Goal: Task Accomplishment & Management: Use online tool/utility

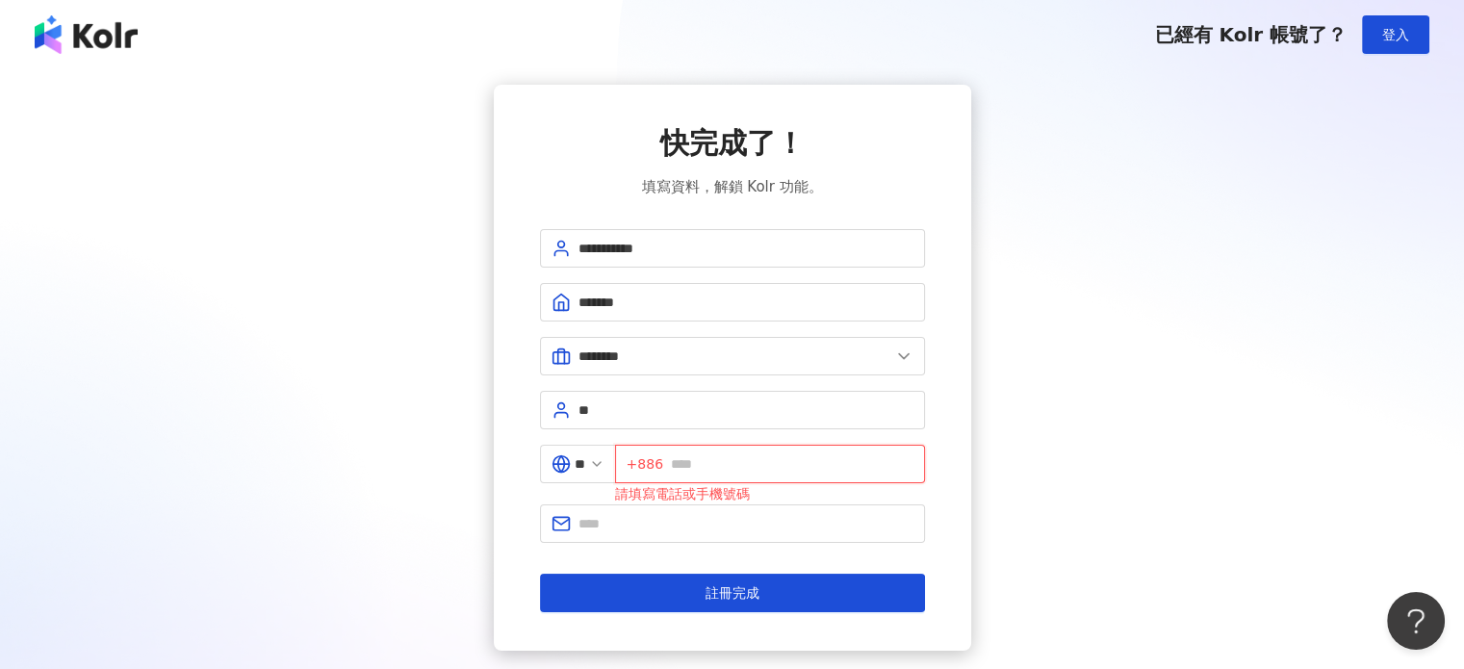
click at [758, 461] on input "text" at bounding box center [792, 463] width 243 height 21
paste input "**********"
type input "**********"
click at [732, 528] on input "text" at bounding box center [746, 523] width 335 height 21
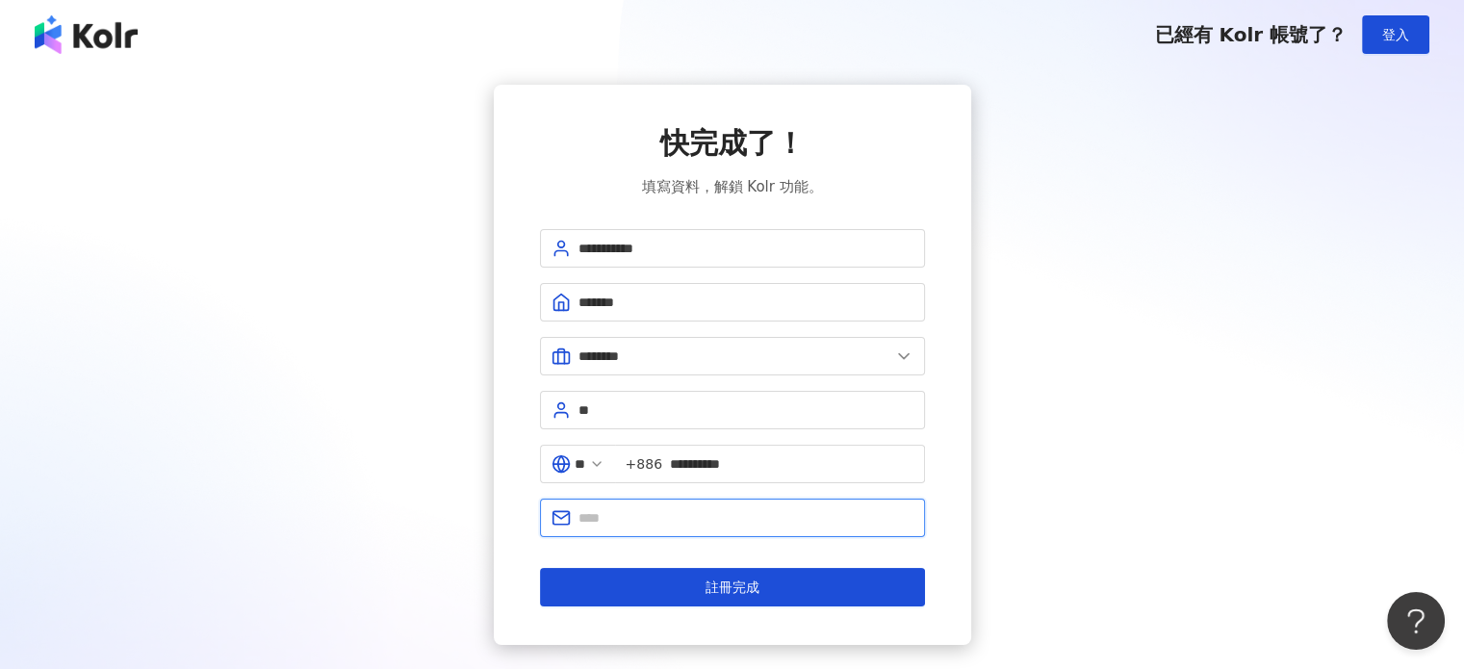
type input "**********"
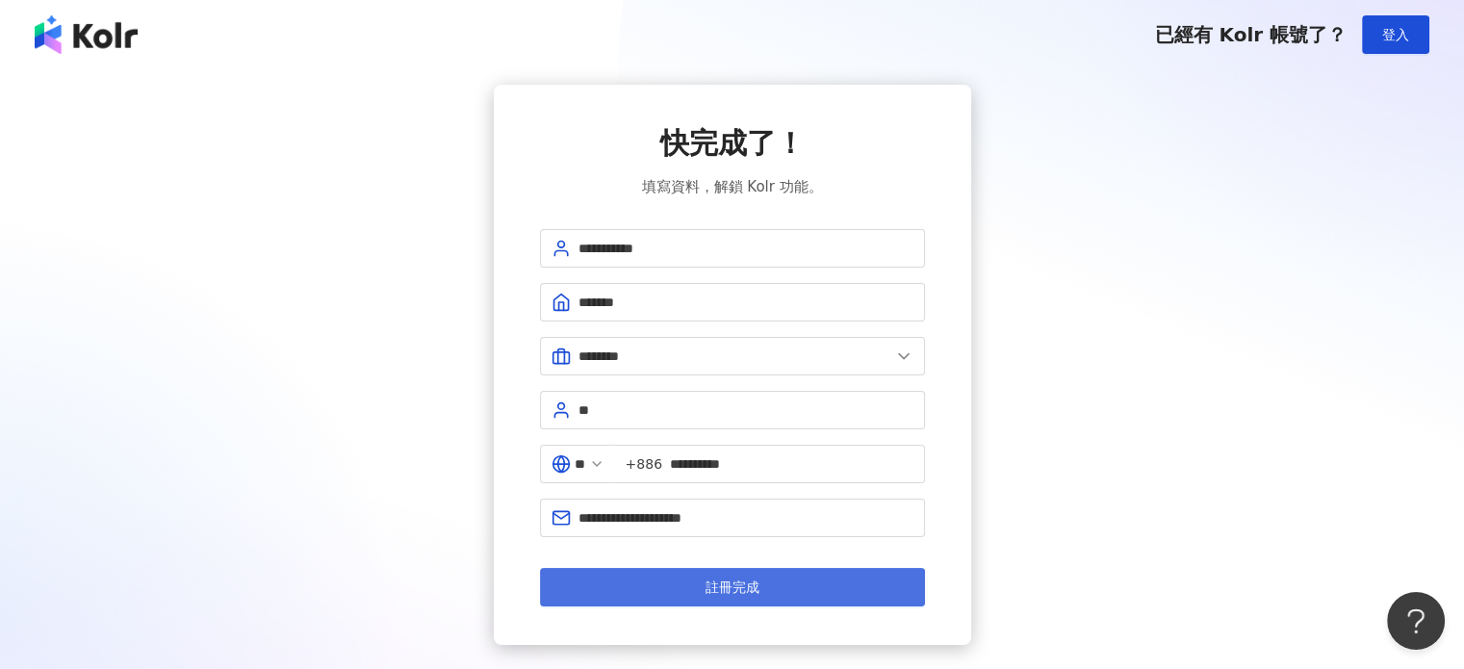
click at [813, 581] on button "註冊完成" at bounding box center [732, 587] width 385 height 39
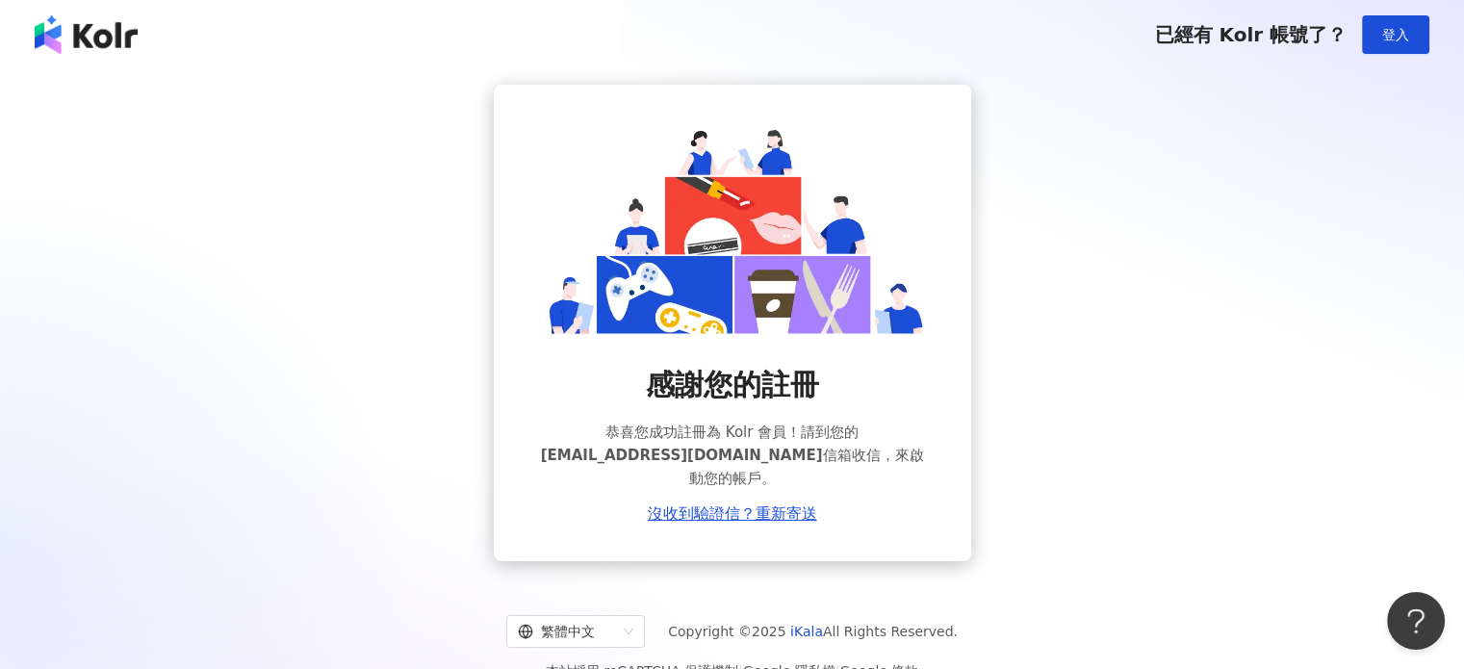
click at [822, 496] on div "感謝您的註冊 恭喜您成功註冊為 Kolr 會員！請到您的 BK076250111@gmail.com 信箱收信，來啟動您的帳戶。 沒收到驗證信？重新寄送" at bounding box center [732, 444] width 385 height 158
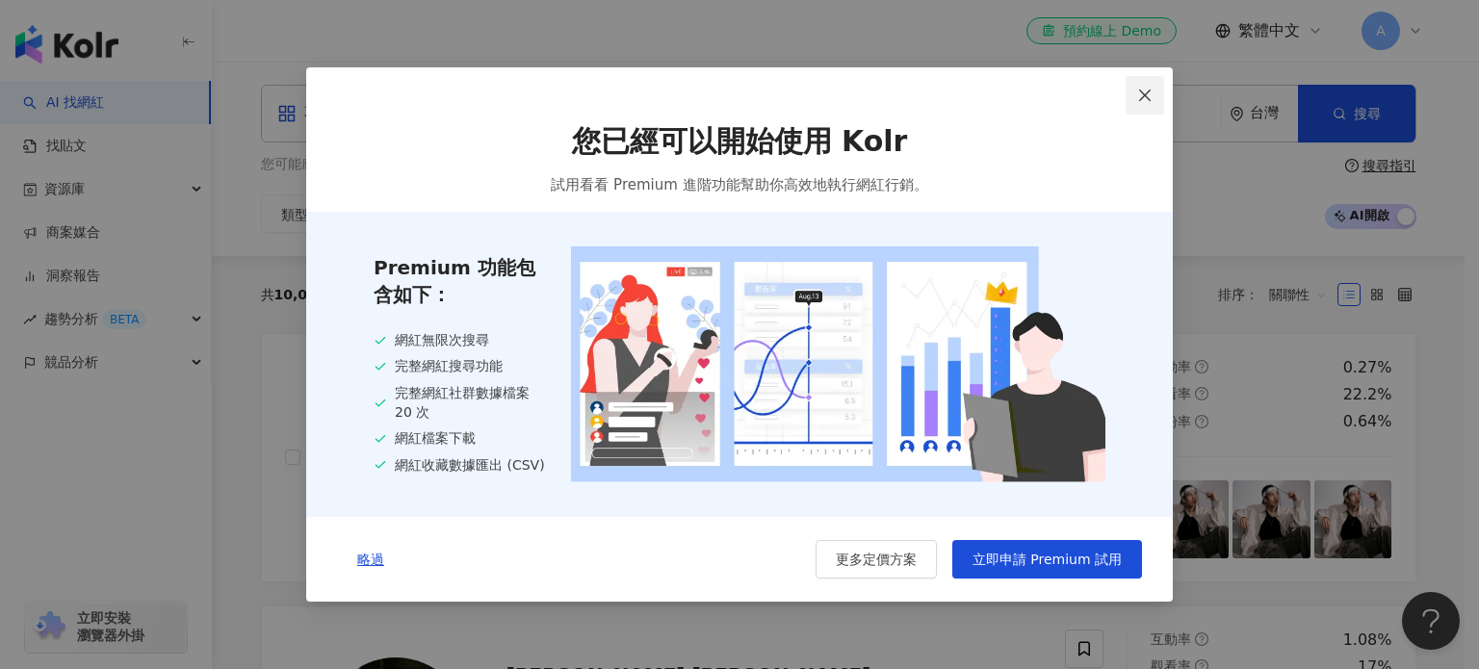
click at [1145, 94] on icon "close" at bounding box center [1145, 96] width 12 height 12
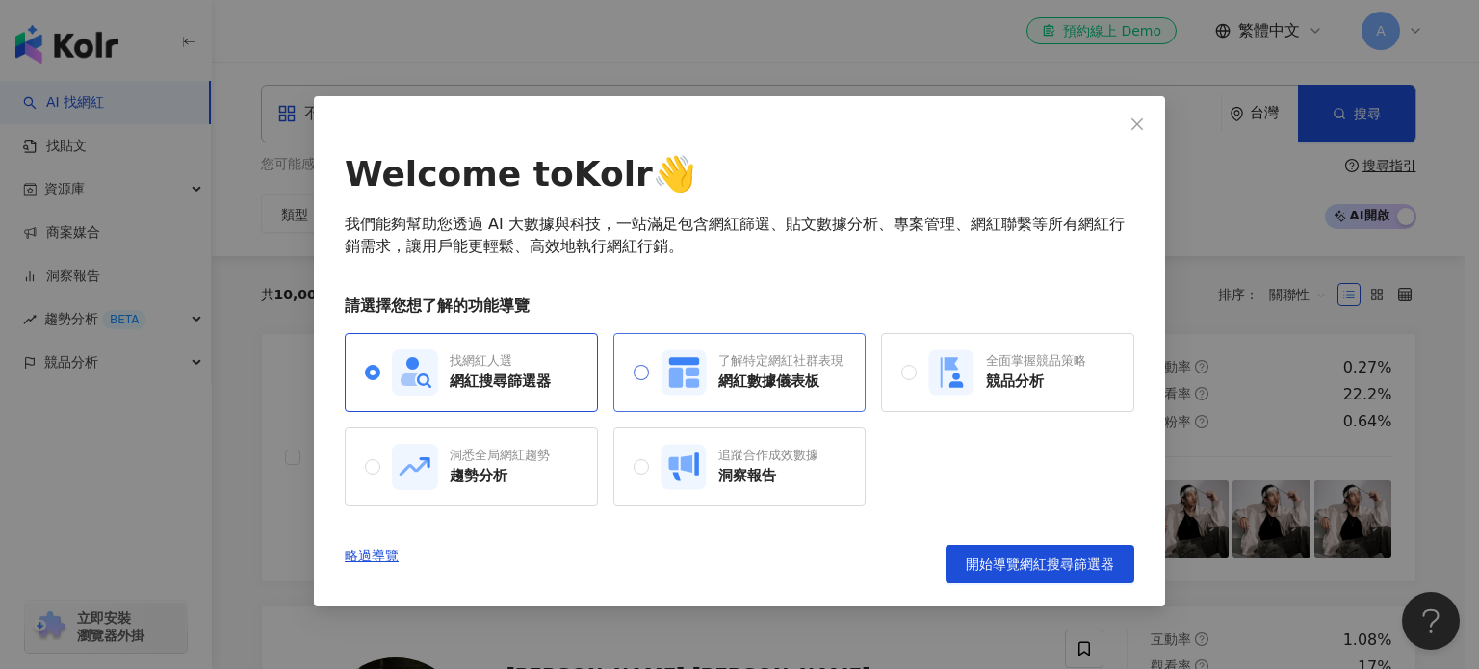
click at [782, 389] on div "網紅數據儀表板" at bounding box center [780, 382] width 125 height 20
click at [552, 372] on div "找網紅人選 網紅搜尋篩選器" at bounding box center [471, 372] width 253 height 79
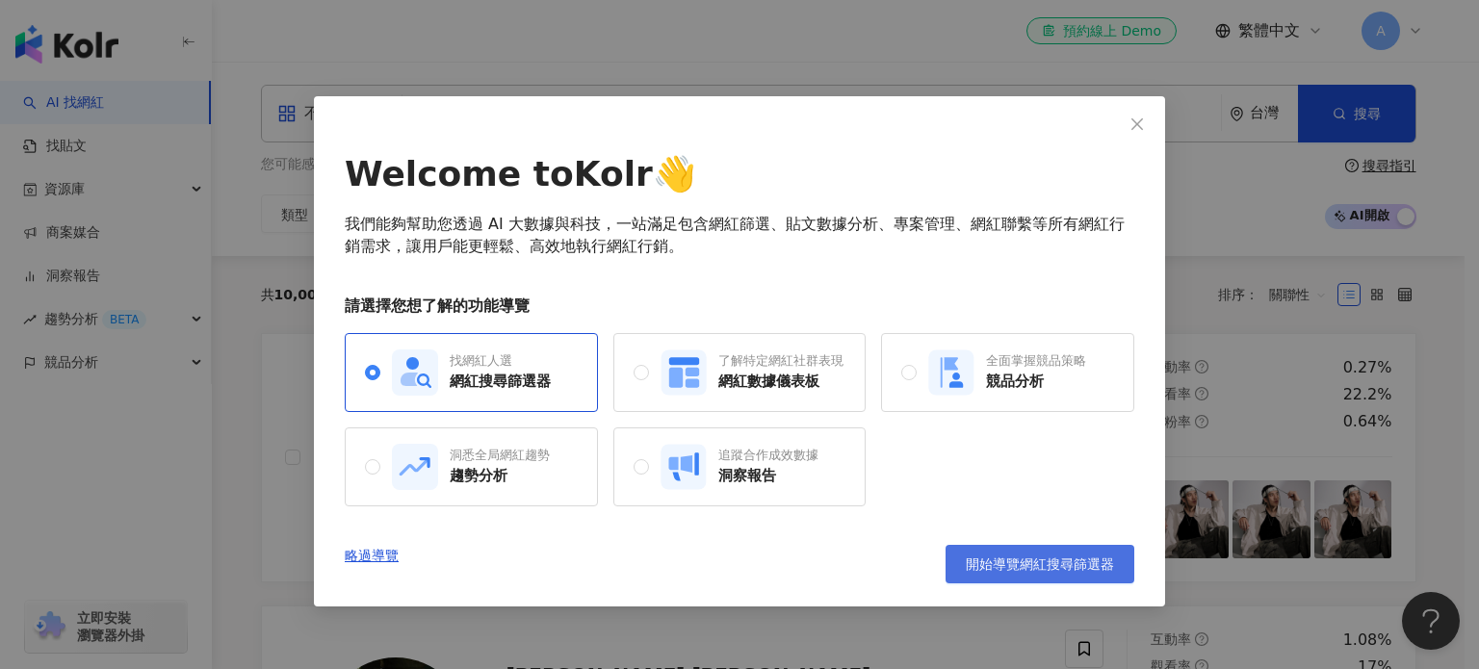
click at [1018, 556] on span "開始導覽網紅搜尋篩選器" at bounding box center [1040, 563] width 148 height 15
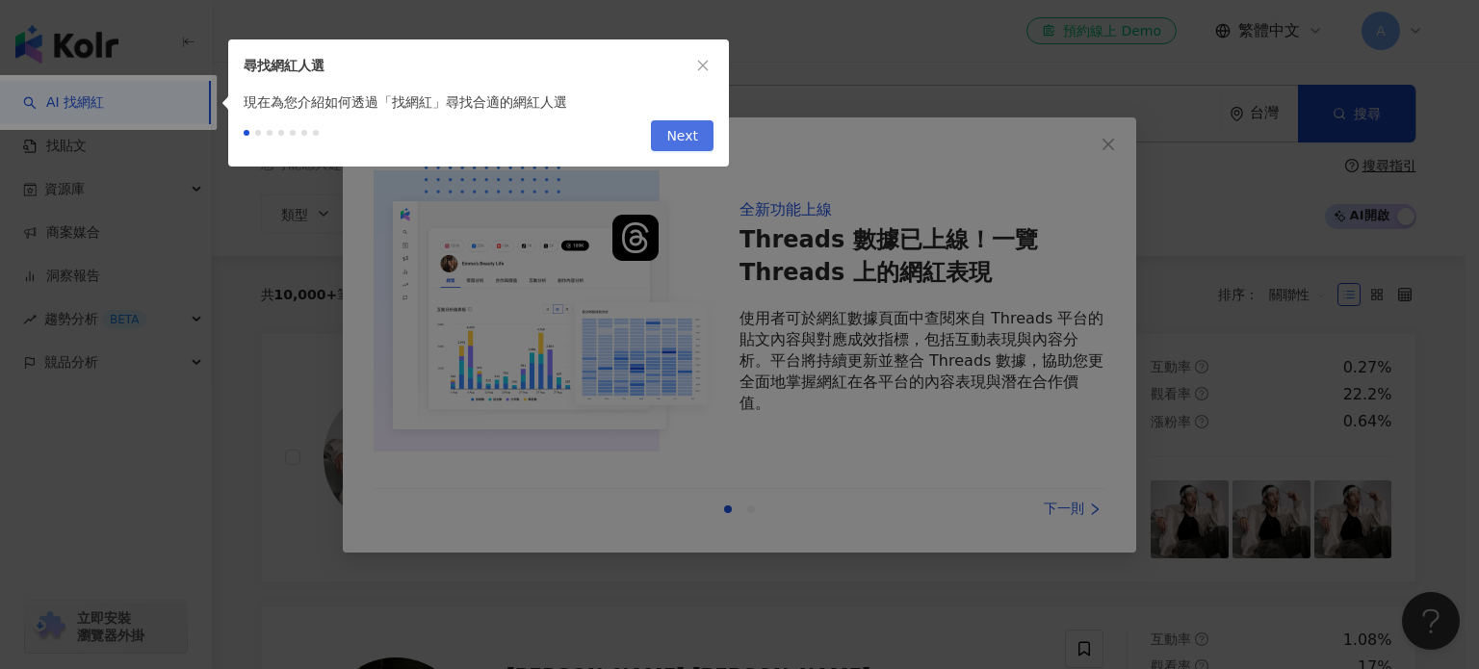
click at [687, 134] on span "Next" at bounding box center [682, 136] width 32 height 31
type input "*********"
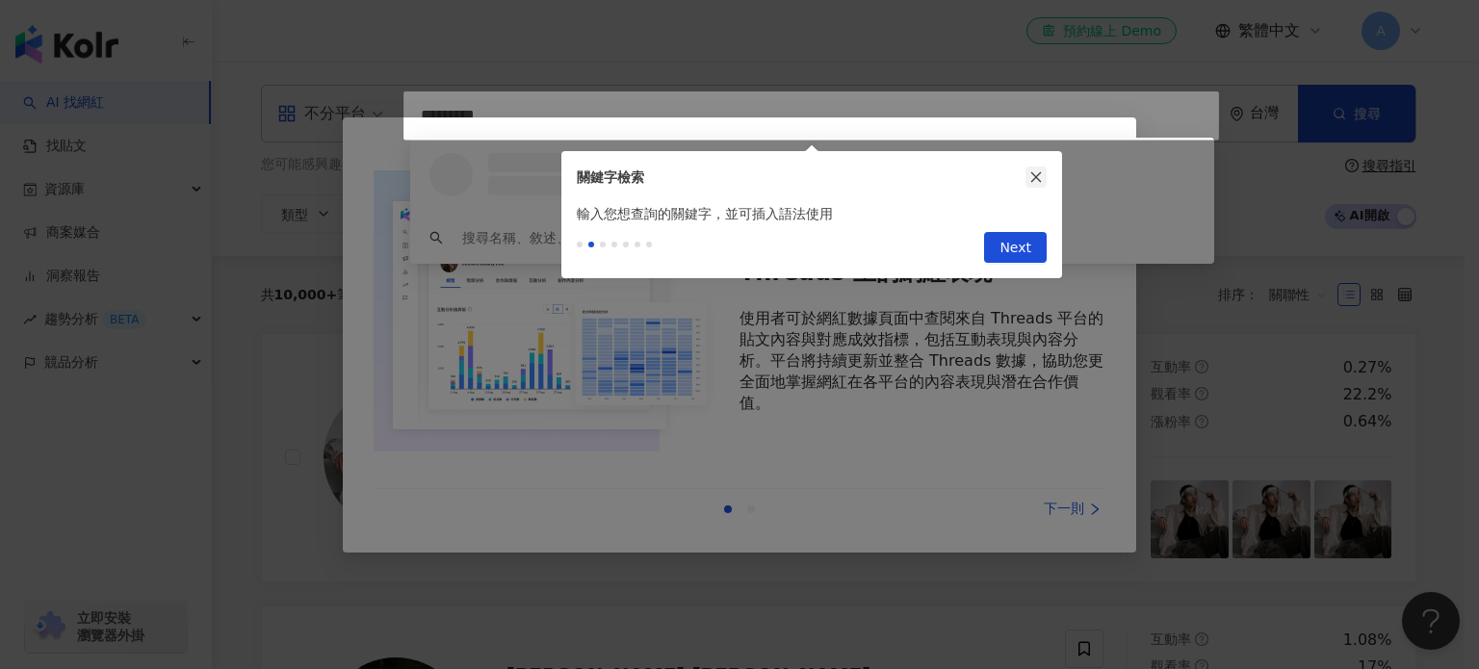
click at [1032, 179] on icon "close" at bounding box center [1035, 176] width 13 height 13
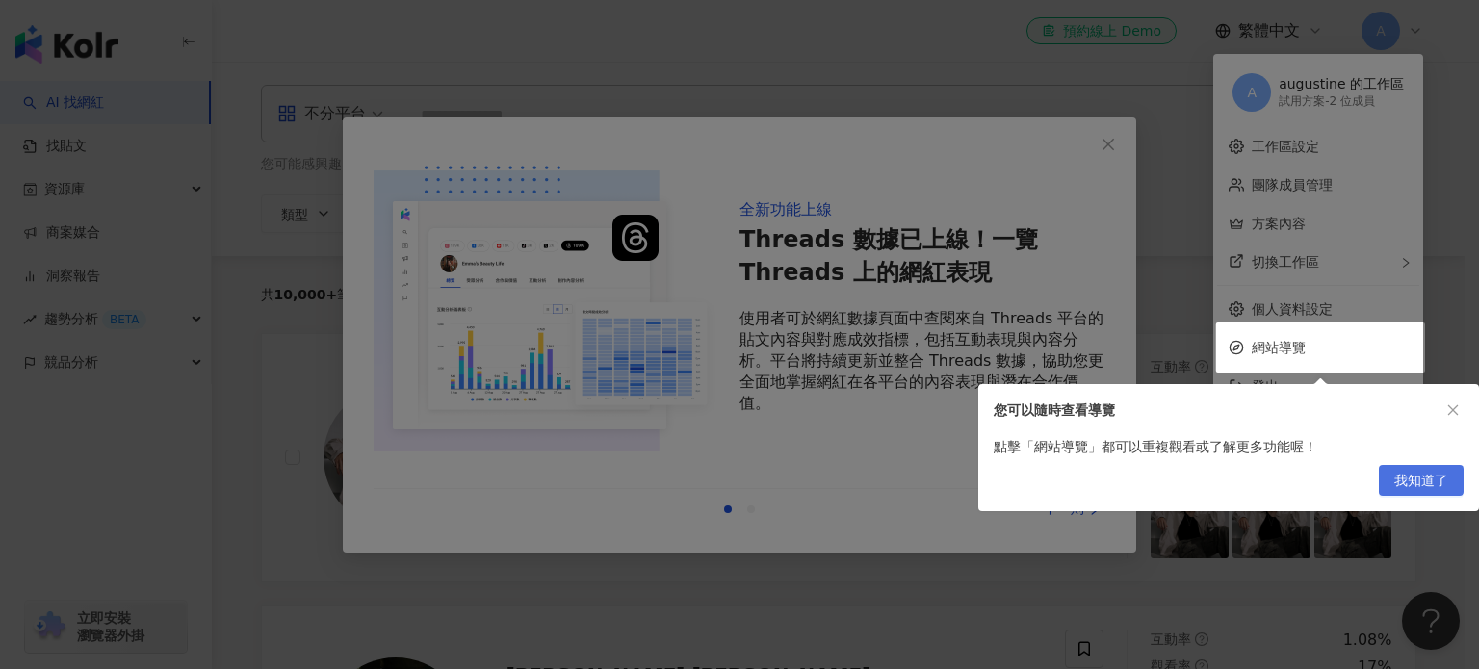
click at [1412, 479] on span "我知道了" at bounding box center [1421, 481] width 54 height 31
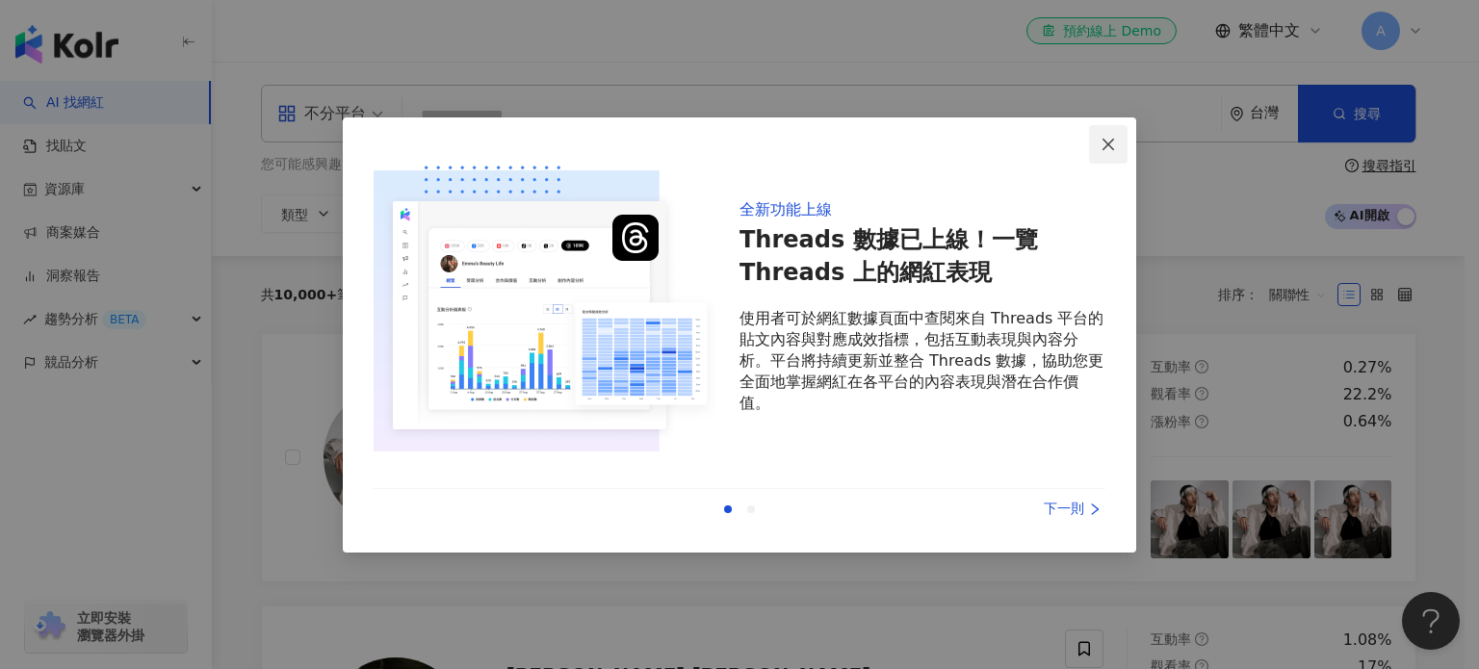
click at [1105, 149] on icon "close" at bounding box center [1107, 144] width 15 height 15
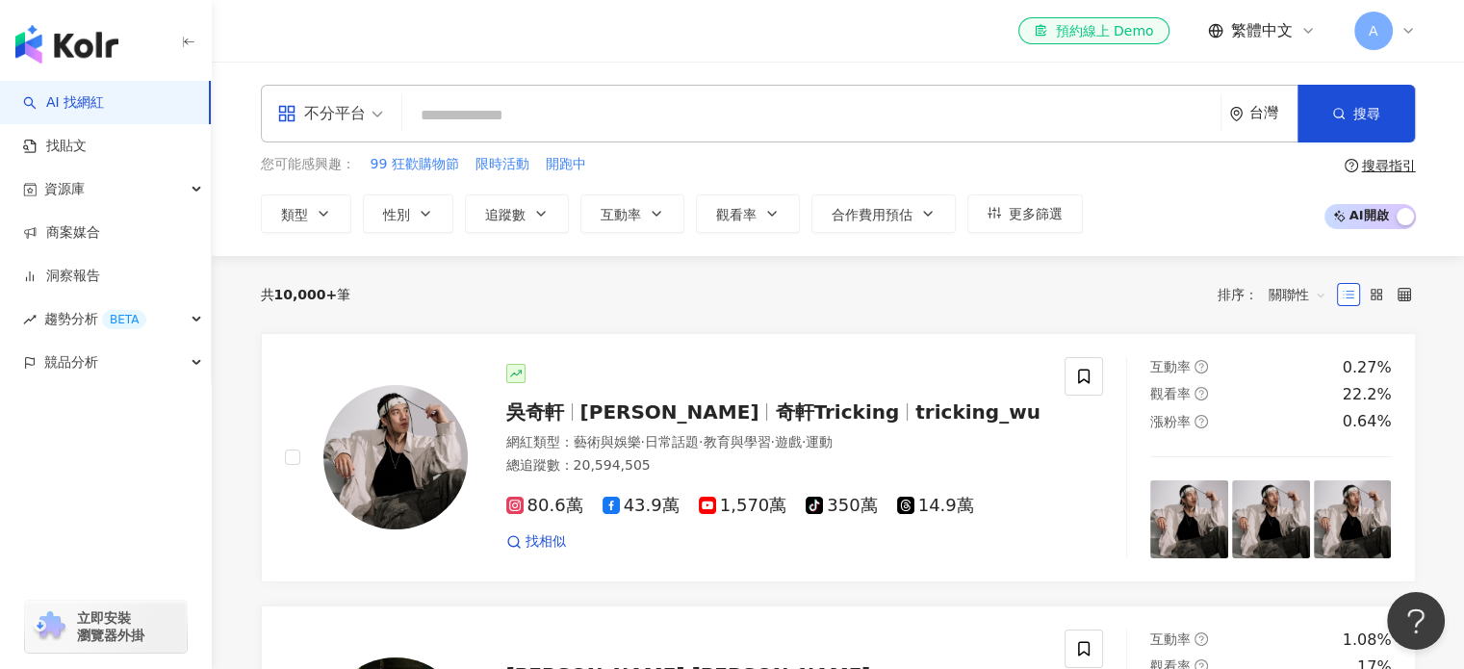
click at [389, 131] on div "不分平台" at bounding box center [330, 114] width 127 height 56
click at [451, 49] on div "el-icon-cs 預約線上 Demo 繁體中文 A" at bounding box center [838, 31] width 1155 height 62
click at [494, 116] on input "search" at bounding box center [811, 115] width 803 height 37
click at [539, 130] on input "search" at bounding box center [811, 115] width 803 height 37
click at [541, 118] on input "search" at bounding box center [811, 115] width 803 height 37
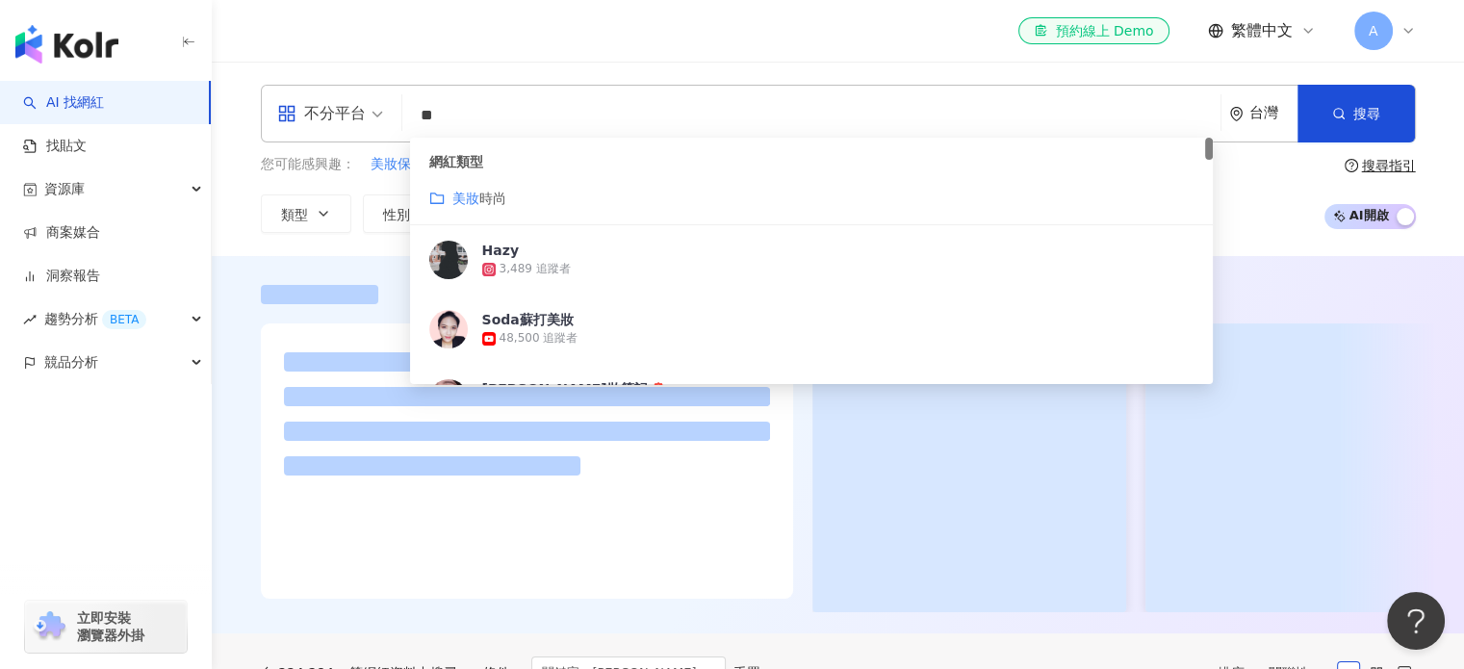
type input "**"
click at [872, 45] on div "el-icon-cs 預約線上 Demo 繁體中文 A" at bounding box center [838, 31] width 1155 height 62
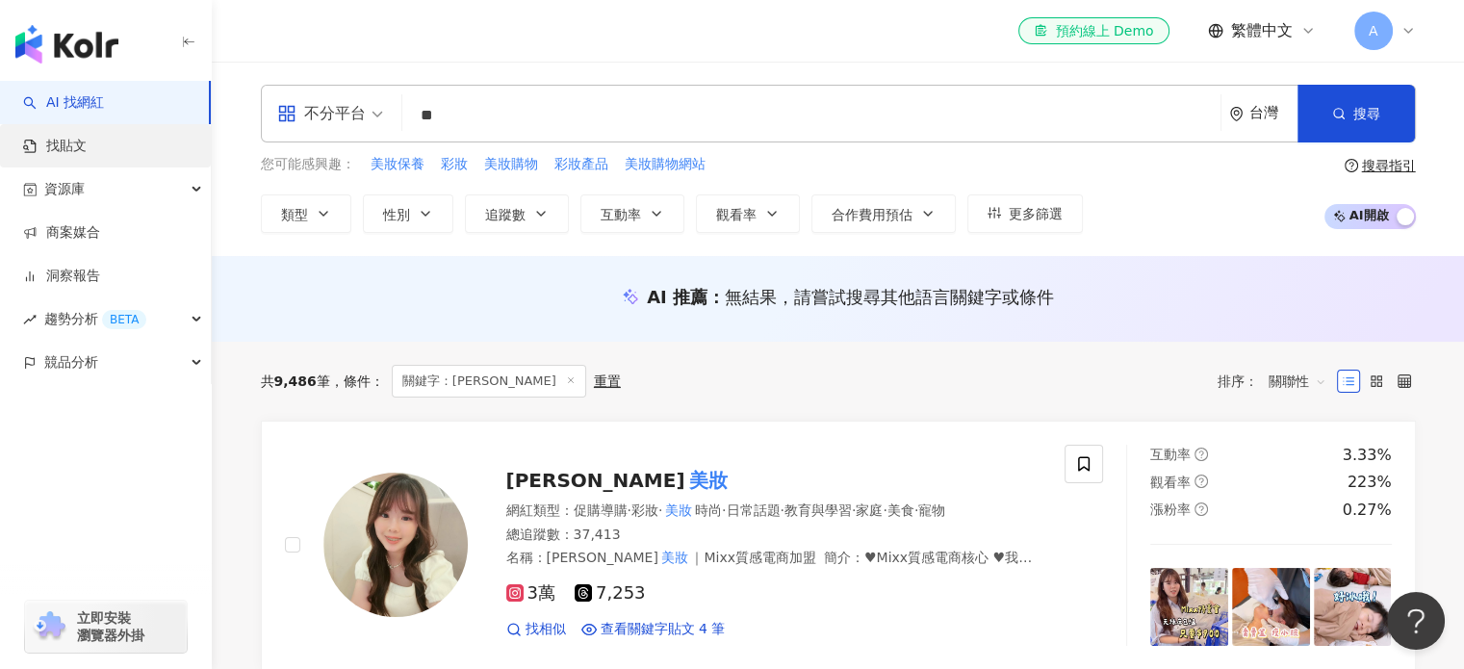
click at [87, 137] on link "找貼文" at bounding box center [55, 146] width 64 height 19
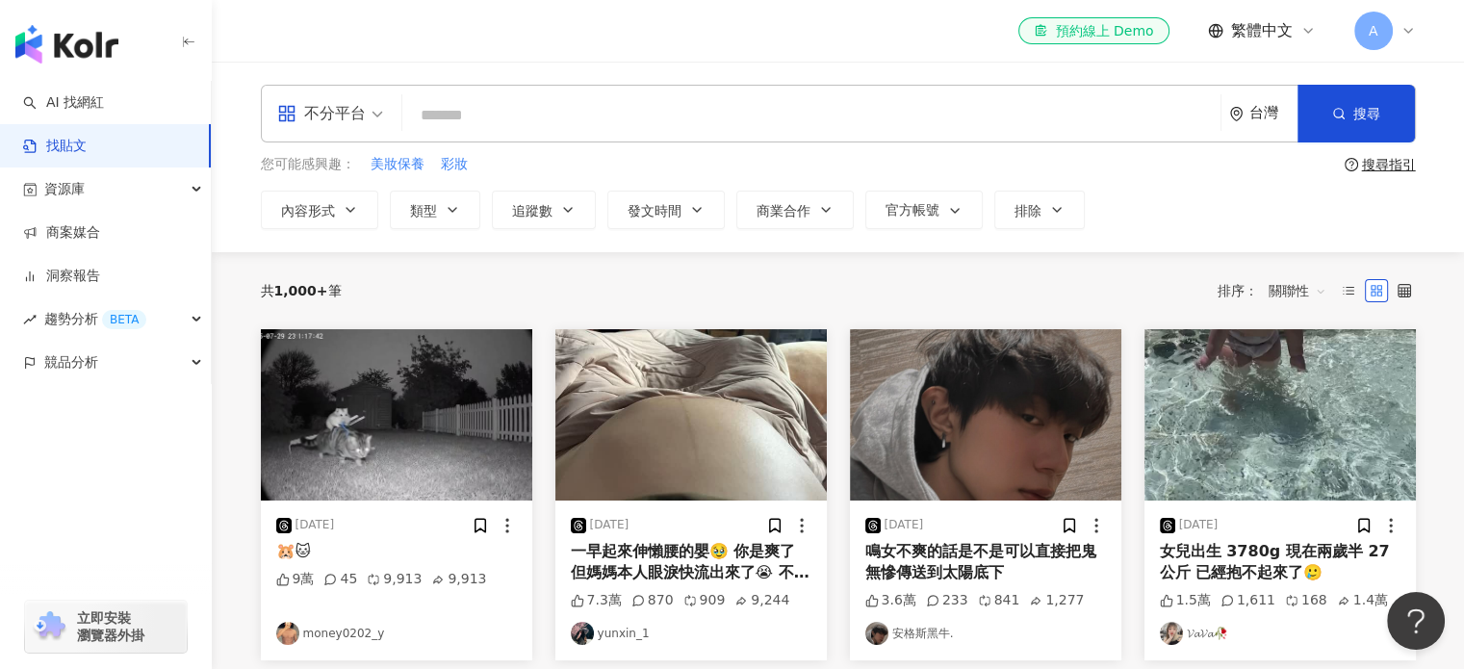
click at [679, 97] on input "search" at bounding box center [811, 114] width 803 height 41
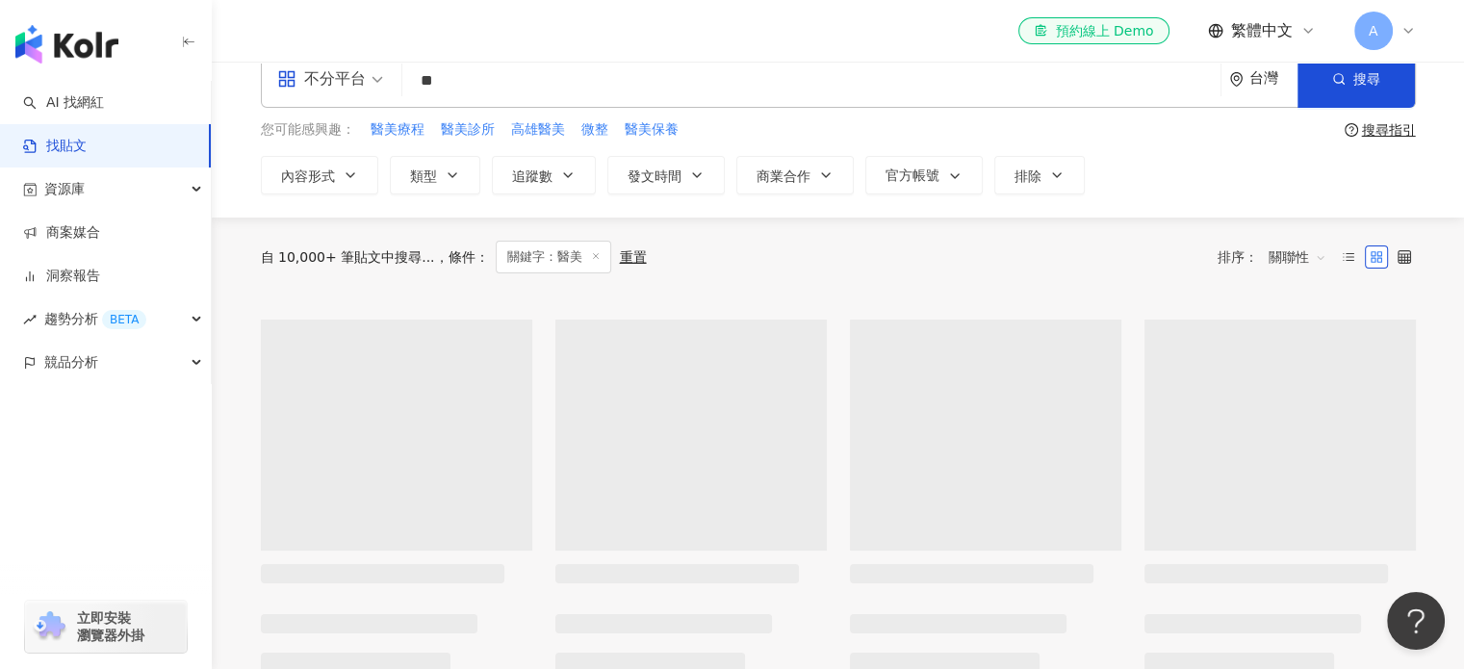
scroll to position [96, 0]
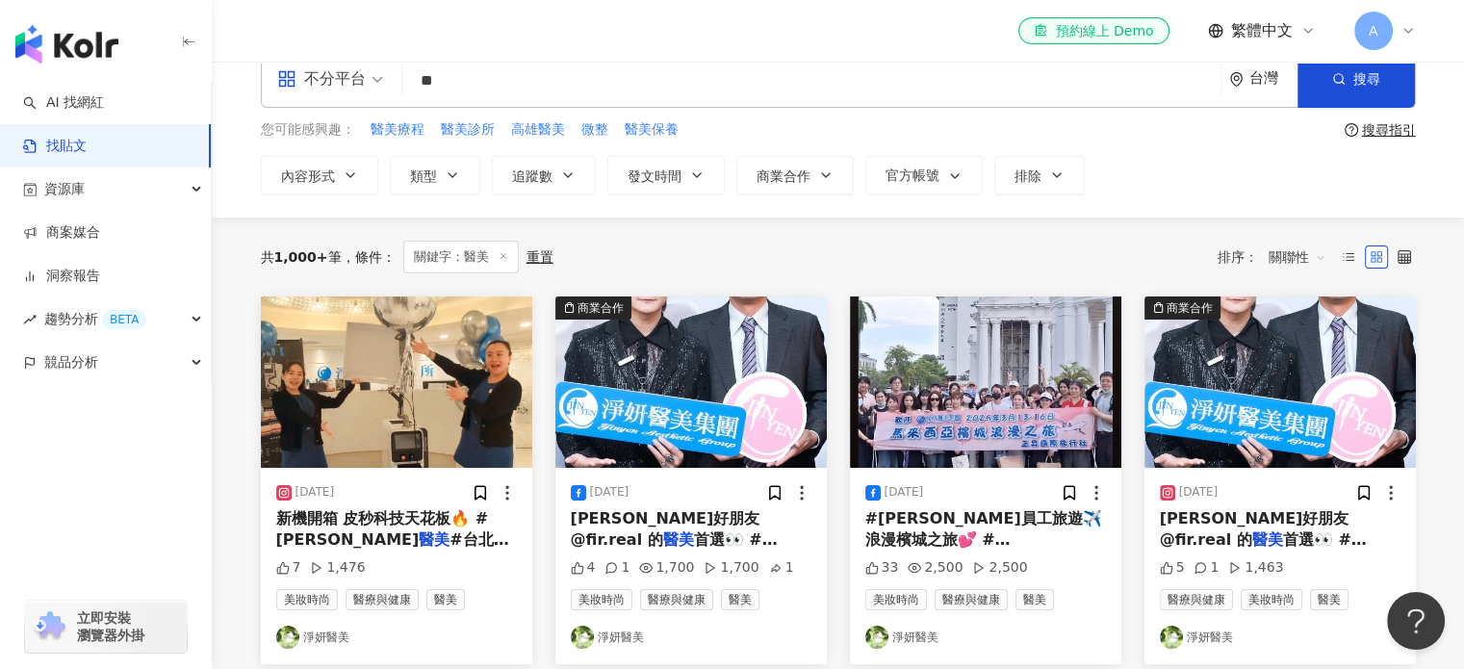
scroll to position [0, 0]
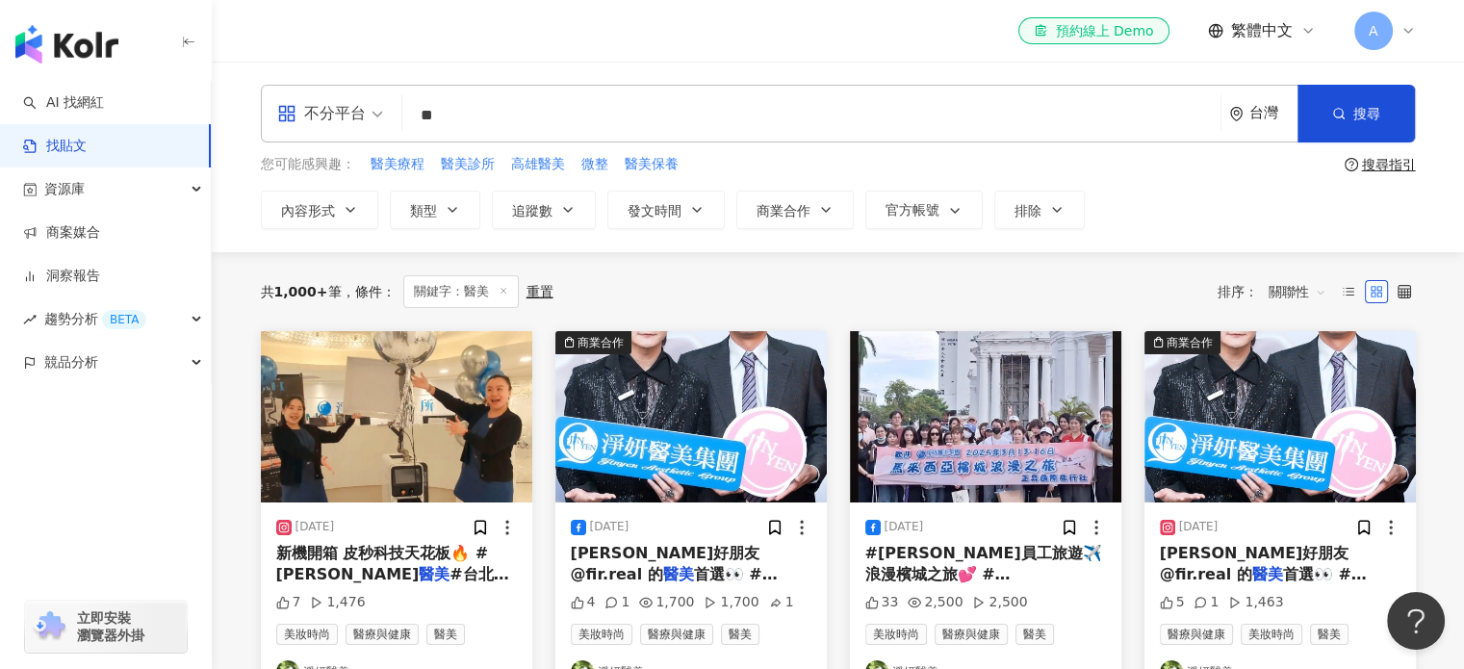
click at [424, 115] on input "**" at bounding box center [811, 114] width 803 height 41
type input "****"
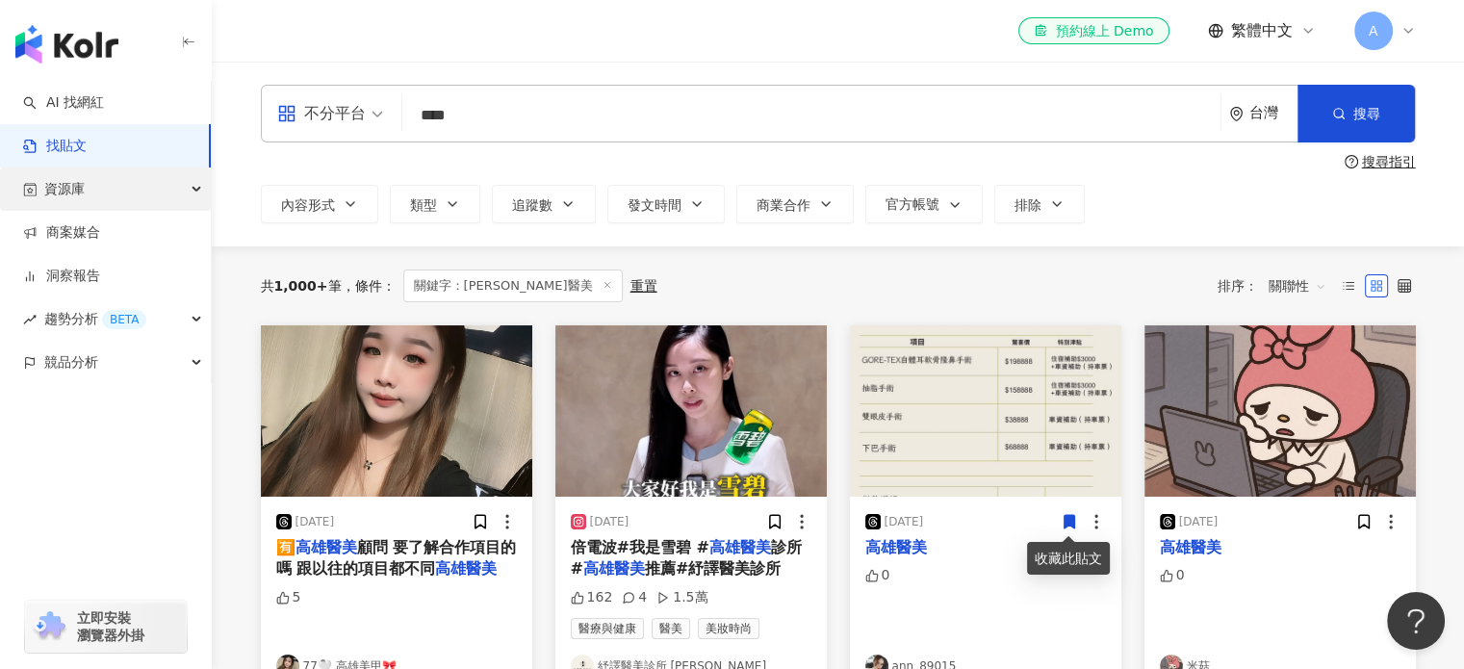
click at [94, 175] on div "資源庫" at bounding box center [105, 189] width 211 height 43
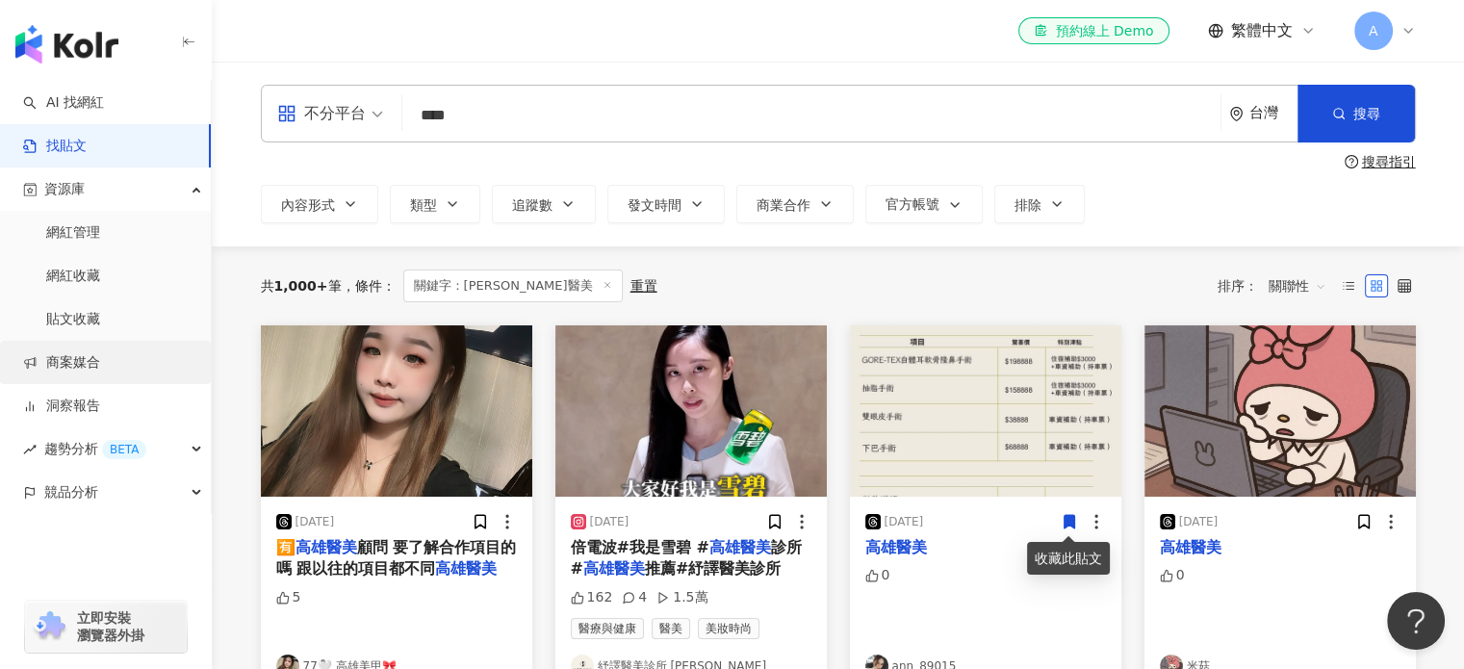
click at [100, 361] on link "商案媒合" at bounding box center [61, 362] width 77 height 19
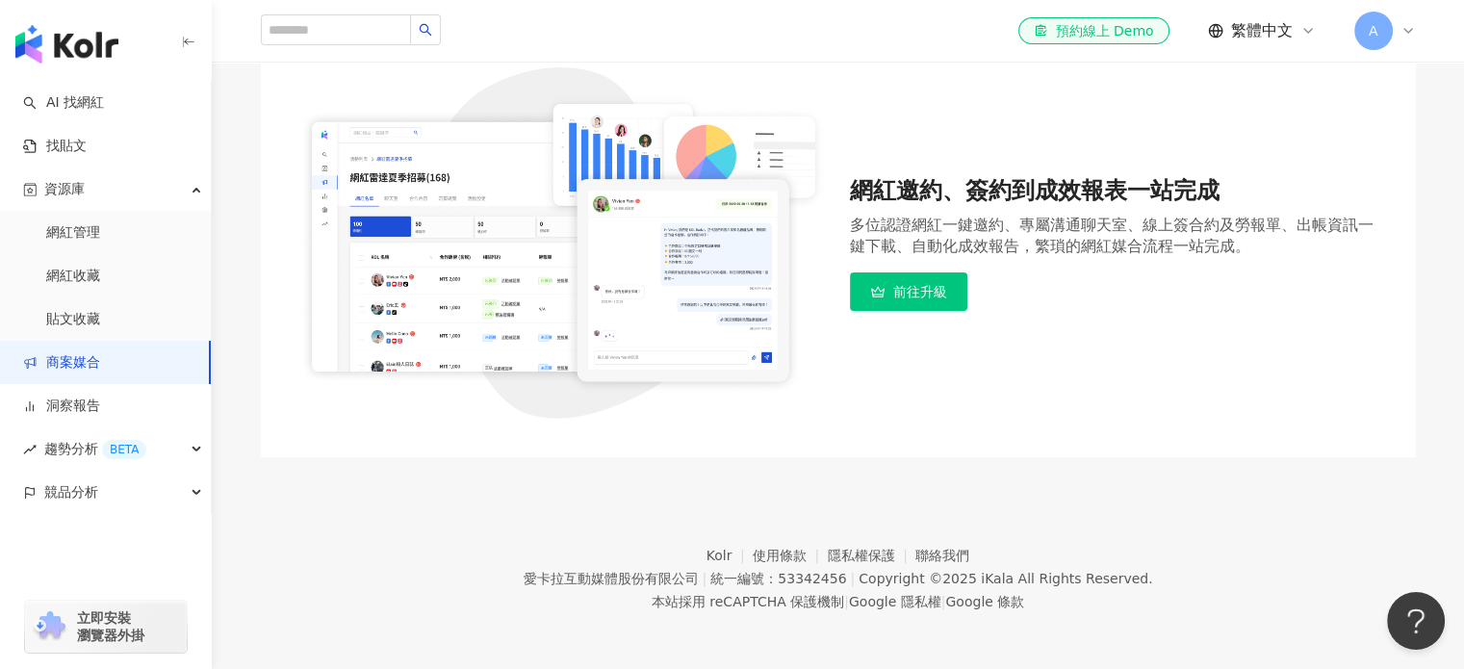
scroll to position [191, 0]
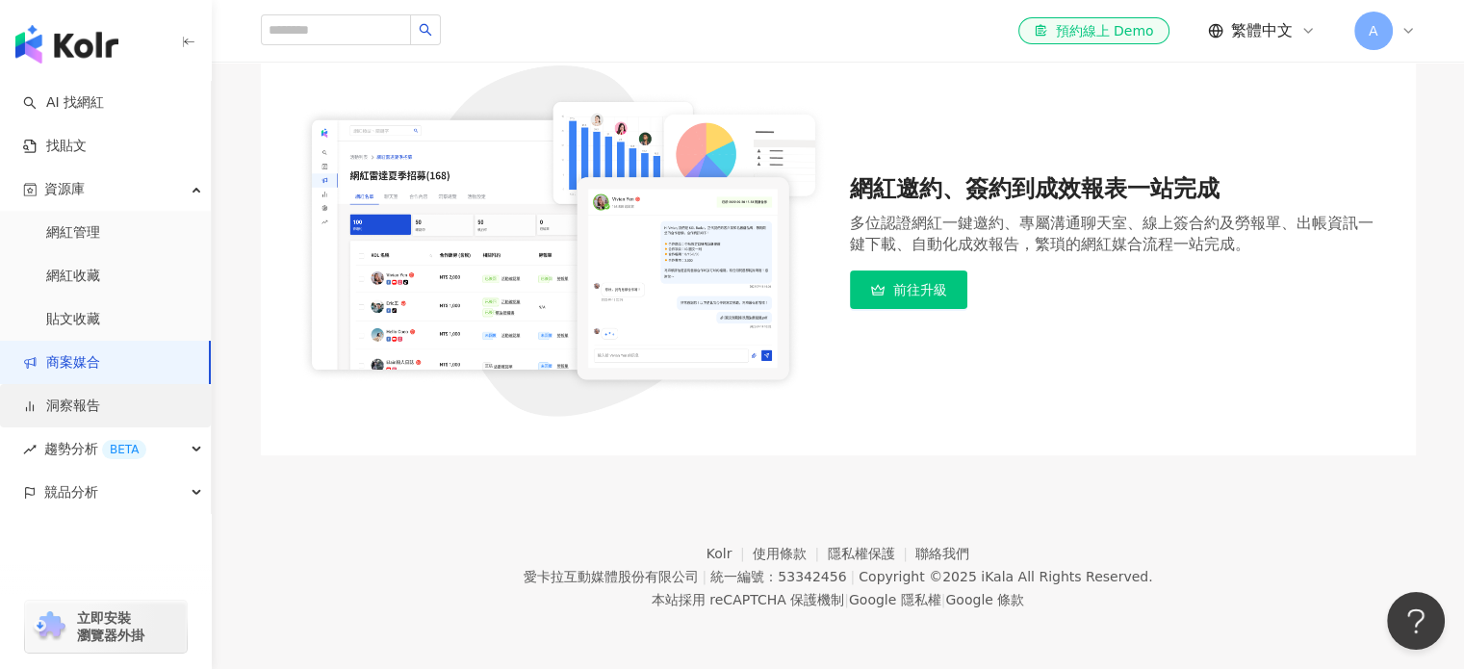
click at [100, 414] on link "洞察報告" at bounding box center [61, 406] width 77 height 19
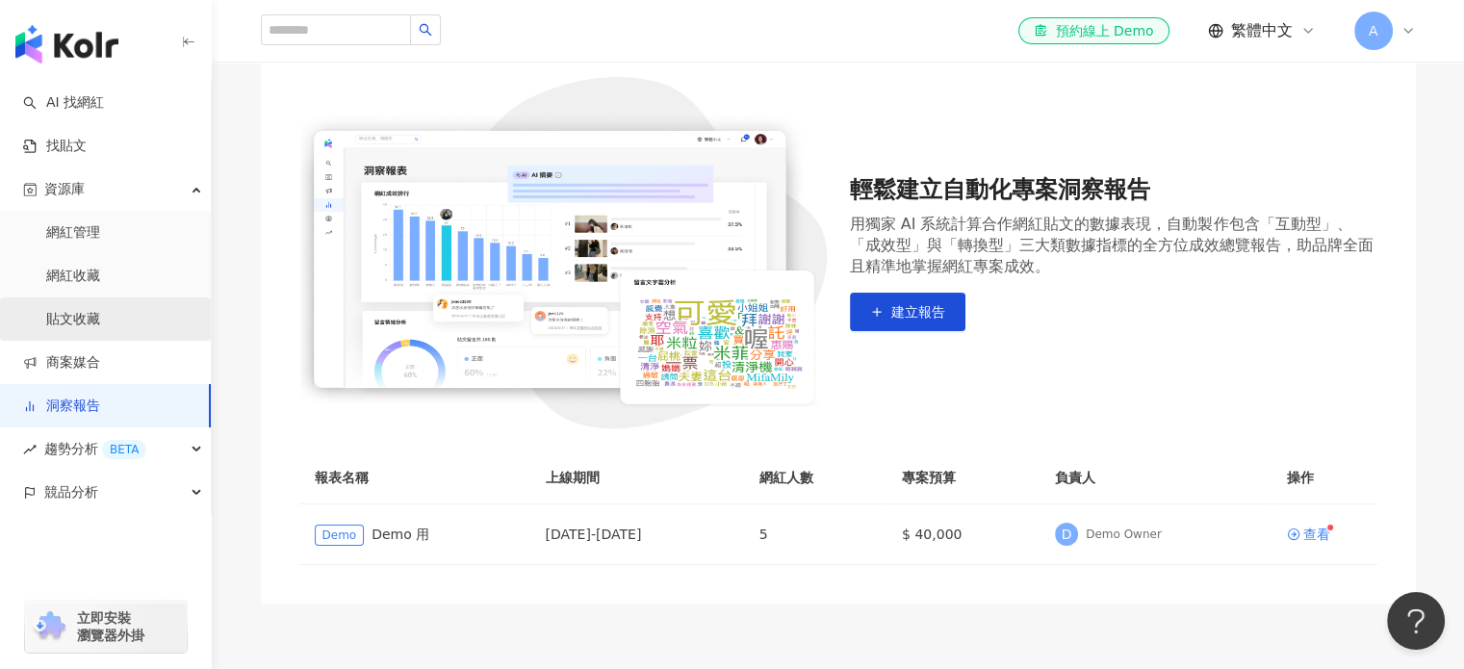
scroll to position [193, 0]
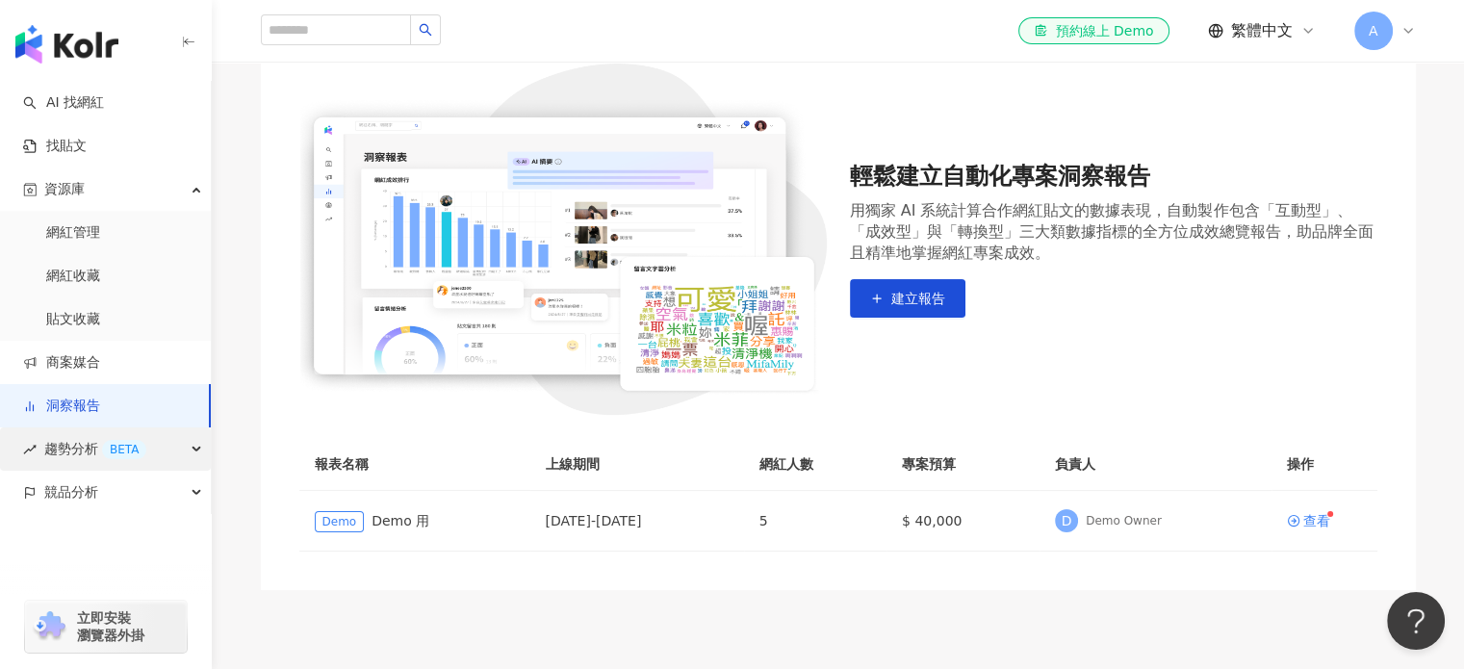
click at [172, 456] on div "趨勢分析 BETA" at bounding box center [105, 448] width 211 height 43
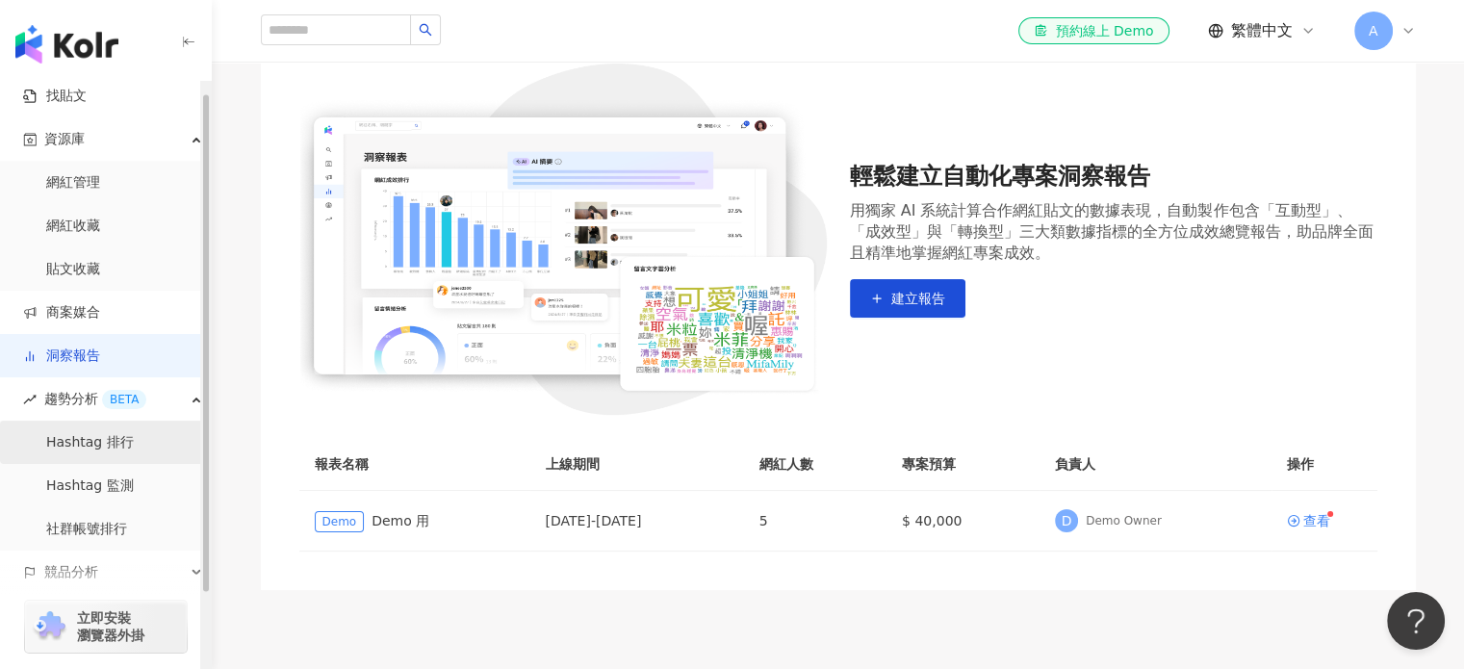
scroll to position [96, 0]
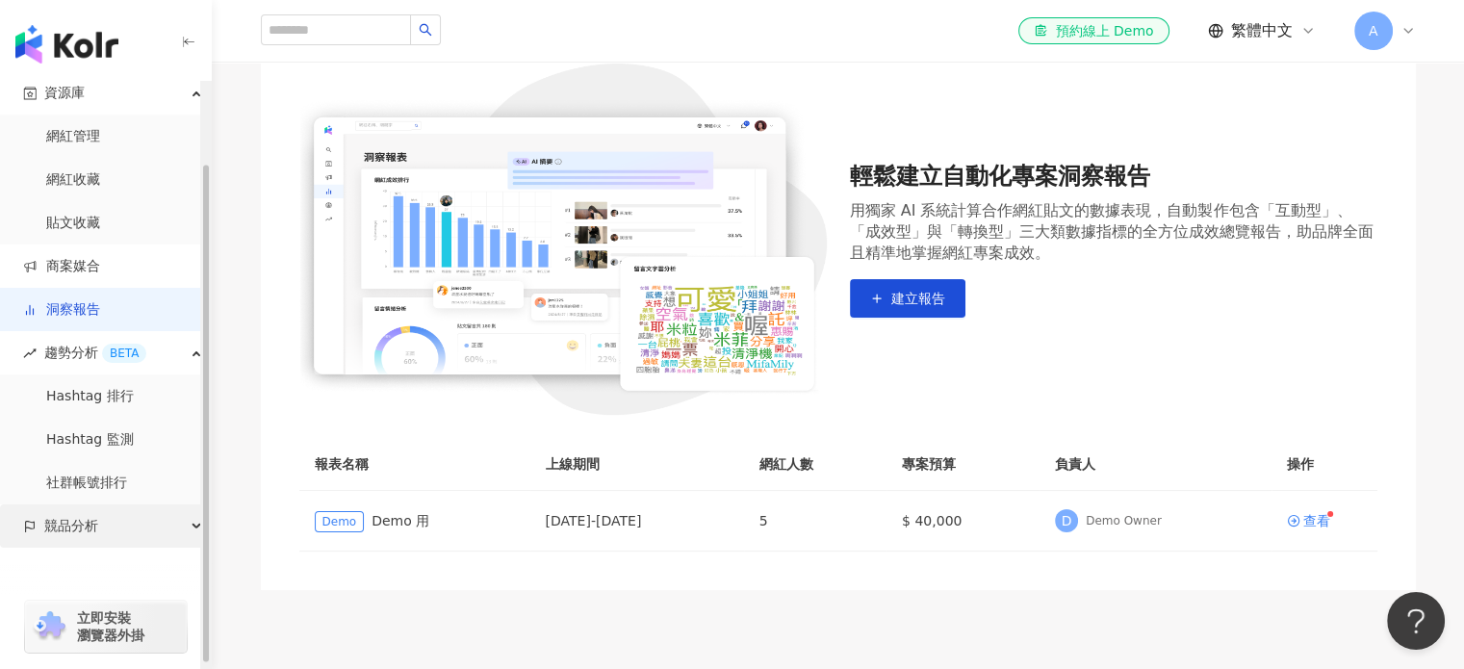
click at [93, 527] on span "競品分析" at bounding box center [71, 525] width 54 height 43
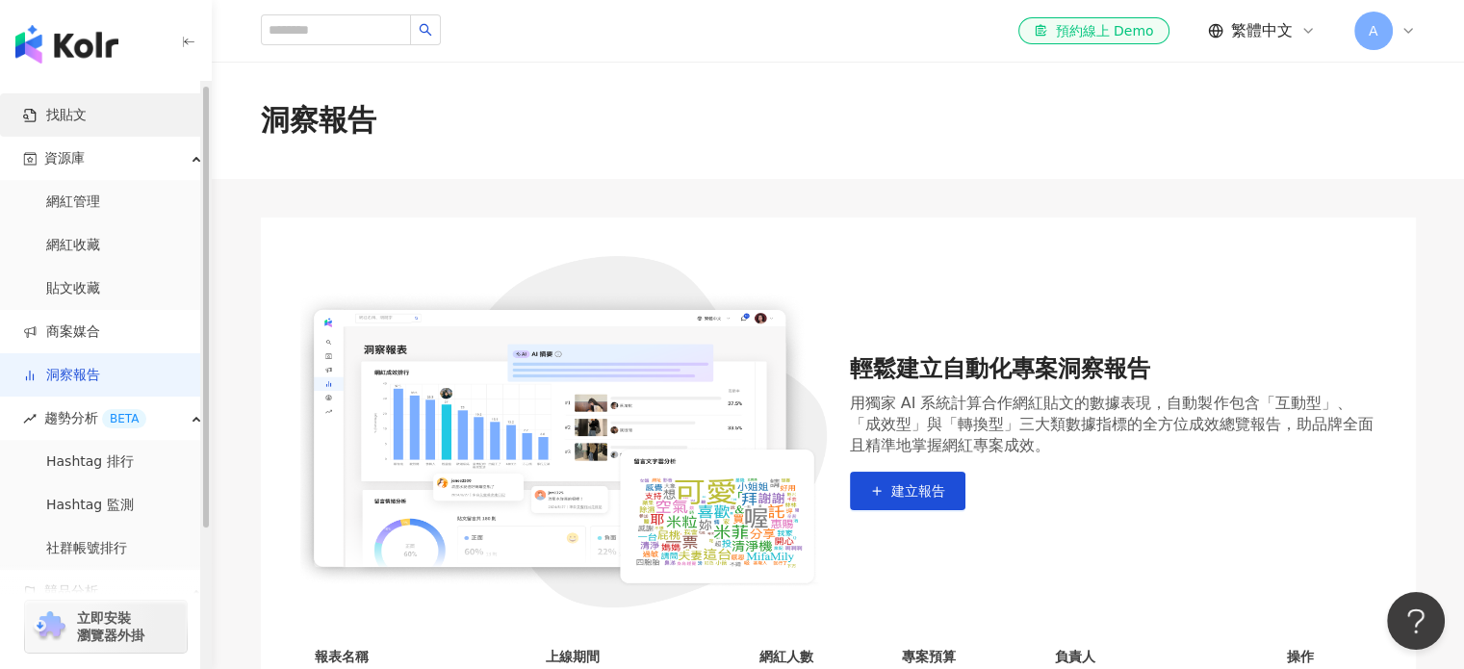
scroll to position [0, 0]
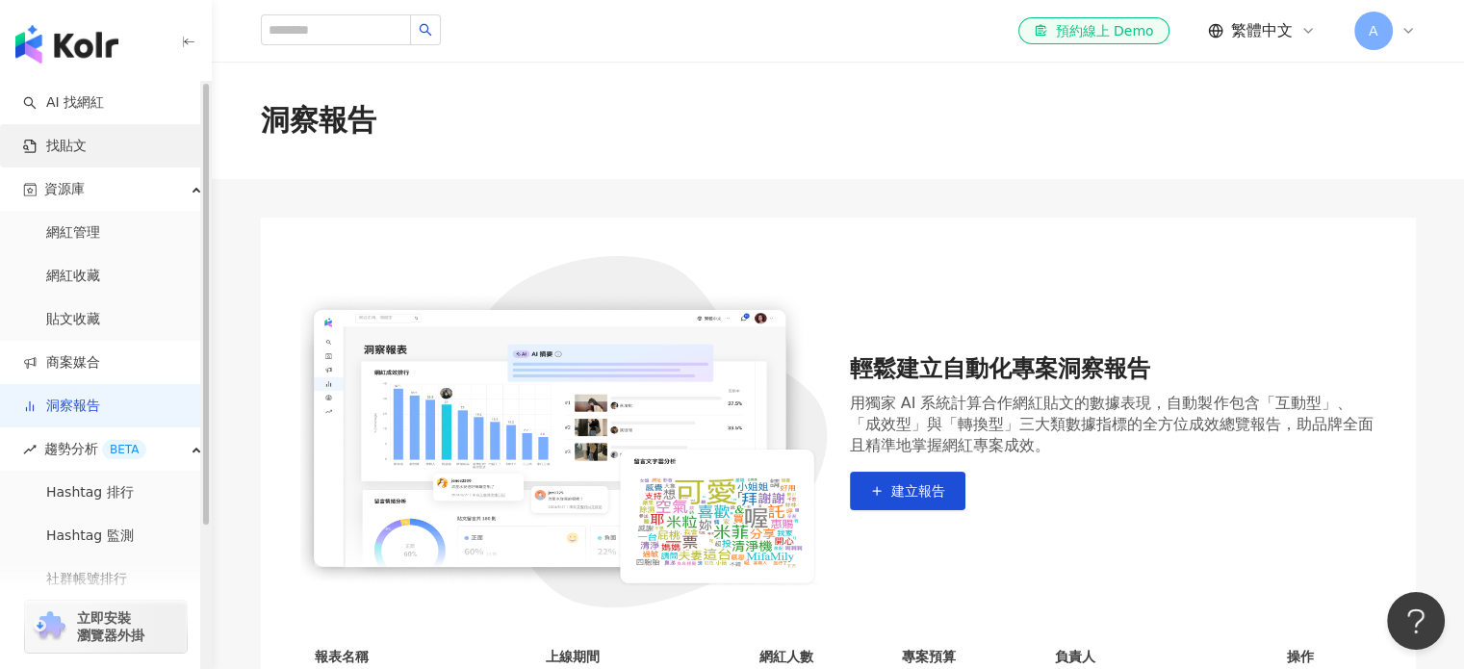
click at [87, 155] on link "找貼文" at bounding box center [55, 146] width 64 height 19
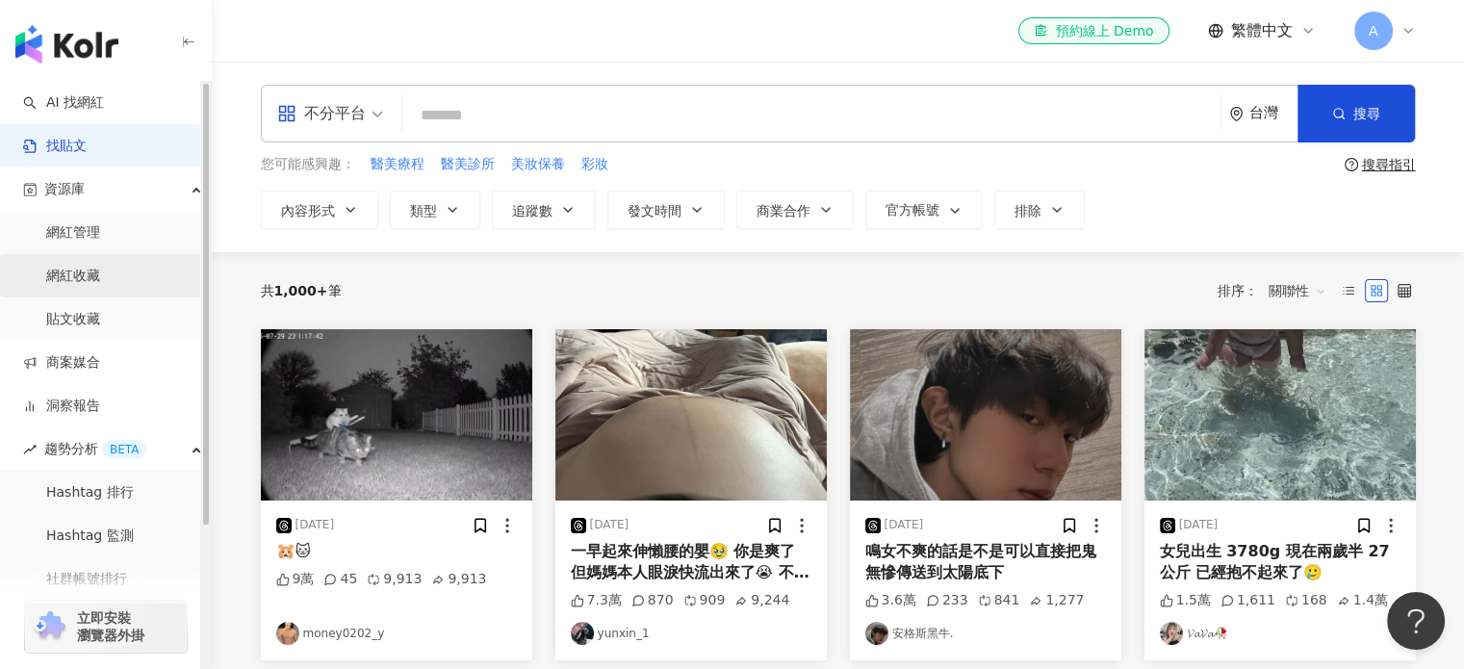
click at [100, 270] on link "網紅收藏" at bounding box center [73, 276] width 54 height 19
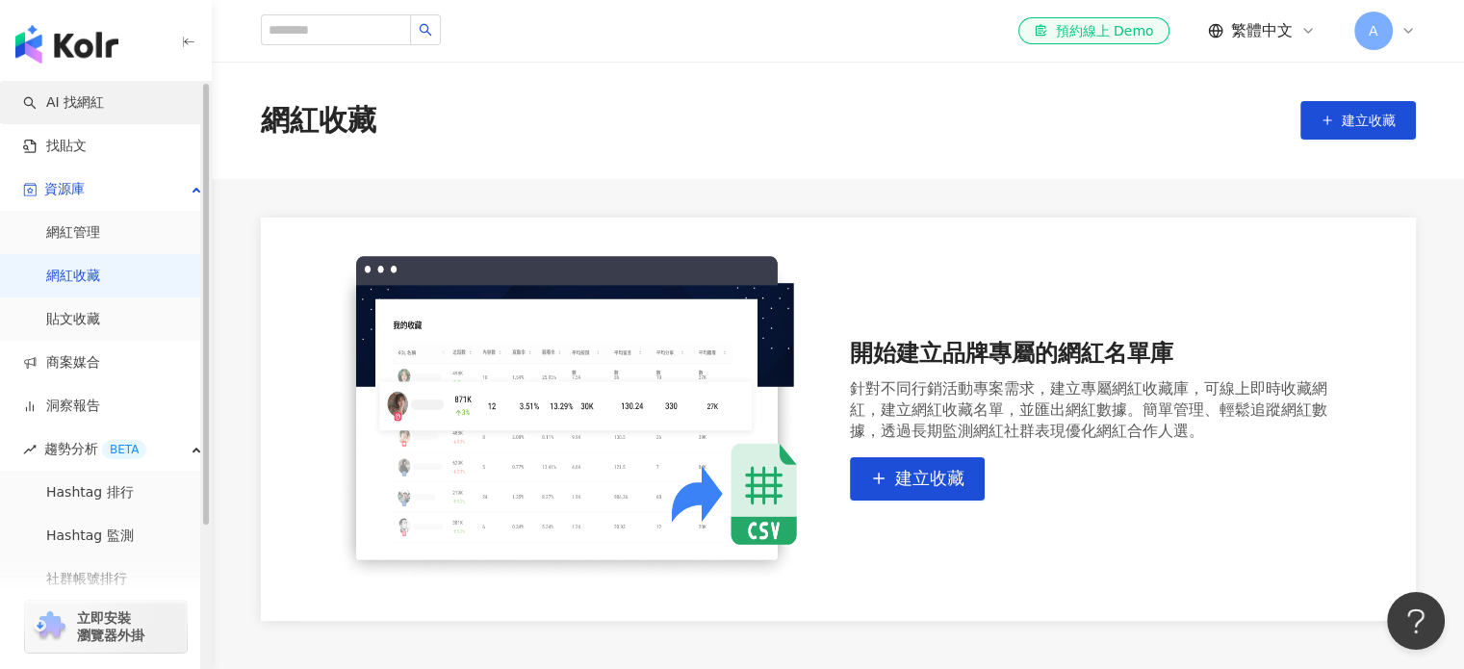
click at [104, 107] on link "AI 找網紅" at bounding box center [63, 102] width 81 height 19
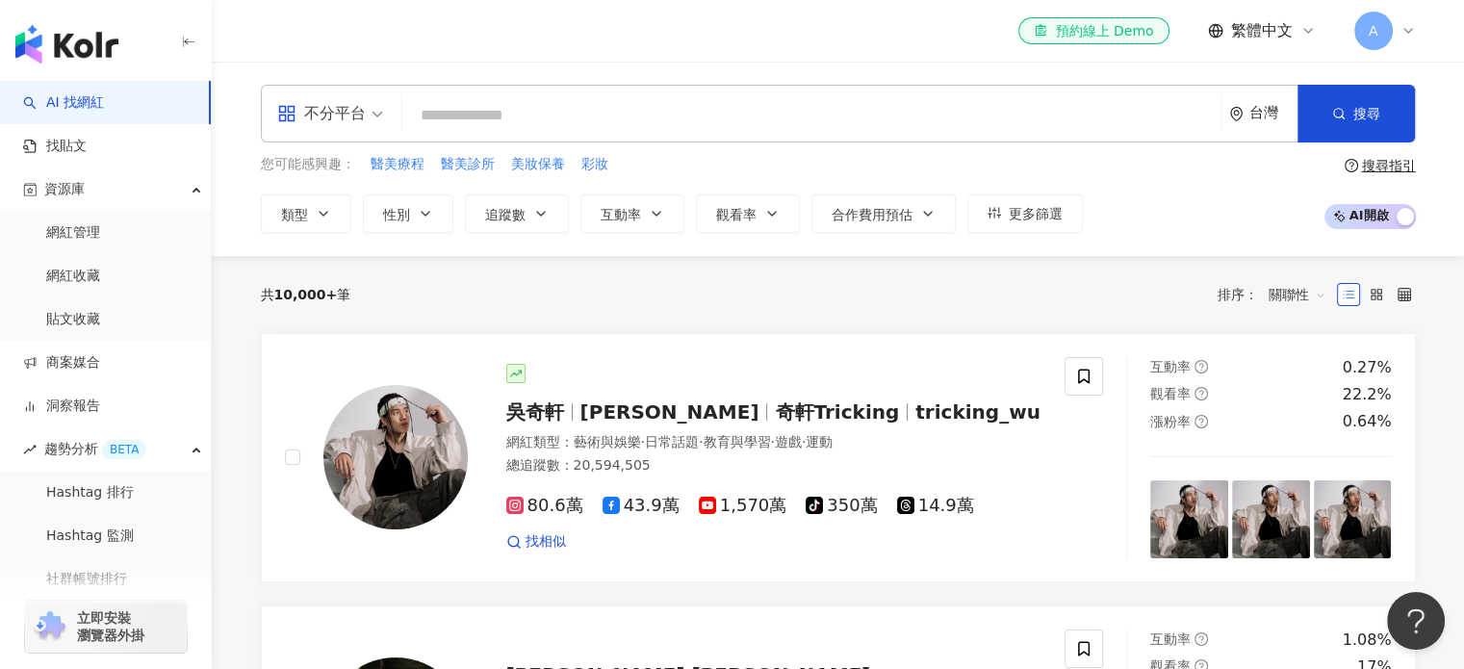
click at [705, 110] on input "search" at bounding box center [811, 115] width 803 height 37
click at [918, 224] on button "合作費用預估" at bounding box center [884, 213] width 144 height 39
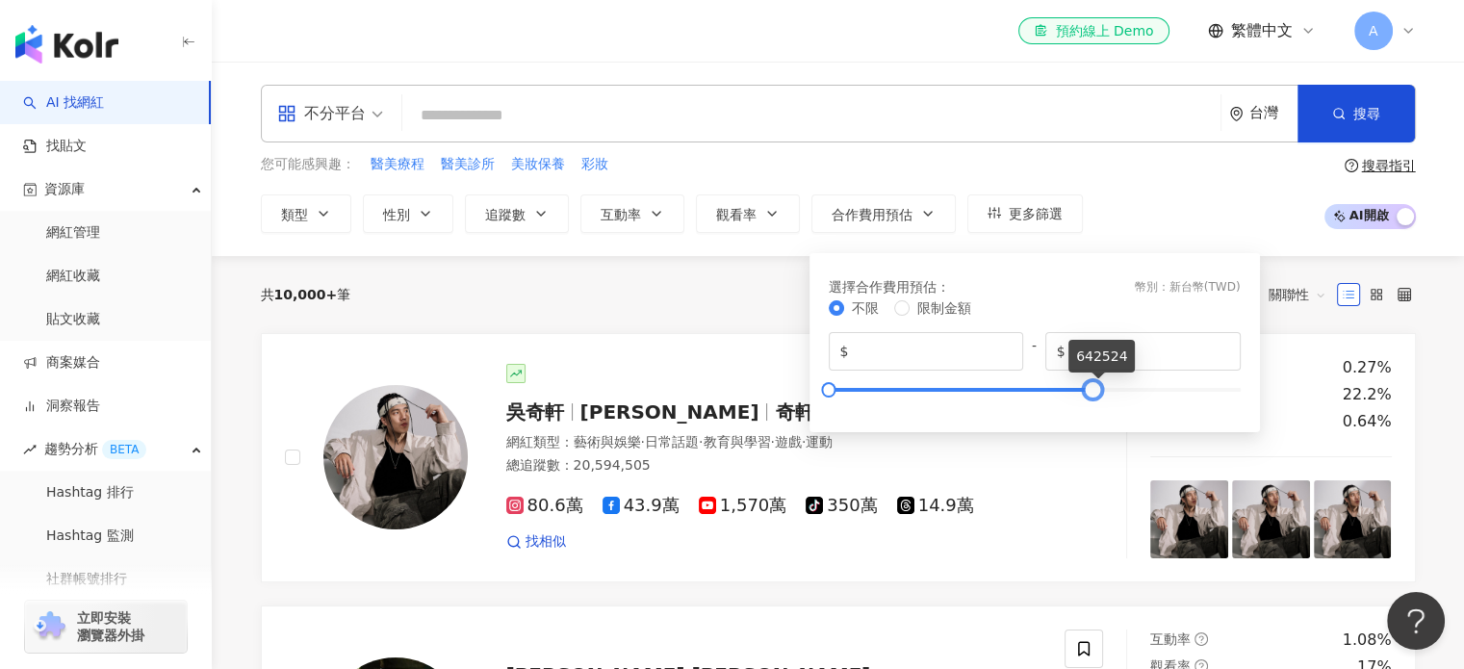
drag, startPoint x: 1241, startPoint y: 386, endPoint x: 1090, endPoint y: 407, distance: 152.6
click at [1090, 407] on div "不限 限制金額 $ * - $ ******" at bounding box center [1035, 353] width 412 height 112
drag, startPoint x: 1092, startPoint y: 383, endPoint x: 990, endPoint y: 393, distance: 102.5
click at [990, 393] on div at bounding box center [993, 389] width 11 height 11
drag, startPoint x: 979, startPoint y: 387, endPoint x: 973, endPoint y: 419, distance: 32.3
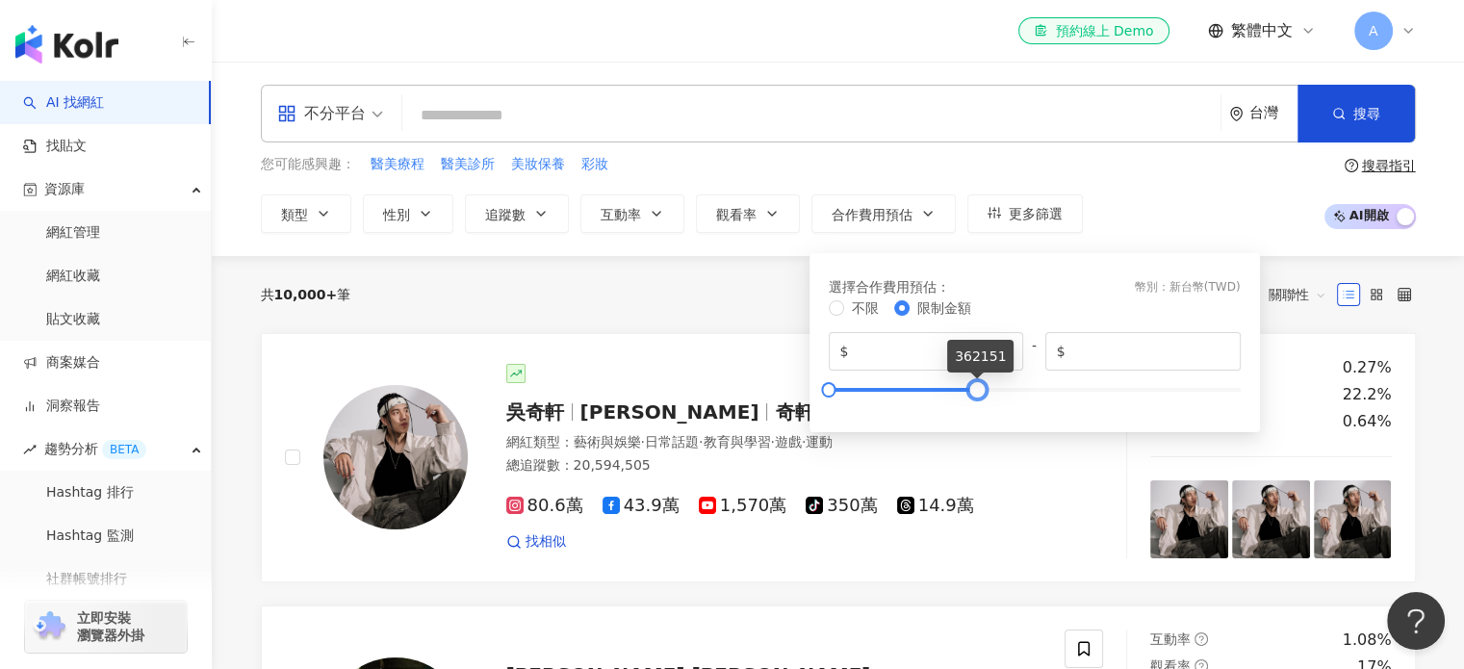
click at [973, 419] on div "選擇合作費用預估 ： 幣別 ： 新台幣 ( TWD ) 不限 限制金額 $ * - $ ******" at bounding box center [1034, 343] width 427 height 156
drag, startPoint x: 974, startPoint y: 385, endPoint x: 890, endPoint y: 388, distance: 84.8
click at [890, 388] on div at bounding box center [893, 389] width 11 height 11
drag, startPoint x: 899, startPoint y: 390, endPoint x: 909, endPoint y: 396, distance: 11.2
click at [909, 395] on div at bounding box center [903, 389] width 11 height 11
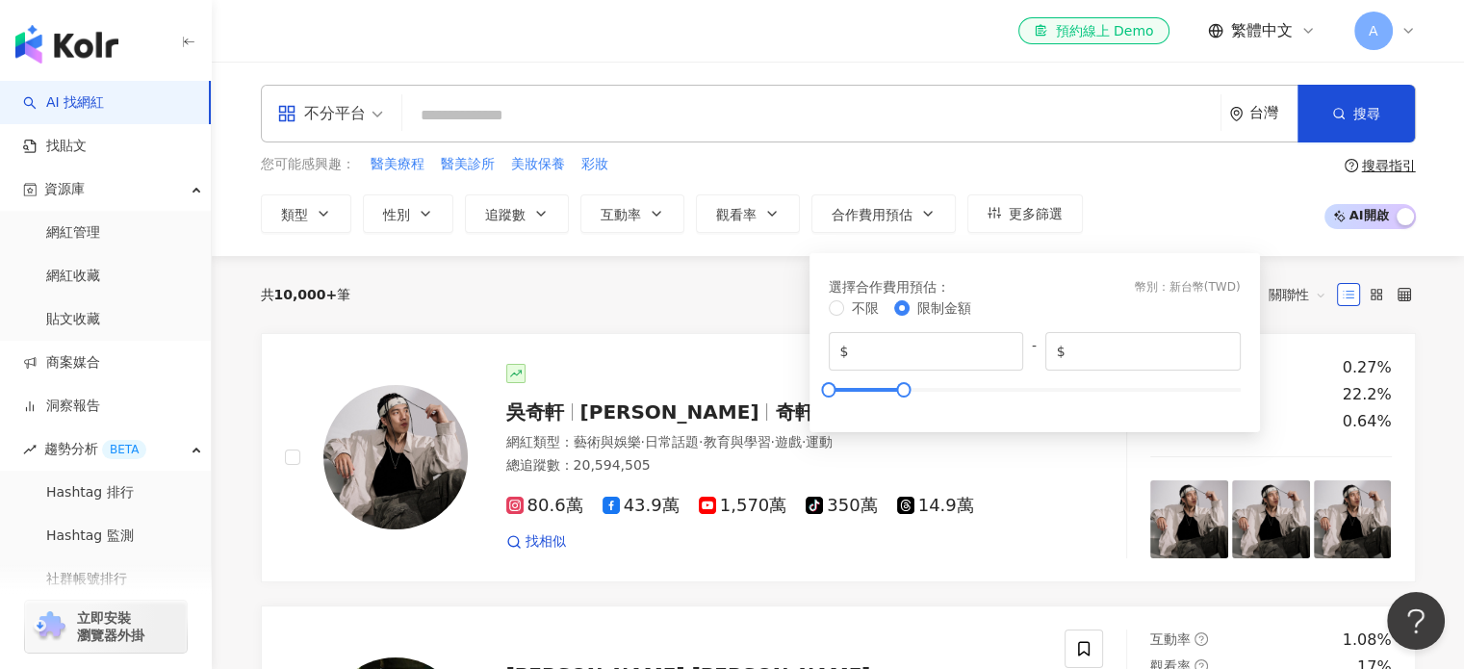
click at [1189, 191] on div "您可能感興趣： 醫美療程 醫美診所 美妝保養 彩妝 類型 性別 追蹤數 互動率 觀看率 合作費用預估 更多篩選 選擇合作費用預估 ： 幣別 ： 新台幣 ( T…" at bounding box center [838, 193] width 1155 height 79
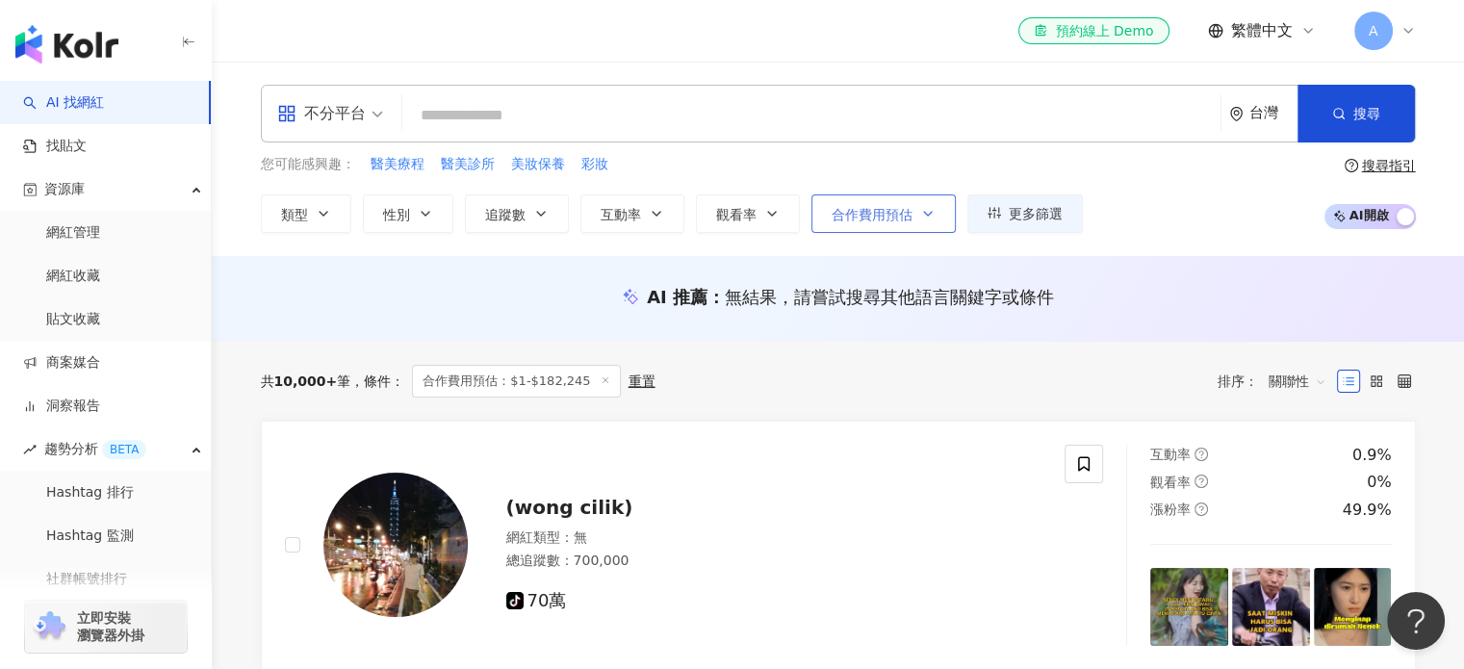
click at [897, 212] on span "合作費用預估" at bounding box center [872, 214] width 81 height 15
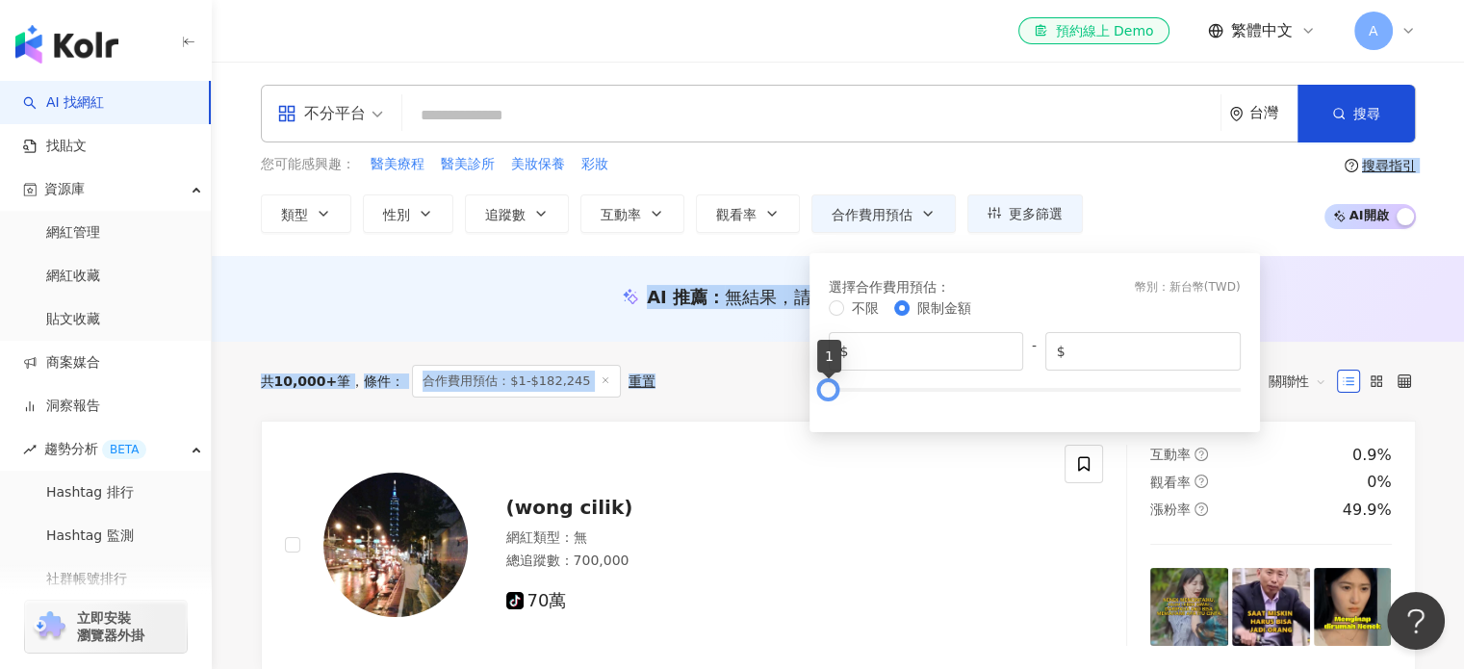
drag, startPoint x: 901, startPoint y: 400, endPoint x: 839, endPoint y: 398, distance: 61.6
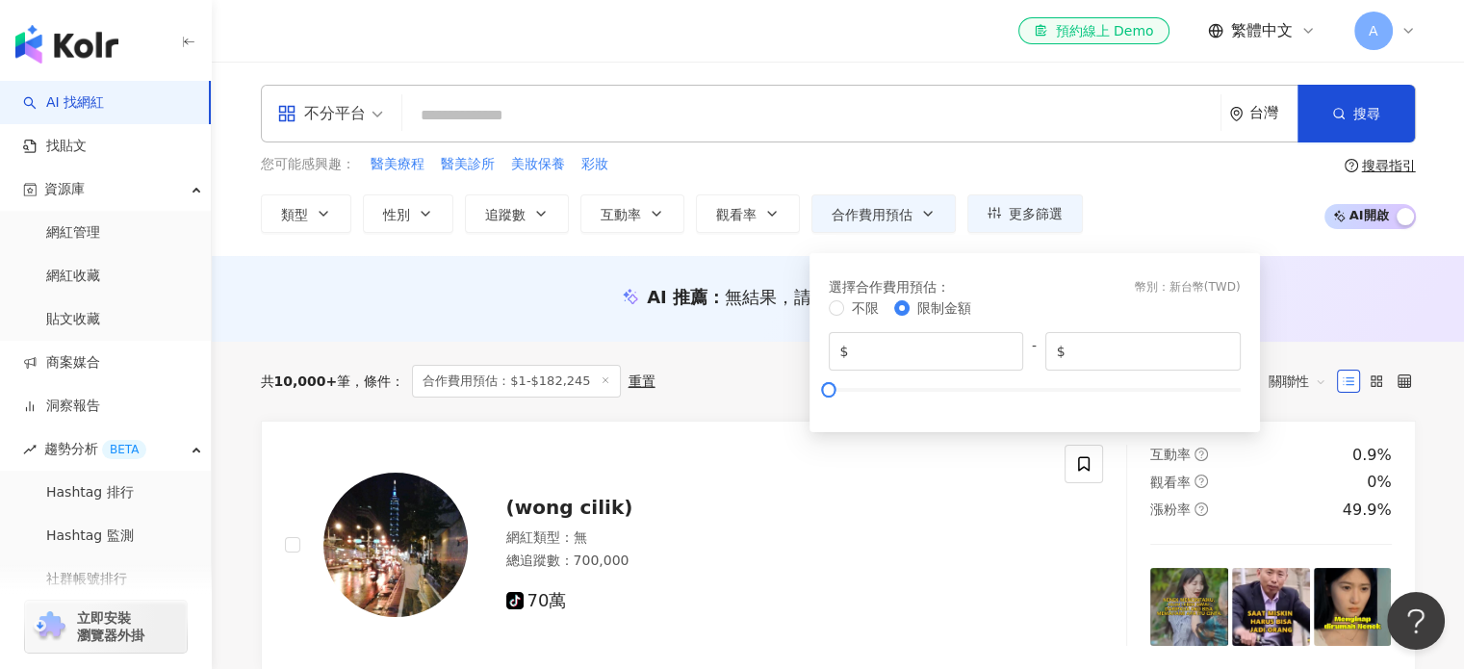
click at [1110, 224] on div "您可能感興趣： 醫美療程 醫美診所 美妝保養 彩妝 類型 性別 追蹤數 互動率 觀看率 合作費用預估 更多篩選 選擇合作費用預估 ： 幣別 ： 新台幣 ( T…" at bounding box center [838, 193] width 1155 height 79
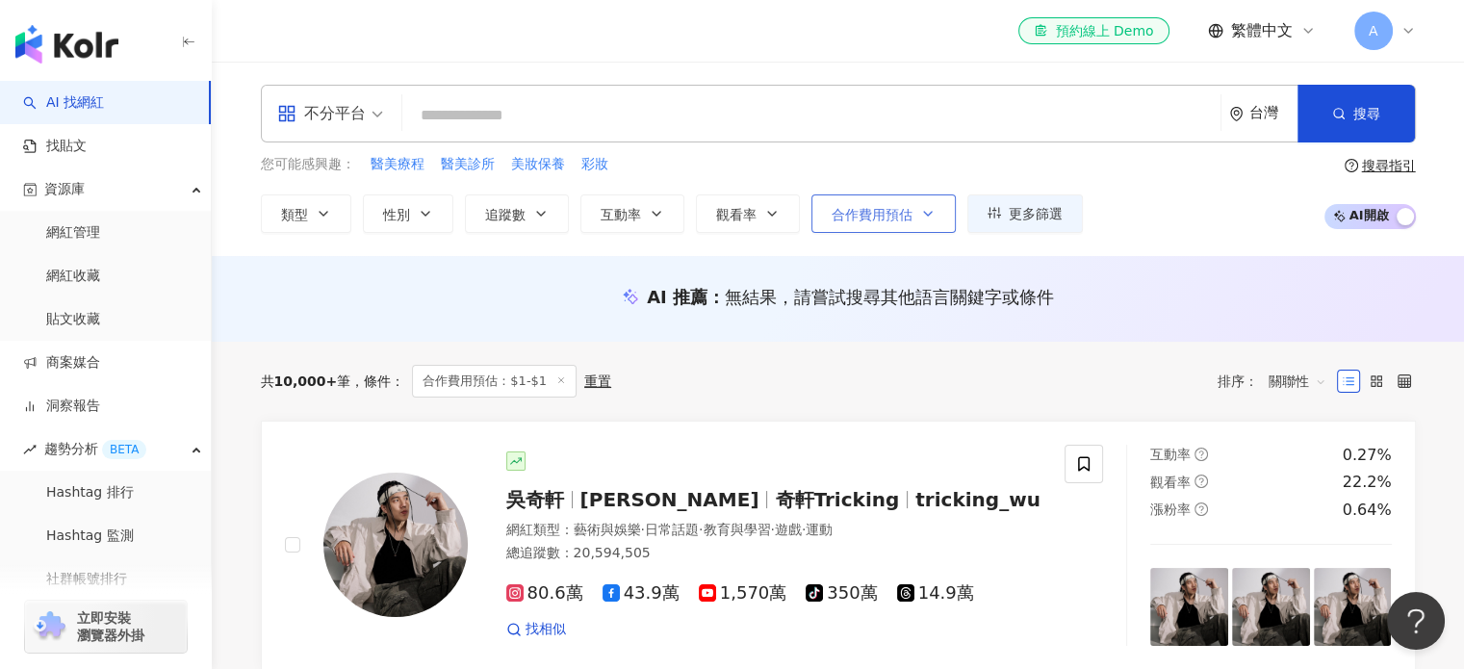
click at [926, 216] on icon "button" at bounding box center [927, 213] width 15 height 15
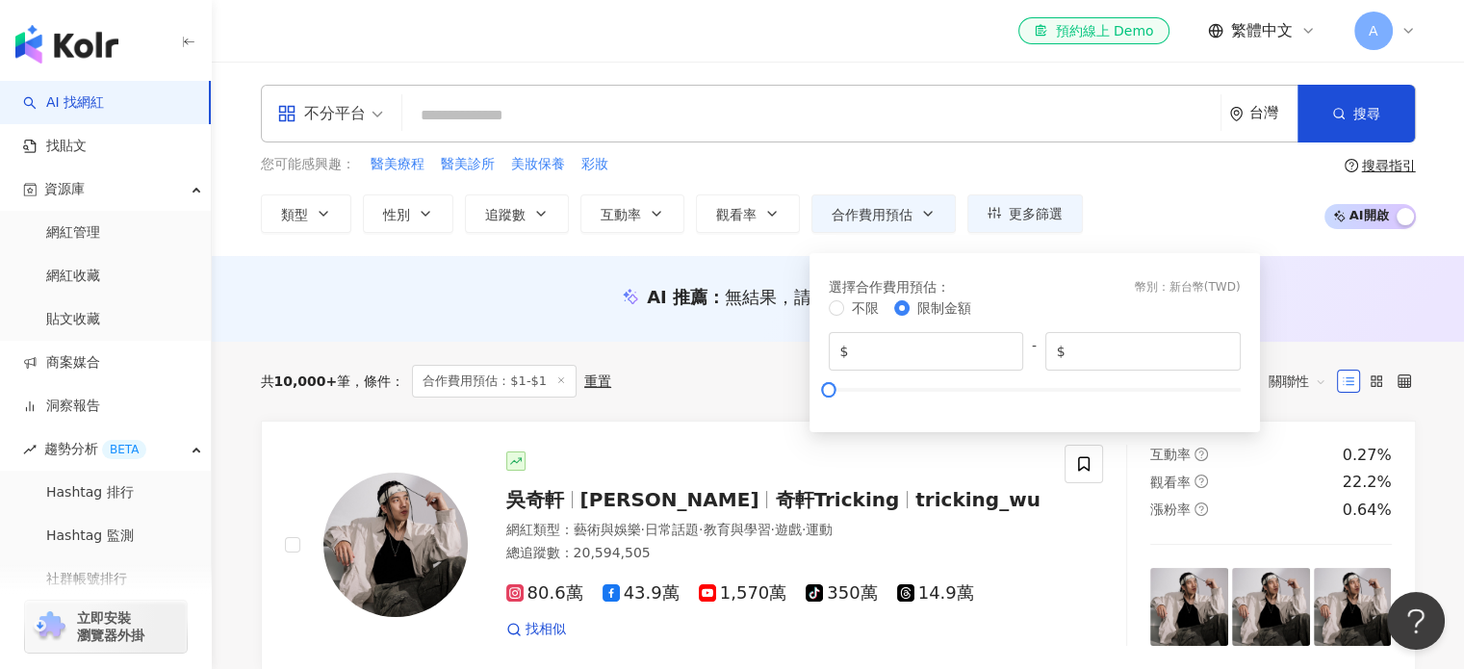
click at [878, 400] on div "不限 限制金額 $ * - $ *" at bounding box center [1035, 353] width 412 height 112
click at [893, 392] on div at bounding box center [1035, 390] width 412 height 12
type input "*****"
click at [871, 395] on div at bounding box center [866, 389] width 11 height 11
click at [1037, 153] on div "不分平台 台灣 搜尋 您可能感興趣： 醫美療程 醫美診所 美妝保養 彩妝 類型 性別 追蹤數 互動率 觀看率 合作費用預估 更多篩選 選擇合作費用預估 ： 幣…" at bounding box center [838, 159] width 1232 height 148
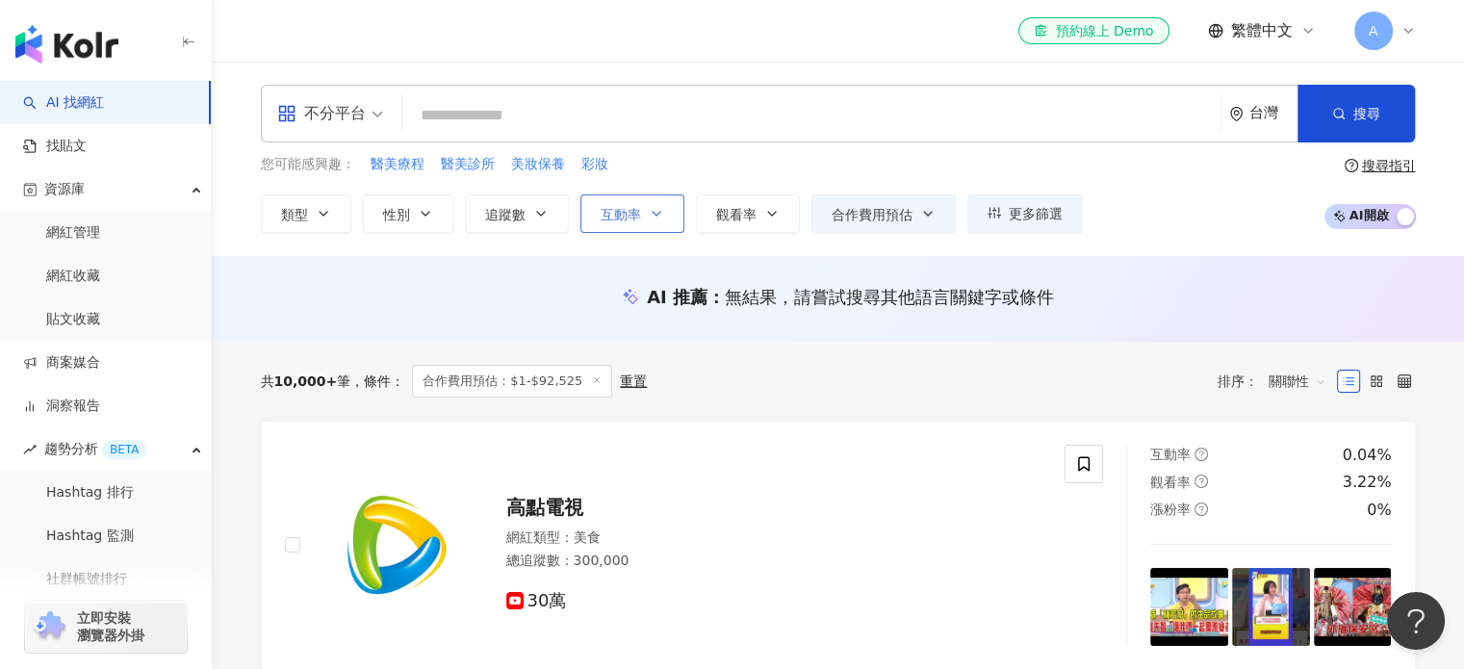
click at [639, 208] on button "互動率" at bounding box center [633, 213] width 104 height 39
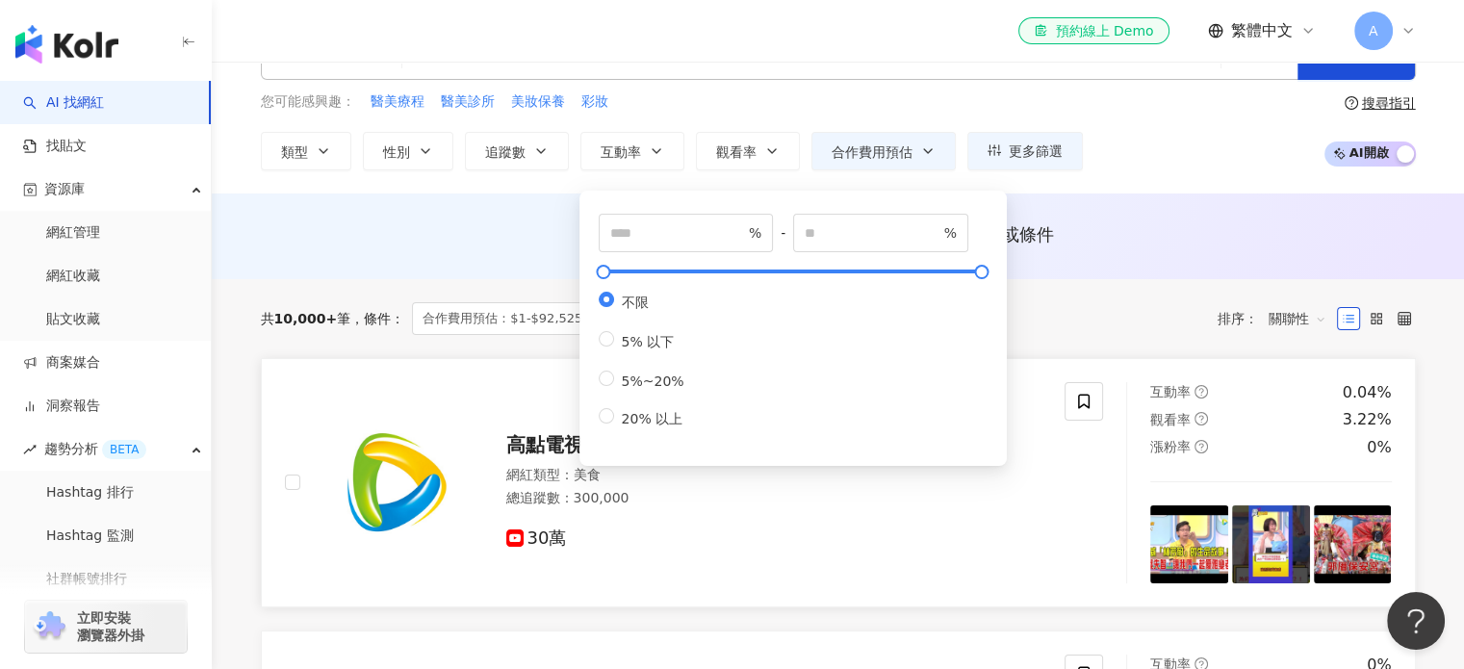
scroll to position [96, 0]
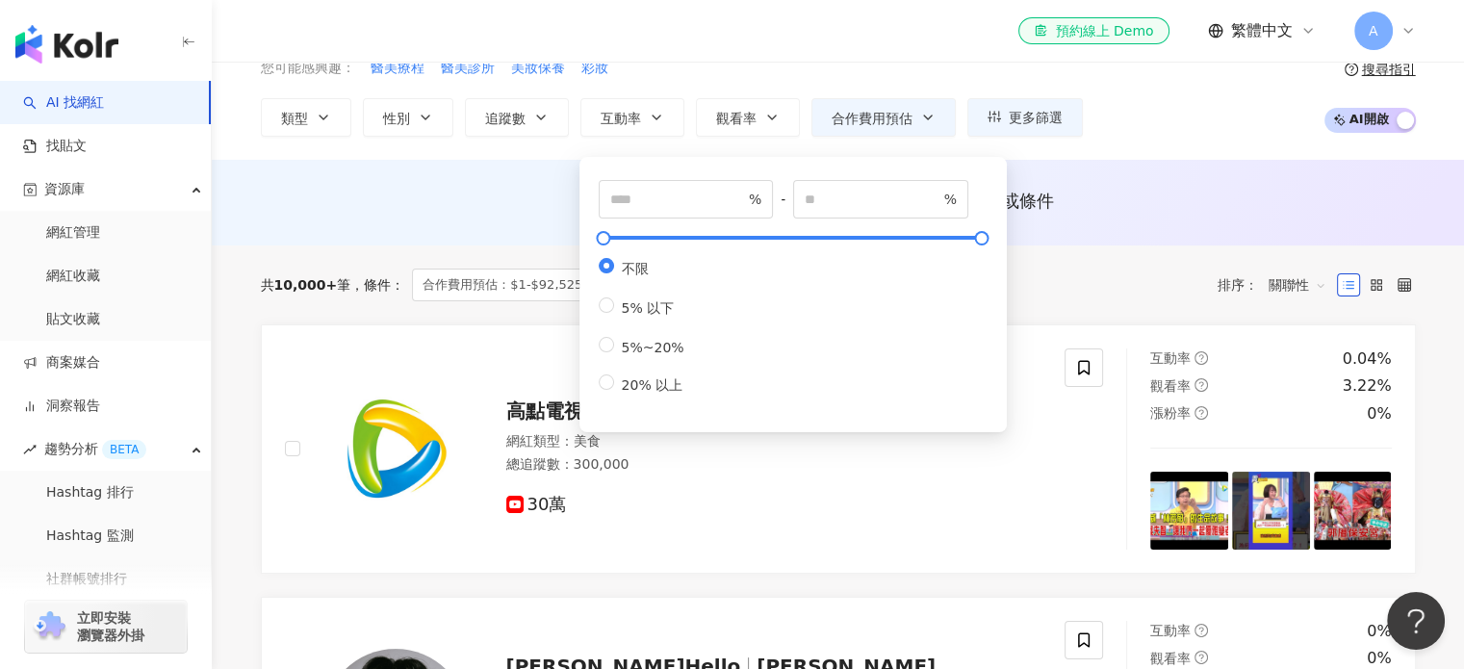
click at [706, 388] on div "不限 5% 以下 5%~20% 20% 以上" at bounding box center [793, 327] width 389 height 138
click at [705, 361] on div "不限 5% 以下 5%~20% 20% 以上" at bounding box center [793, 327] width 389 height 138
click at [641, 368] on div "不限 5% 以下 5%~20% 20% 以上" at bounding box center [649, 326] width 101 height 137
click at [622, 355] on span "5%~20%" at bounding box center [653, 347] width 78 height 15
type input "*"
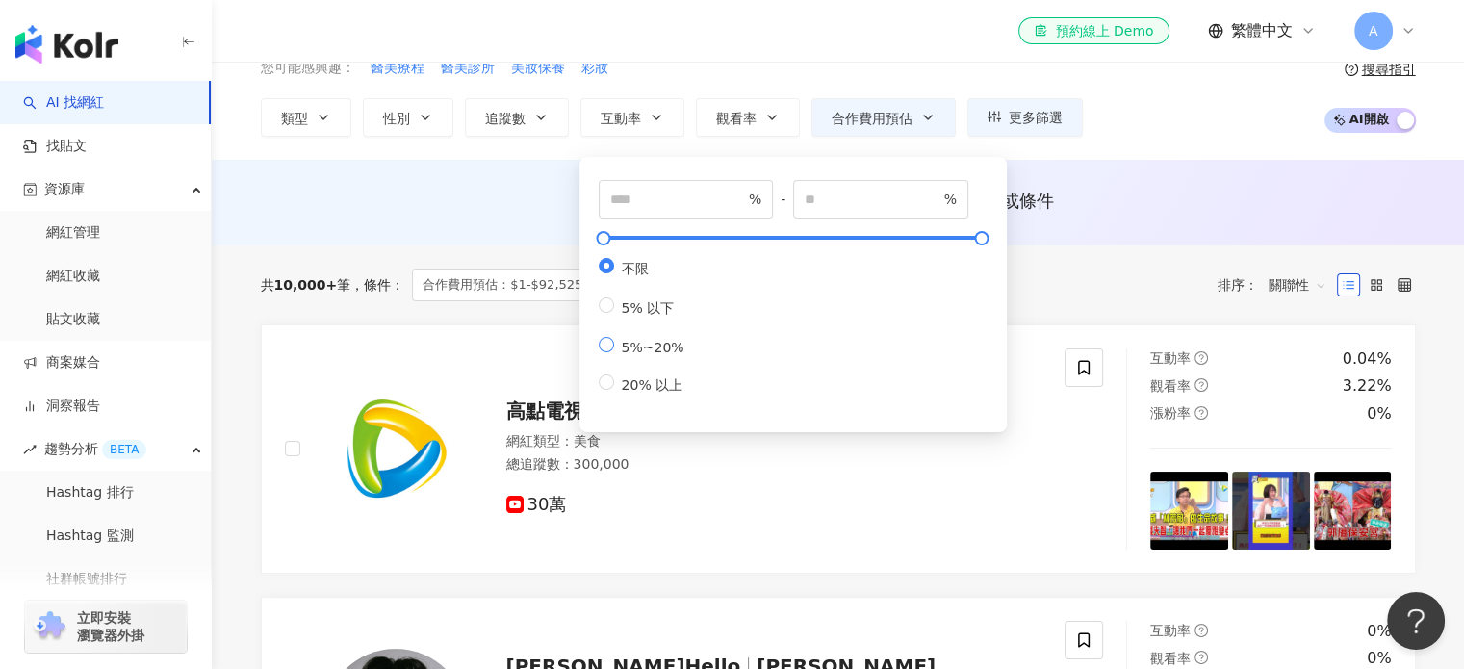
type input "**"
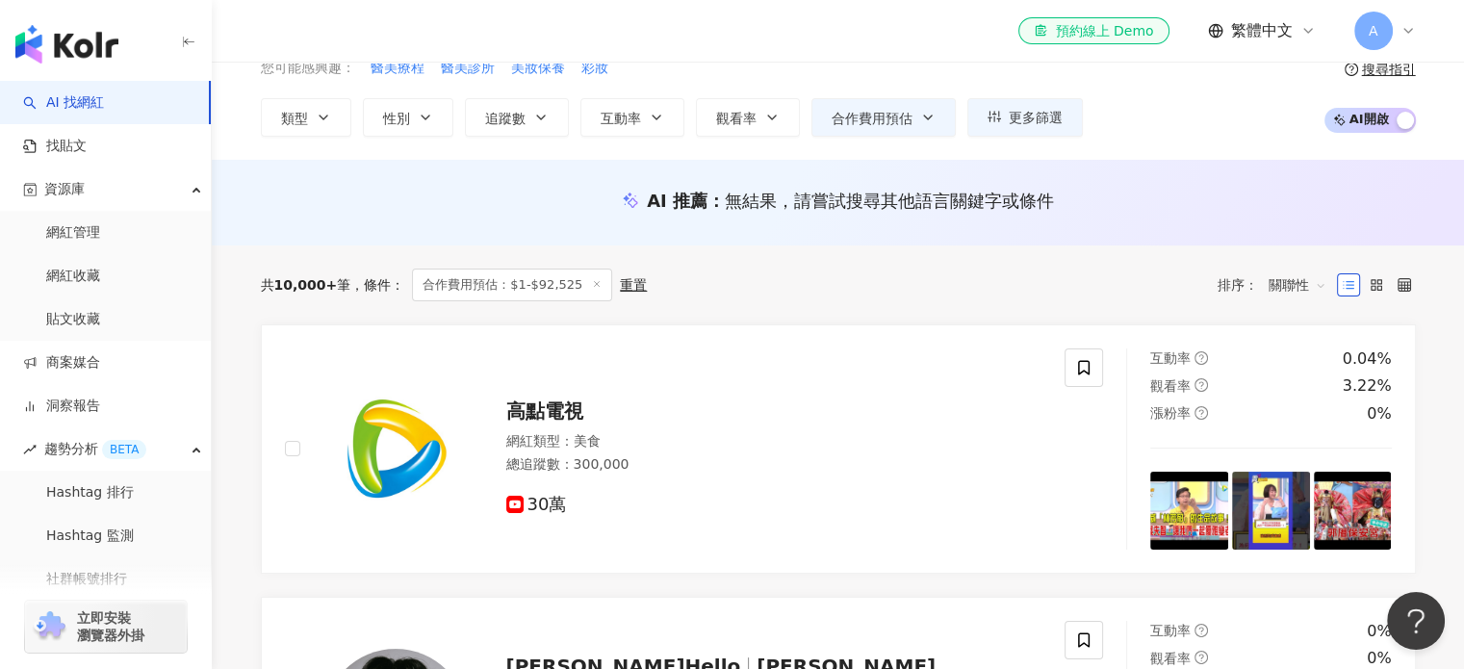
click at [503, 183] on div "AI 推薦 ： 無結果，請嘗試搜尋其他語言關鍵字或條件" at bounding box center [838, 203] width 1253 height 86
click at [508, 38] on input "search" at bounding box center [811, 19] width 803 height 37
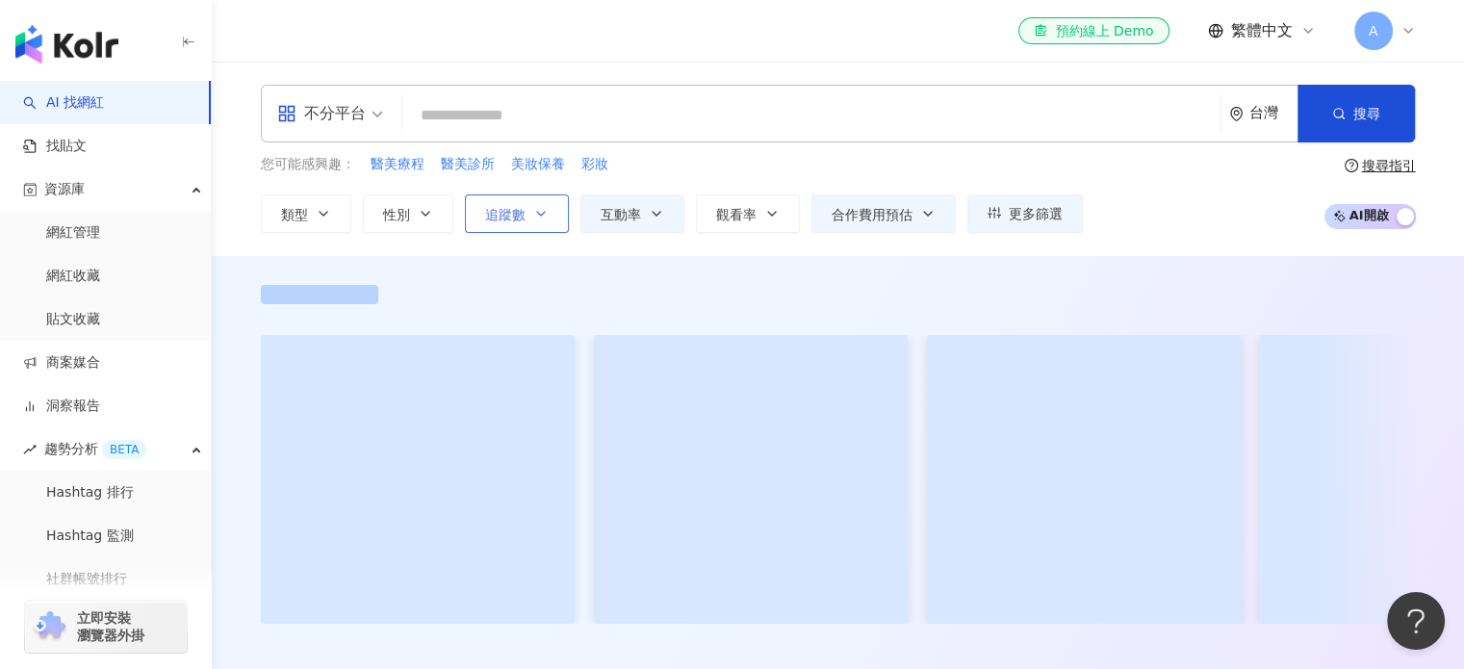
click at [533, 215] on icon "button" at bounding box center [540, 213] width 15 height 15
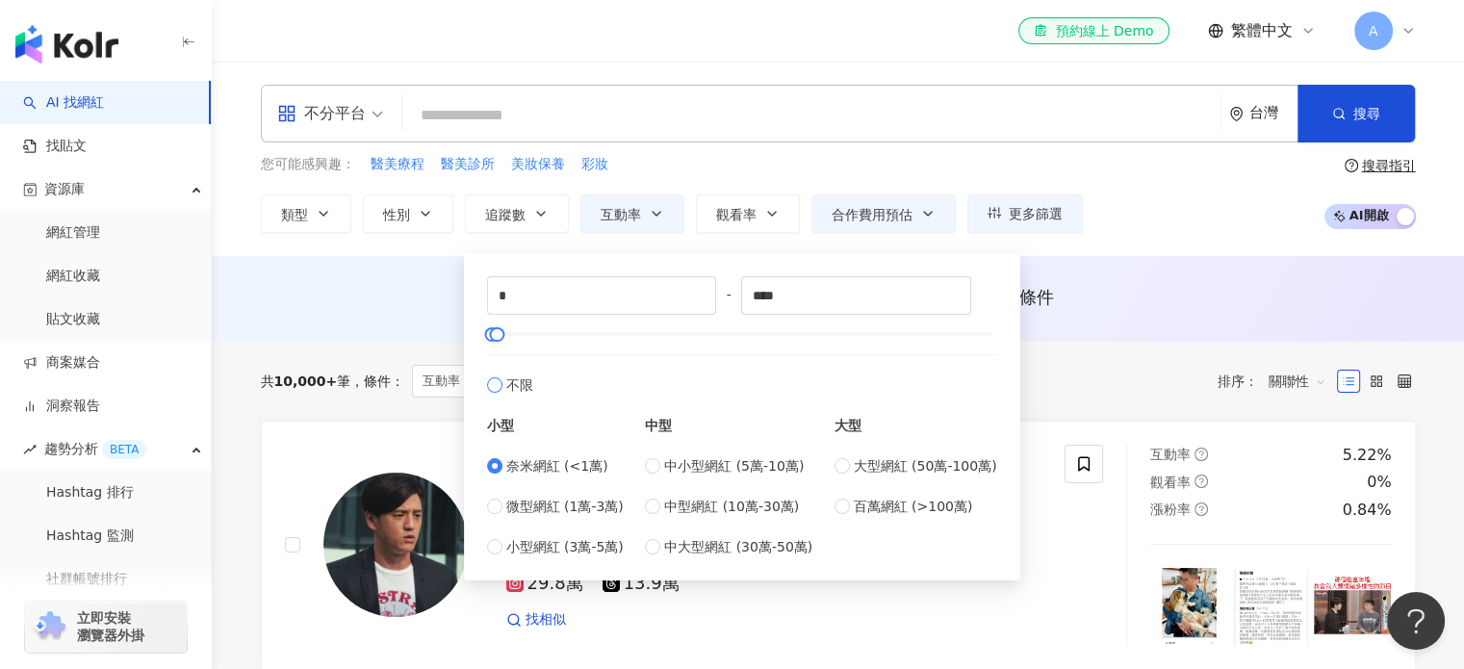
click at [799, 377] on label "不限" at bounding box center [742, 374] width 510 height 41
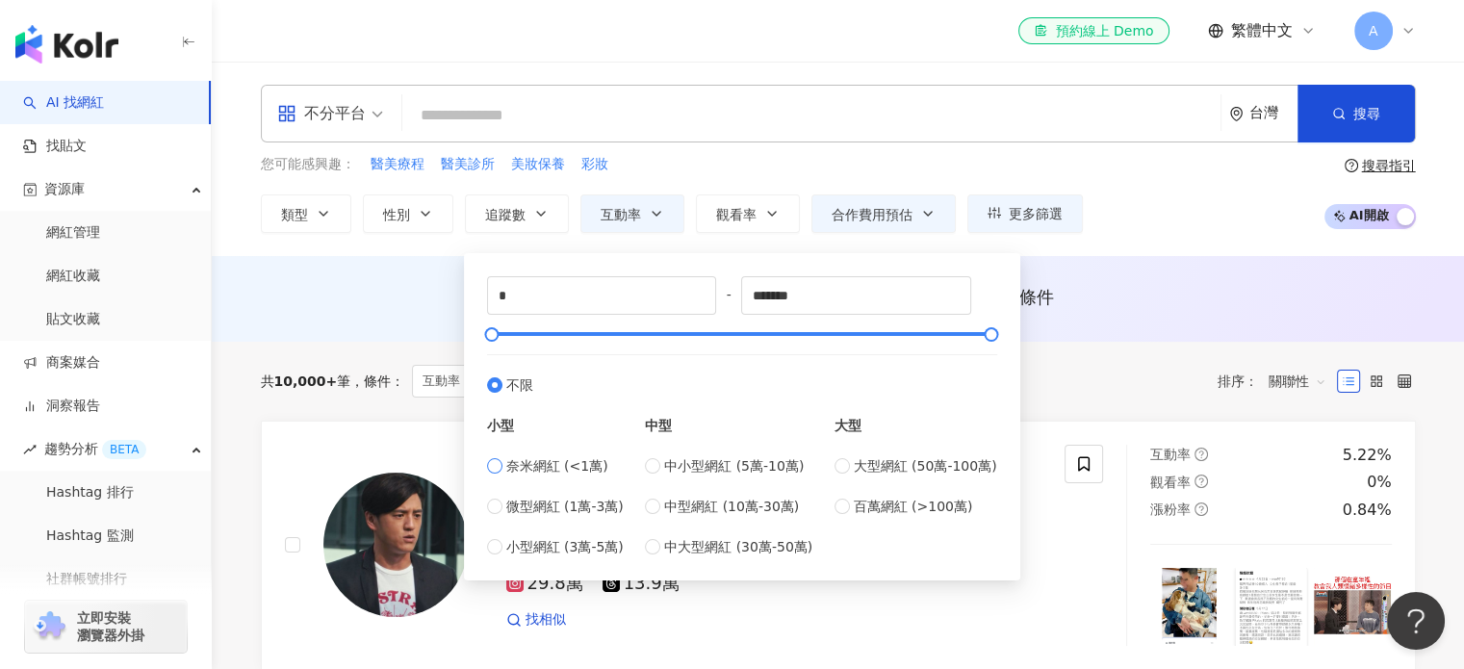
click at [526, 468] on span "奈米網紅 (<1萬)" at bounding box center [557, 465] width 102 height 21
type input "****"
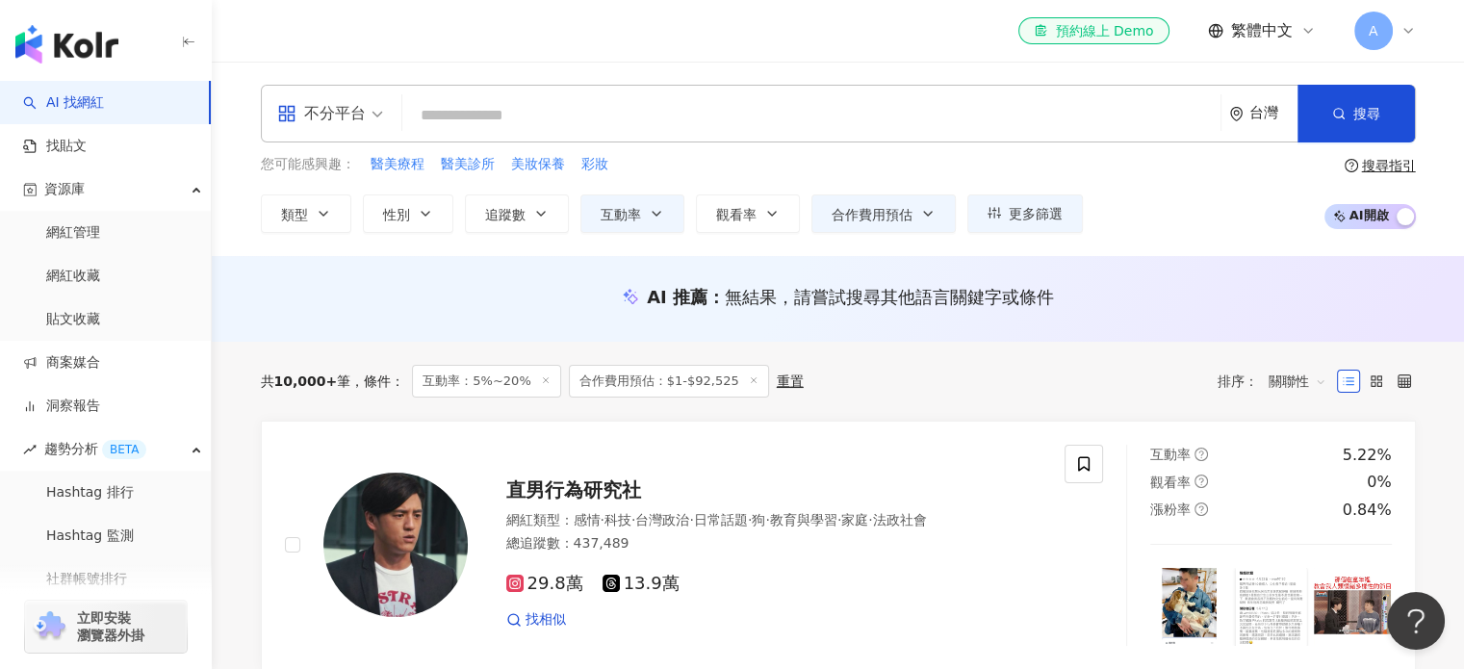
click at [409, 287] on div "AI 推薦 ： 無結果，請嘗試搜尋其他語言關鍵字或條件" at bounding box center [838, 297] width 1155 height 24
click at [435, 211] on button "性別" at bounding box center [408, 213] width 90 height 39
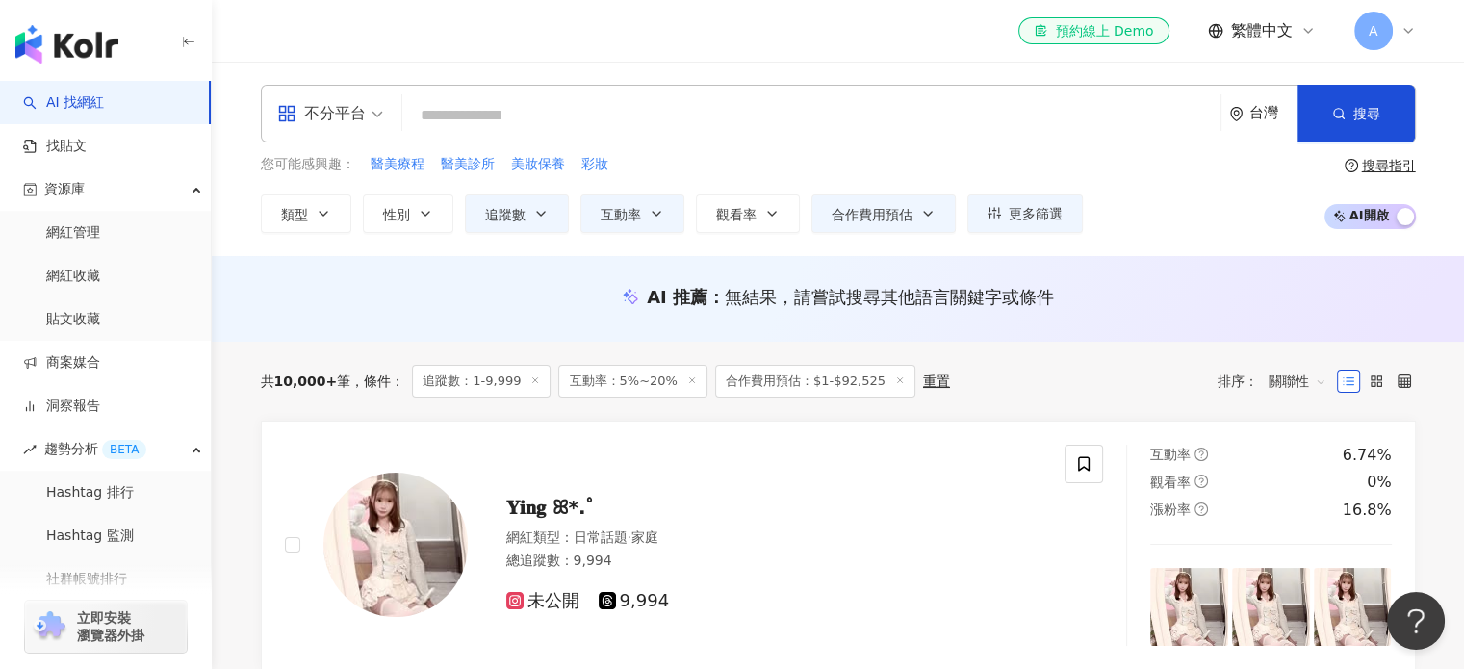
click at [747, 252] on div "不分平台 台灣 搜尋 您可能感興趣： 醫美療程 醫美診所 美妝保養 彩妝 類型 性別 追蹤數 互動率 觀看率 合作費用預估 更多篩選 選擇合作費用預估 ： 幣…" at bounding box center [838, 159] width 1253 height 194
click at [628, 107] on input "search" at bounding box center [811, 115] width 803 height 37
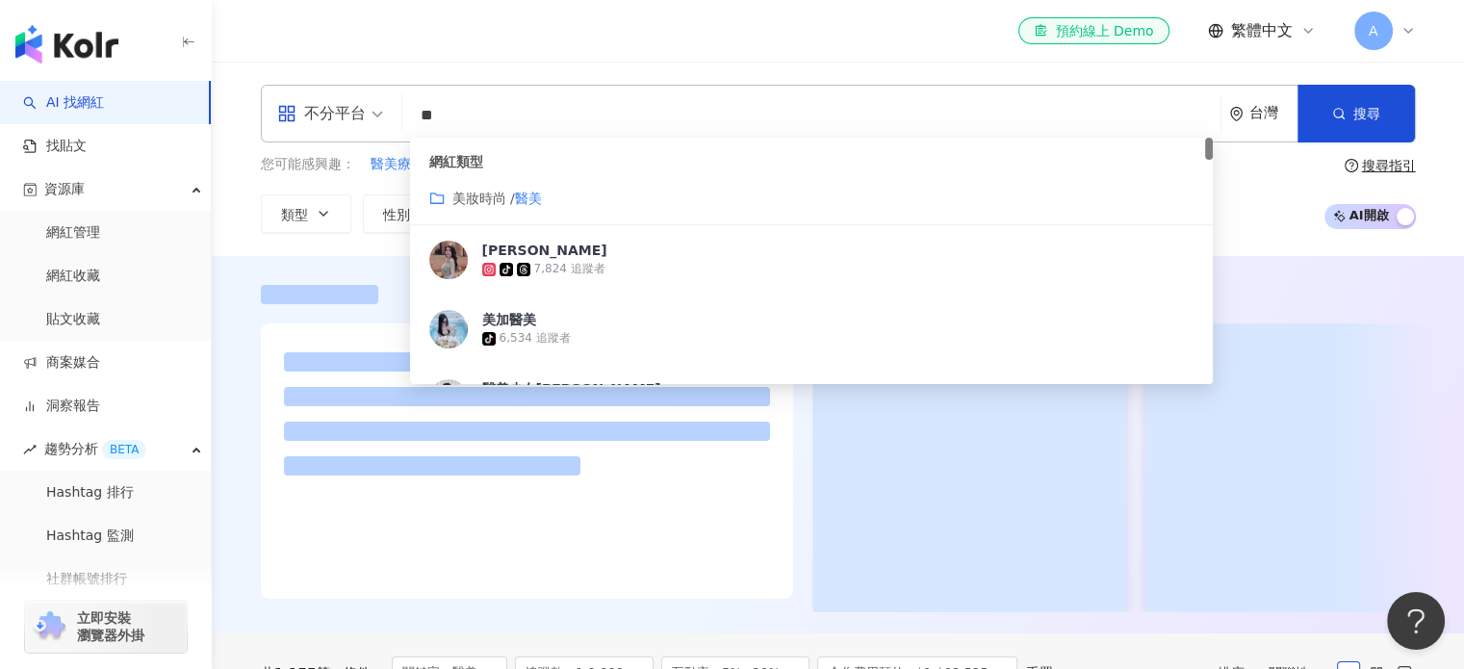
click at [1248, 211] on div "您可能感興趣： 醫美療程 醫美診所 高雄醫美 微整 醫美保養 類型 性別 追蹤數 互動率 觀看率 合作費用預估 更多篩選 選擇合作費用預估 ： 幣別 ： 新台…" at bounding box center [838, 193] width 1155 height 79
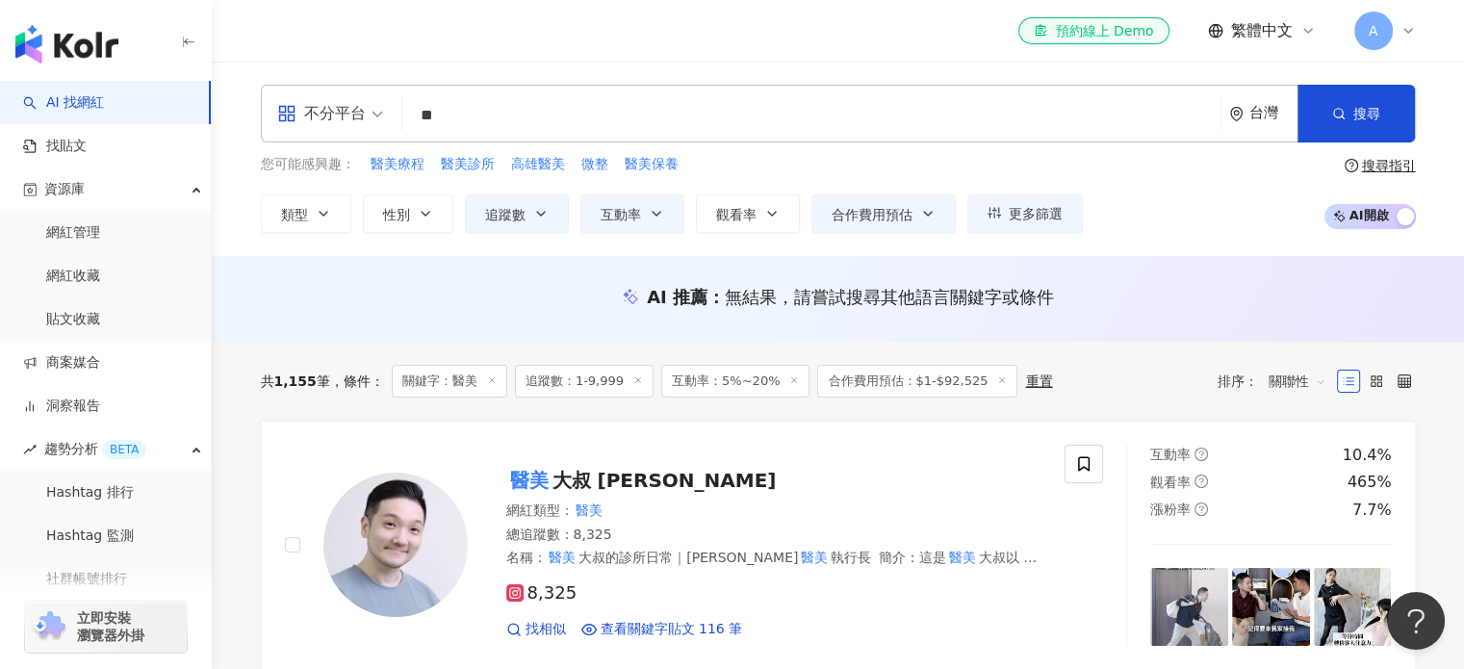
click at [579, 103] on input "**" at bounding box center [811, 115] width 803 height 37
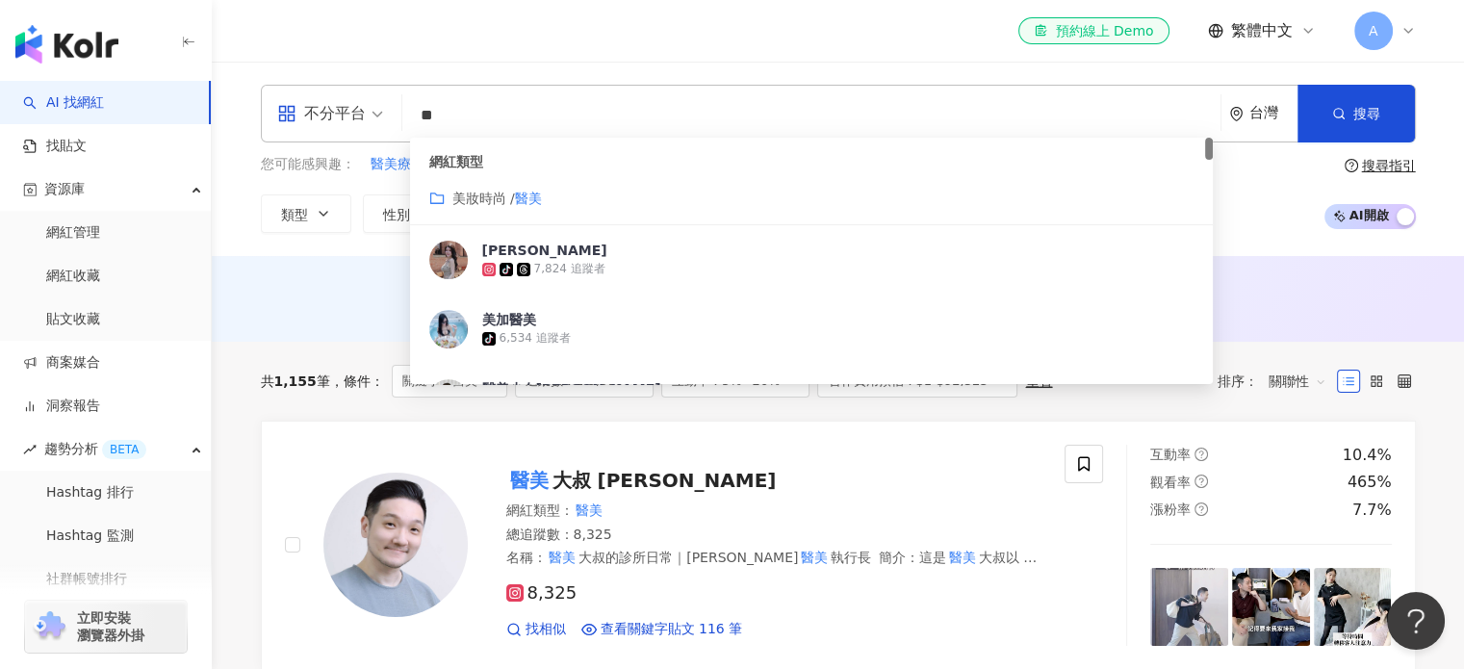
drag, startPoint x: 508, startPoint y: 115, endPoint x: 412, endPoint y: 126, distance: 97.0
click at [412, 126] on input "**" at bounding box center [811, 115] width 803 height 37
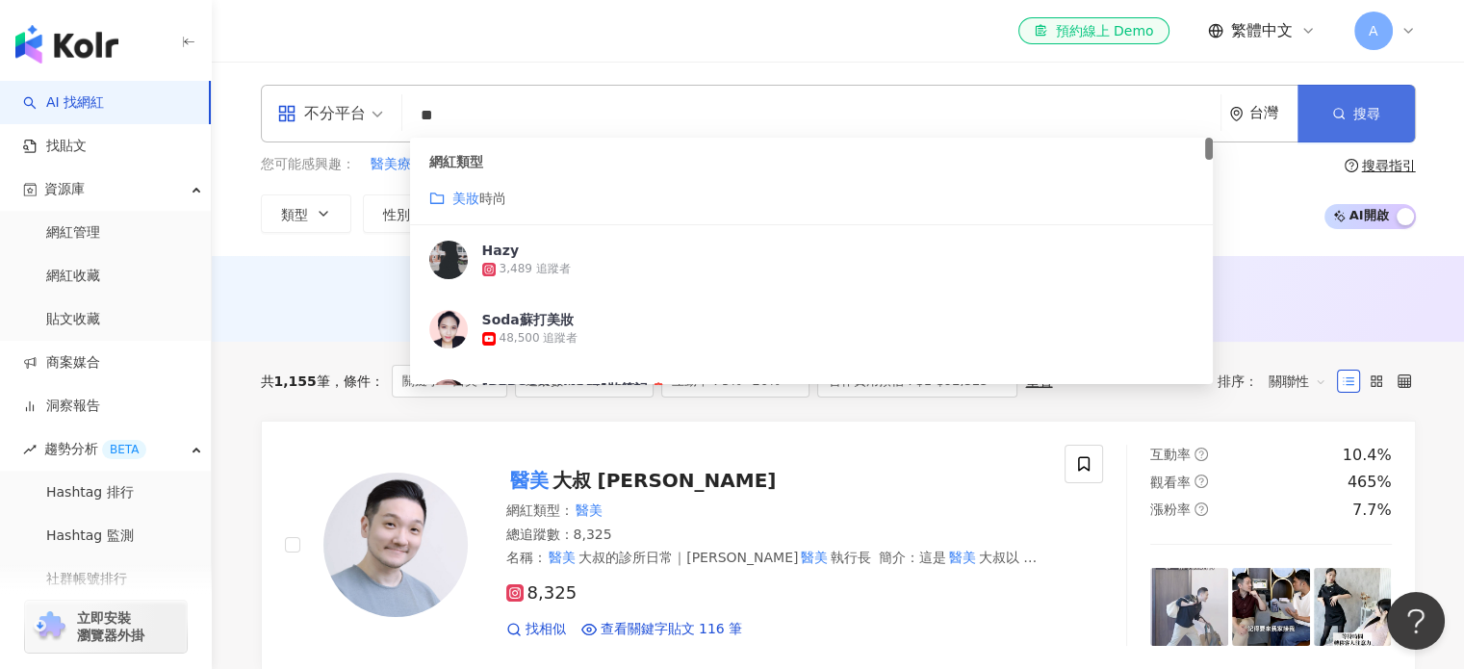
click at [1344, 106] on span "button" at bounding box center [1338, 113] width 13 height 15
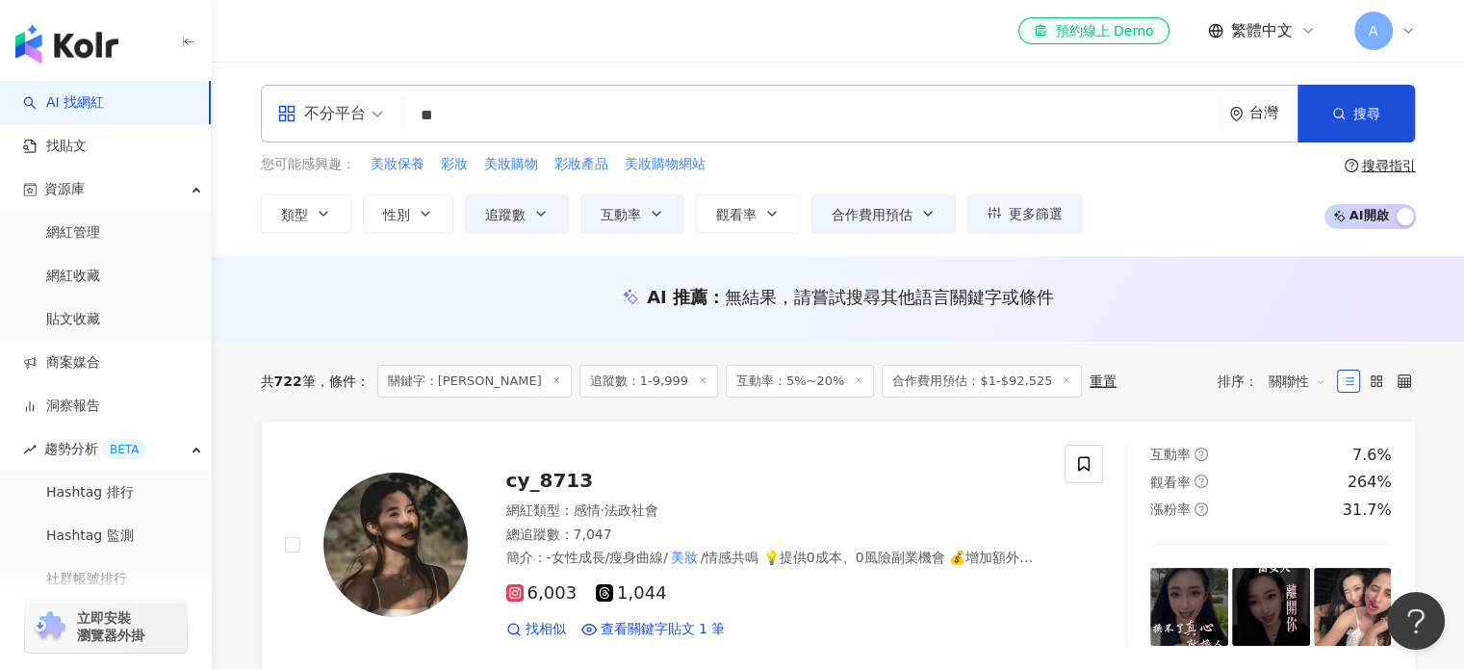
click at [350, 210] on div "類型 性別 追蹤數 互動率 觀看率 合作費用預估 更多篩選 選擇合作費用預估 ： 幣別 ： 新台幣 ( TWD ) 不限 限制金額 $ * - $ *****…" at bounding box center [672, 213] width 822 height 39
click at [334, 213] on button "類型" at bounding box center [306, 213] width 90 height 39
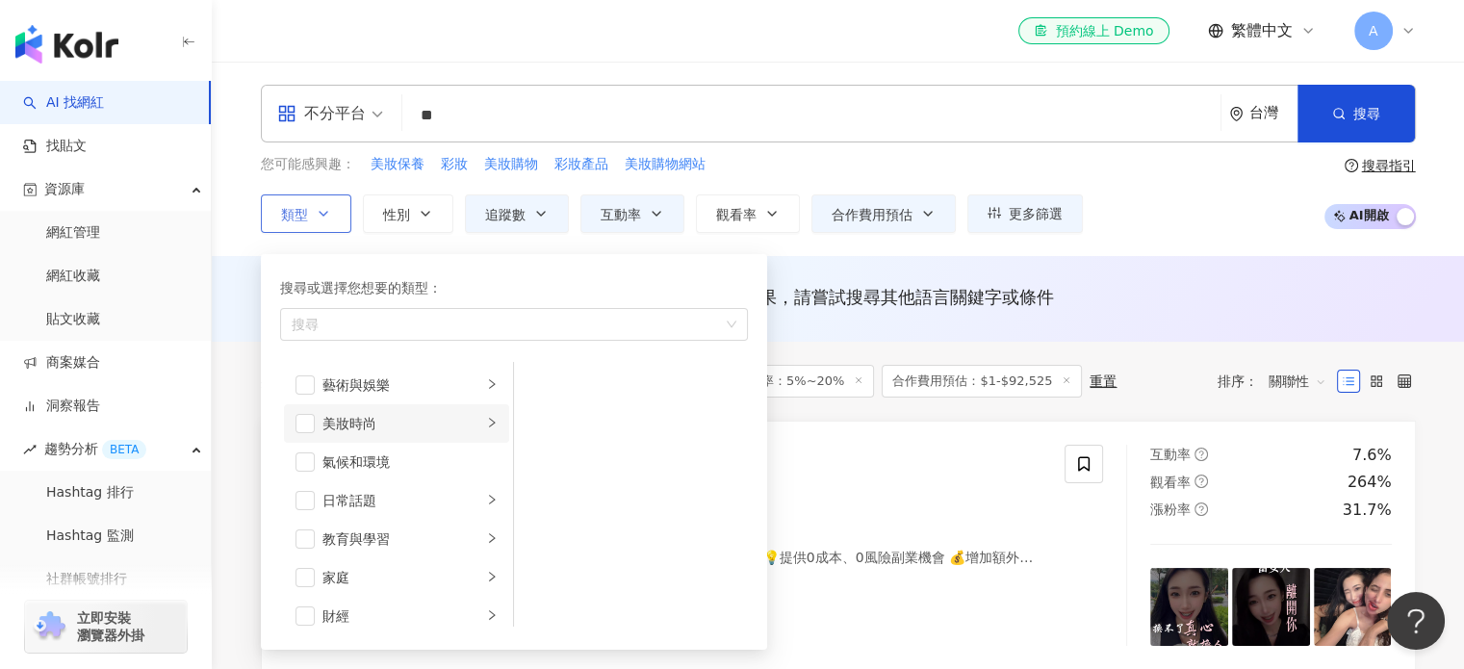
click at [414, 419] on div "美妝時尚" at bounding box center [403, 423] width 160 height 21
click at [547, 388] on span "button" at bounding box center [538, 384] width 19 height 19
click at [579, 525] on div "醫美" at bounding box center [644, 527] width 176 height 21
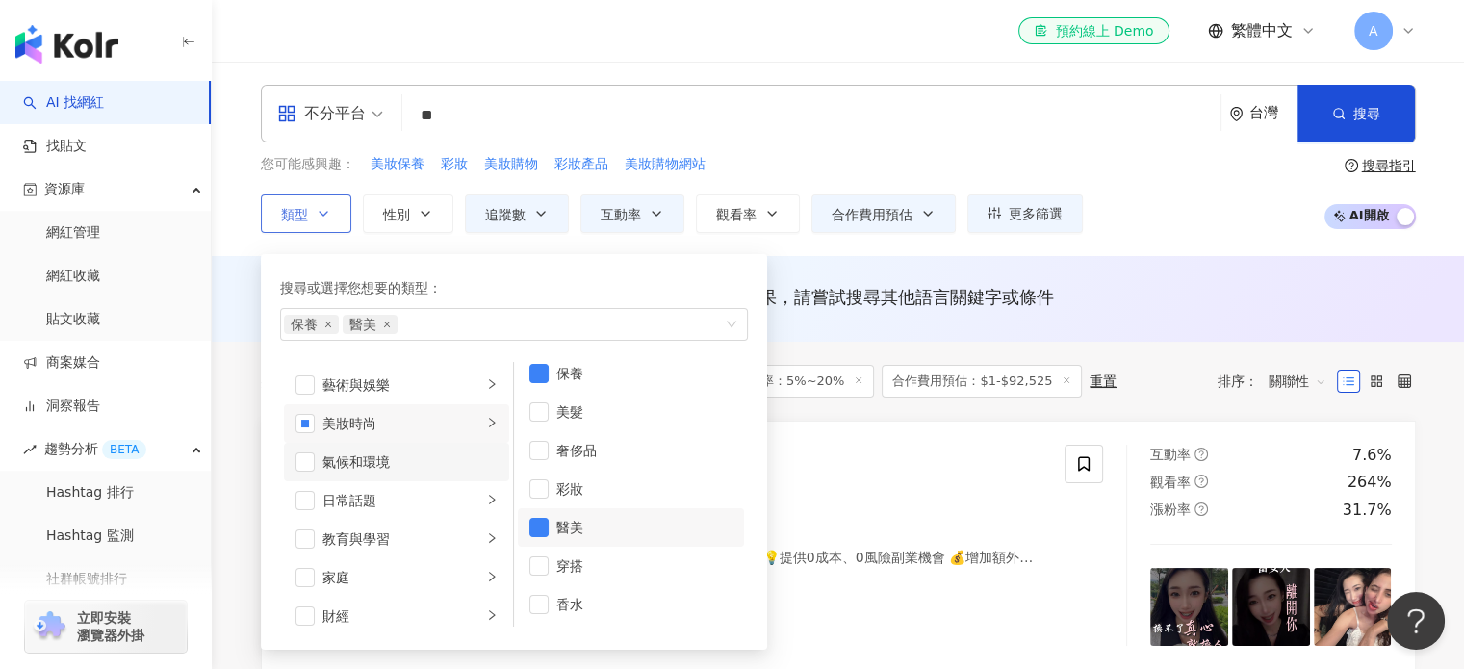
click at [400, 452] on div "氣候和環境" at bounding box center [410, 462] width 175 height 21
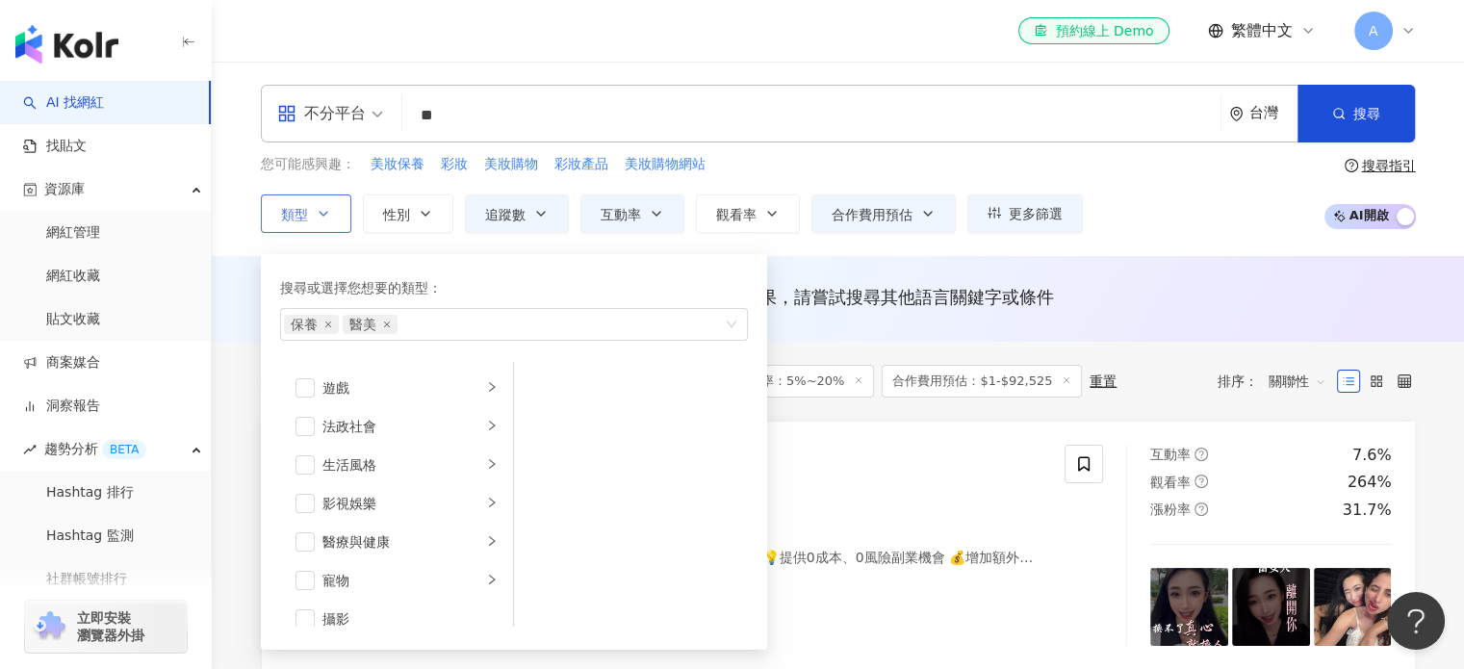
scroll to position [385, 0]
click at [411, 427] on div "生活風格" at bounding box center [403, 423] width 160 height 21
click at [397, 461] on div "影視娛樂" at bounding box center [403, 462] width 160 height 21
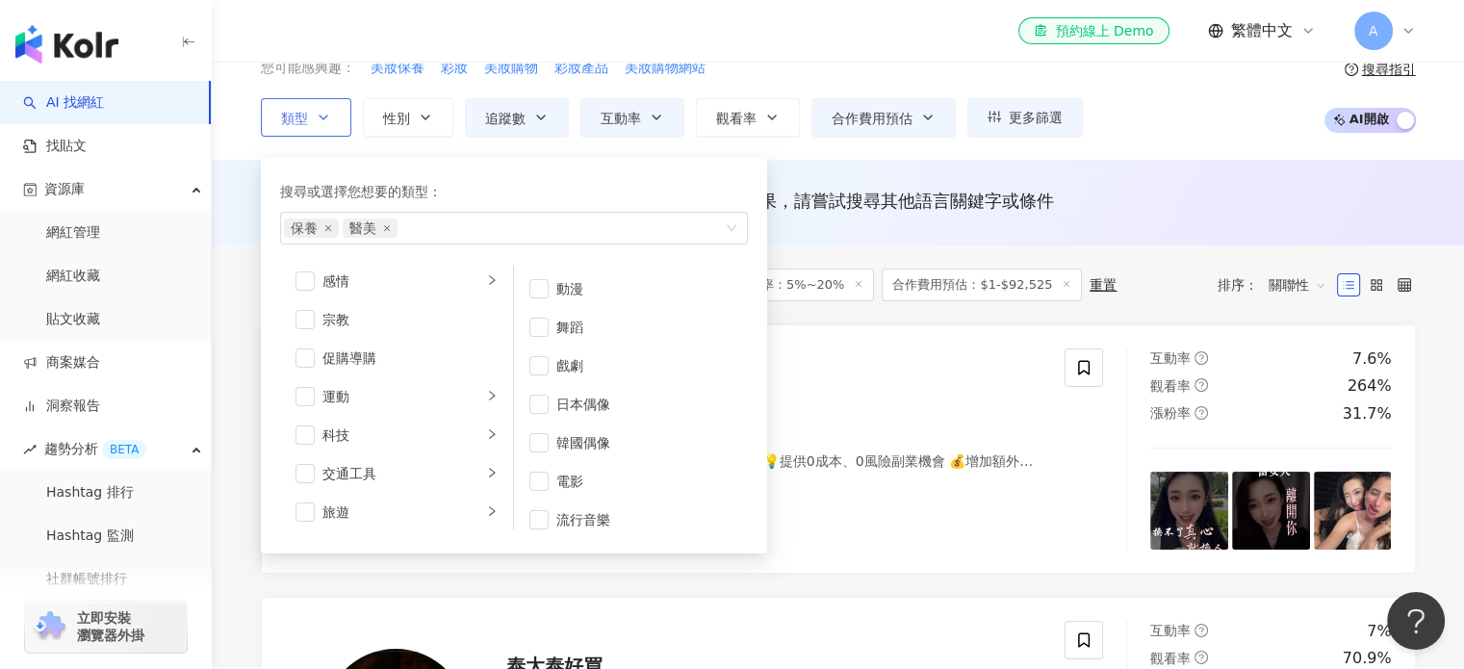
scroll to position [666, 0]
click at [393, 498] on div "成人" at bounding box center [410, 508] width 175 height 21
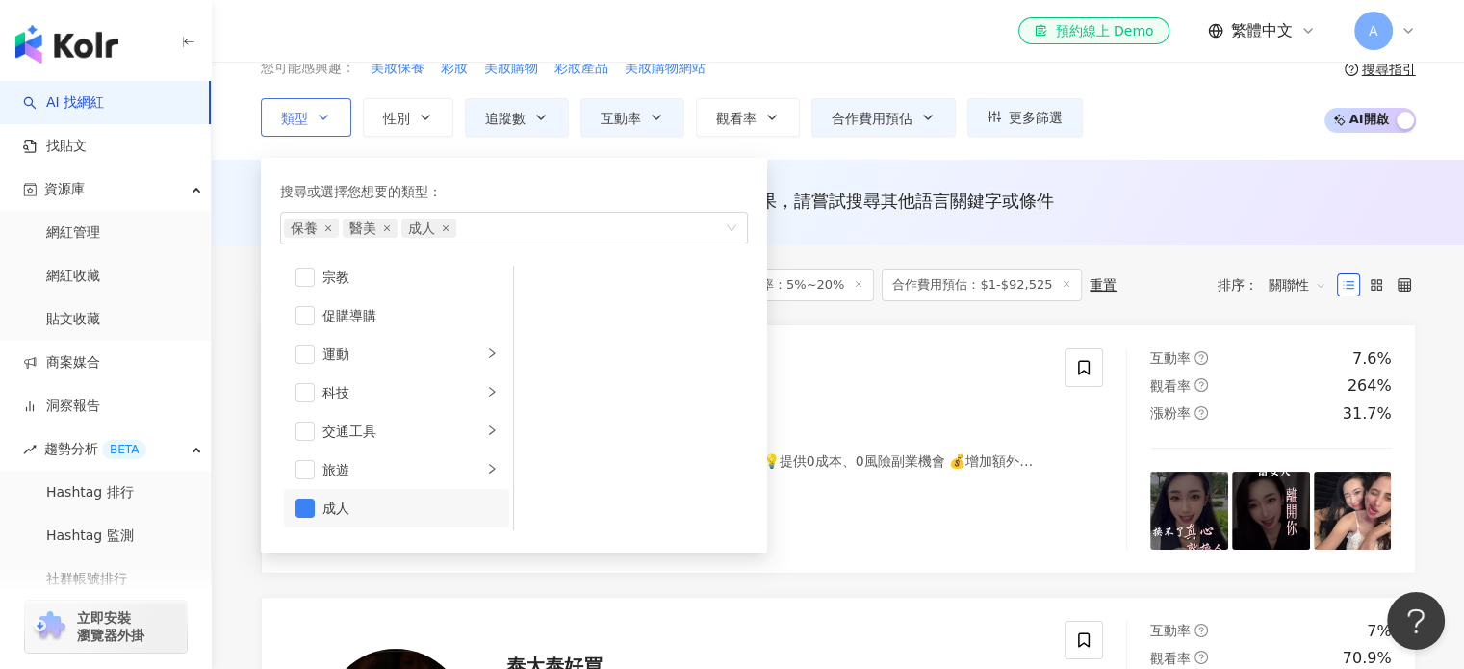
click at [316, 498] on li "成人" at bounding box center [396, 508] width 225 height 39
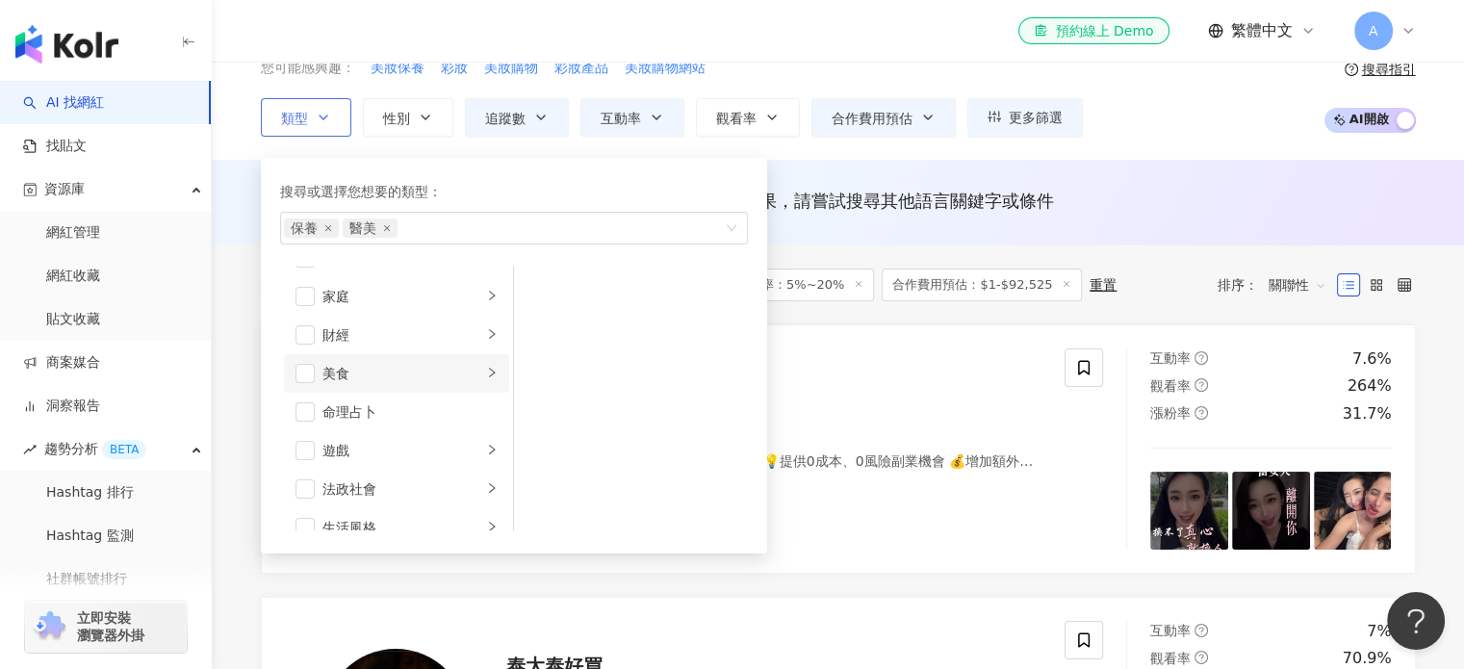
scroll to position [0, 0]
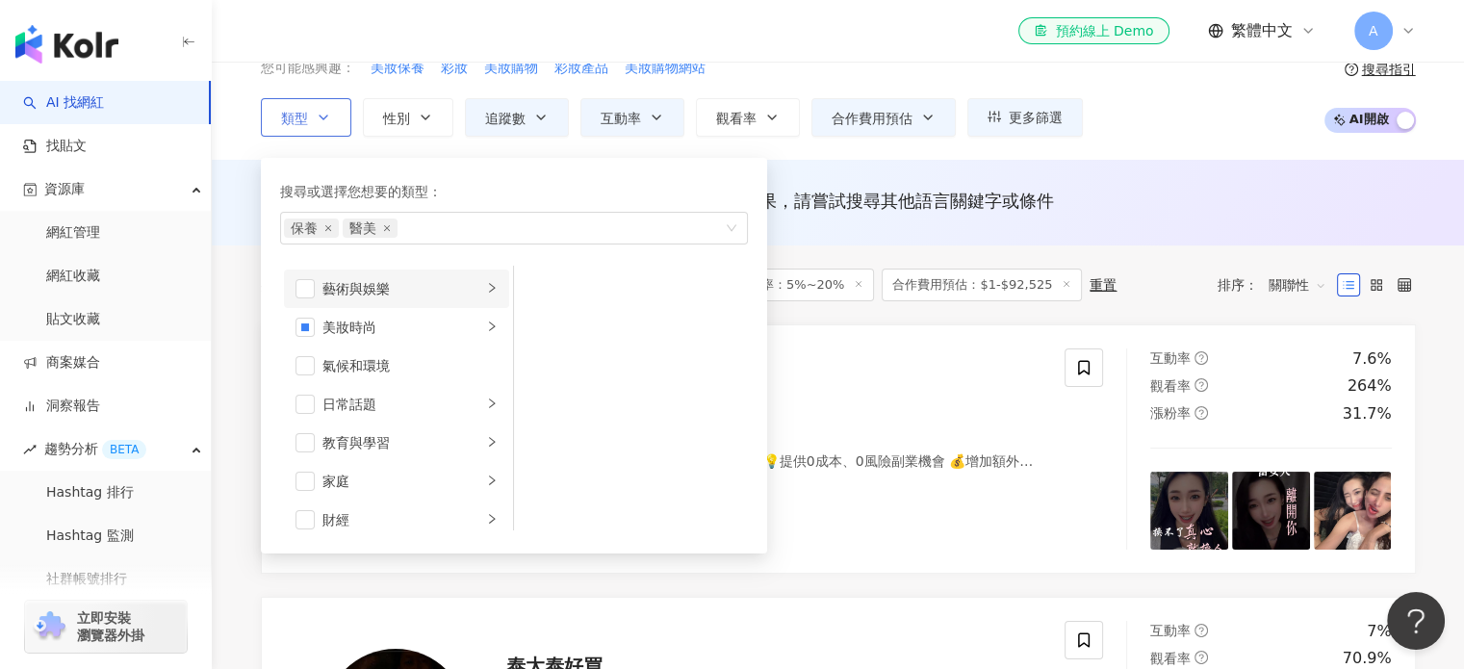
click at [404, 288] on div "藝術與娛樂" at bounding box center [403, 288] width 160 height 21
click at [399, 357] on div "氣候和環境" at bounding box center [410, 365] width 175 height 21
click at [390, 400] on div "日常話題" at bounding box center [403, 404] width 160 height 21
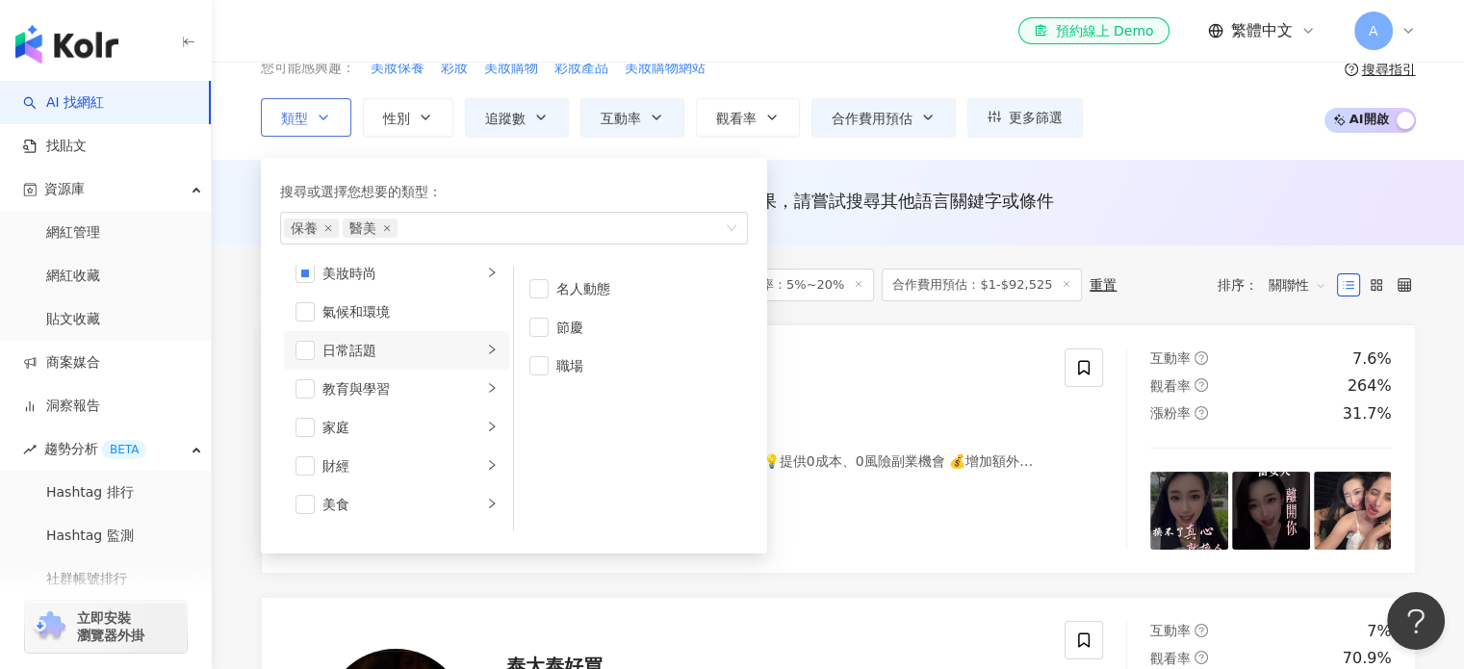
scroll to position [96, 0]
click at [905, 233] on div "AI 推薦 ： 無結果，請嘗試搜尋其他語言關鍵字或條件" at bounding box center [838, 203] width 1253 height 86
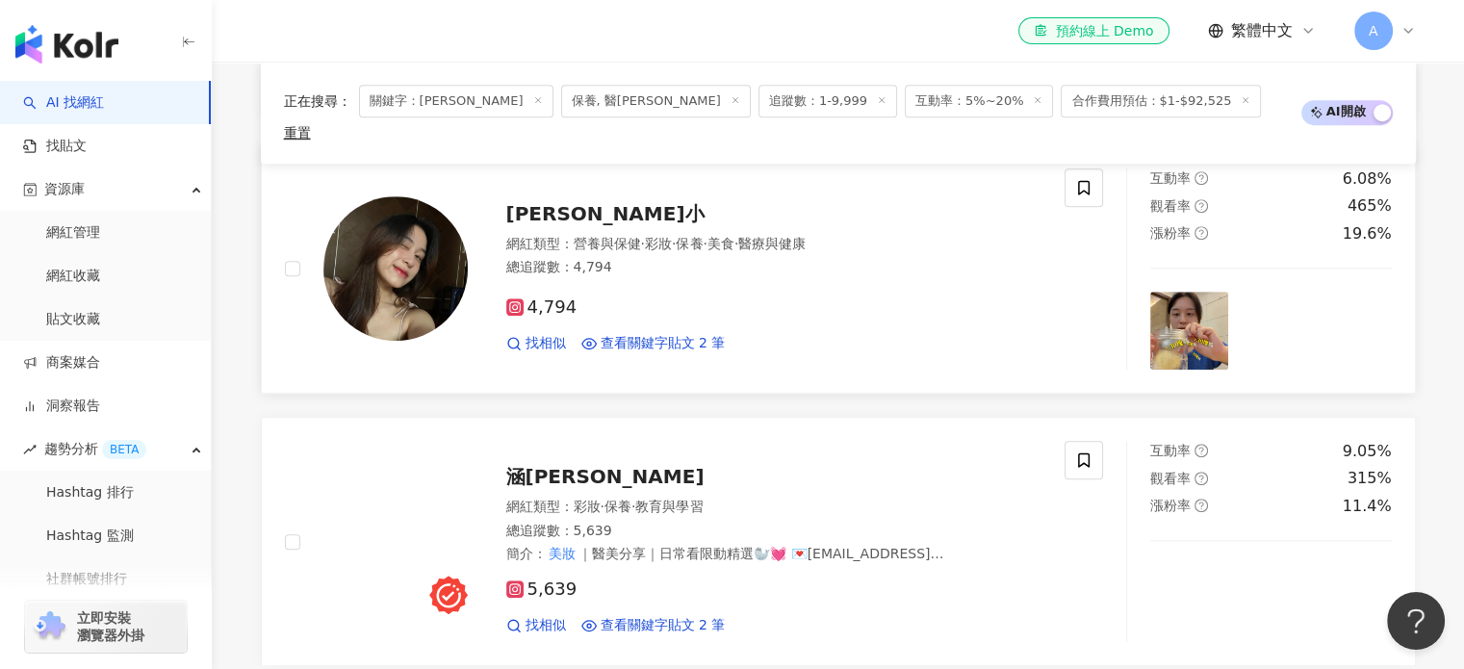
scroll to position [866, 0]
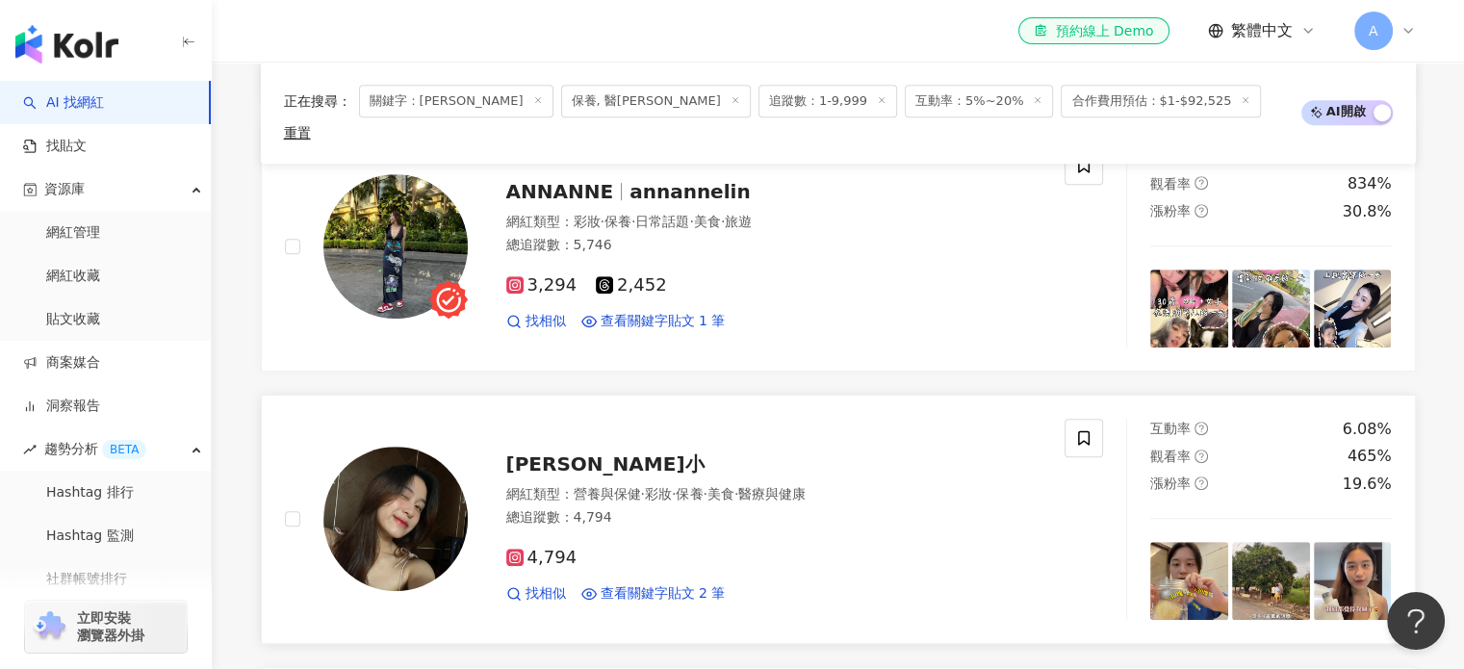
click at [433, 505] on img at bounding box center [395, 519] width 144 height 144
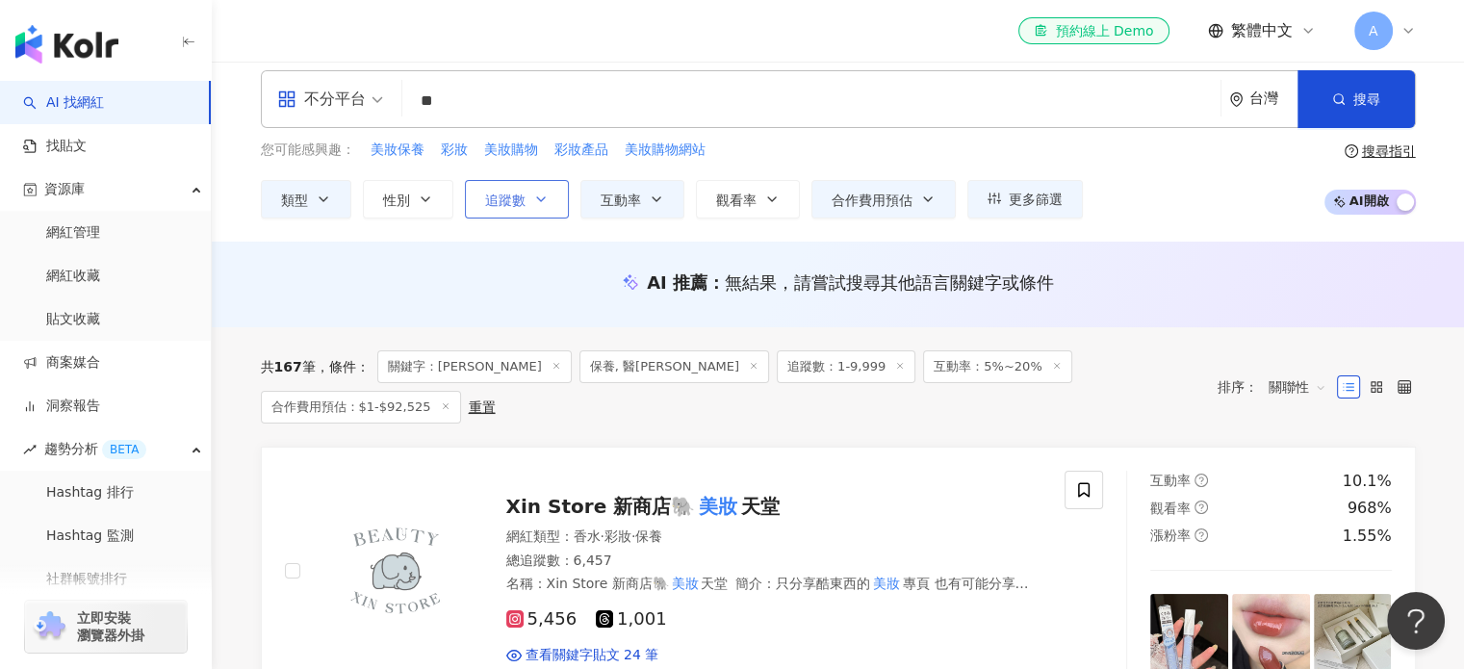
scroll to position [0, 0]
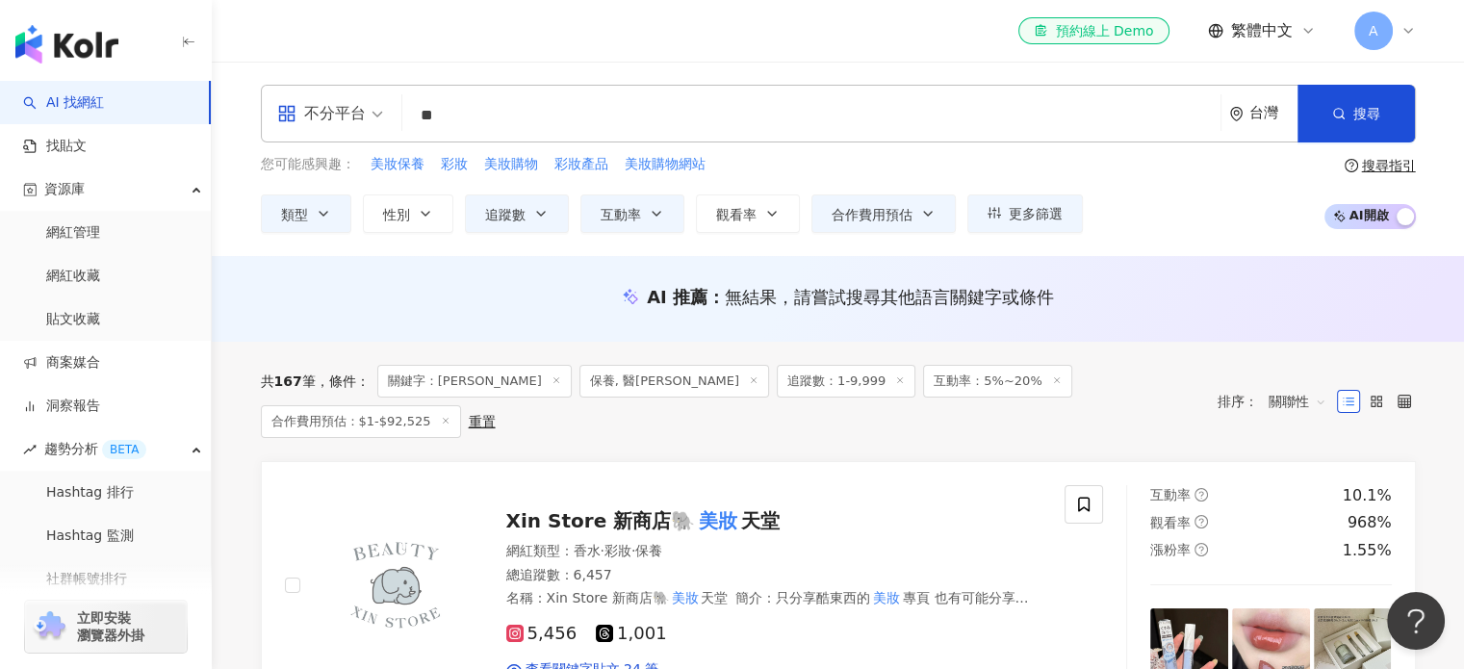
click at [493, 117] on input "**" at bounding box center [811, 115] width 803 height 37
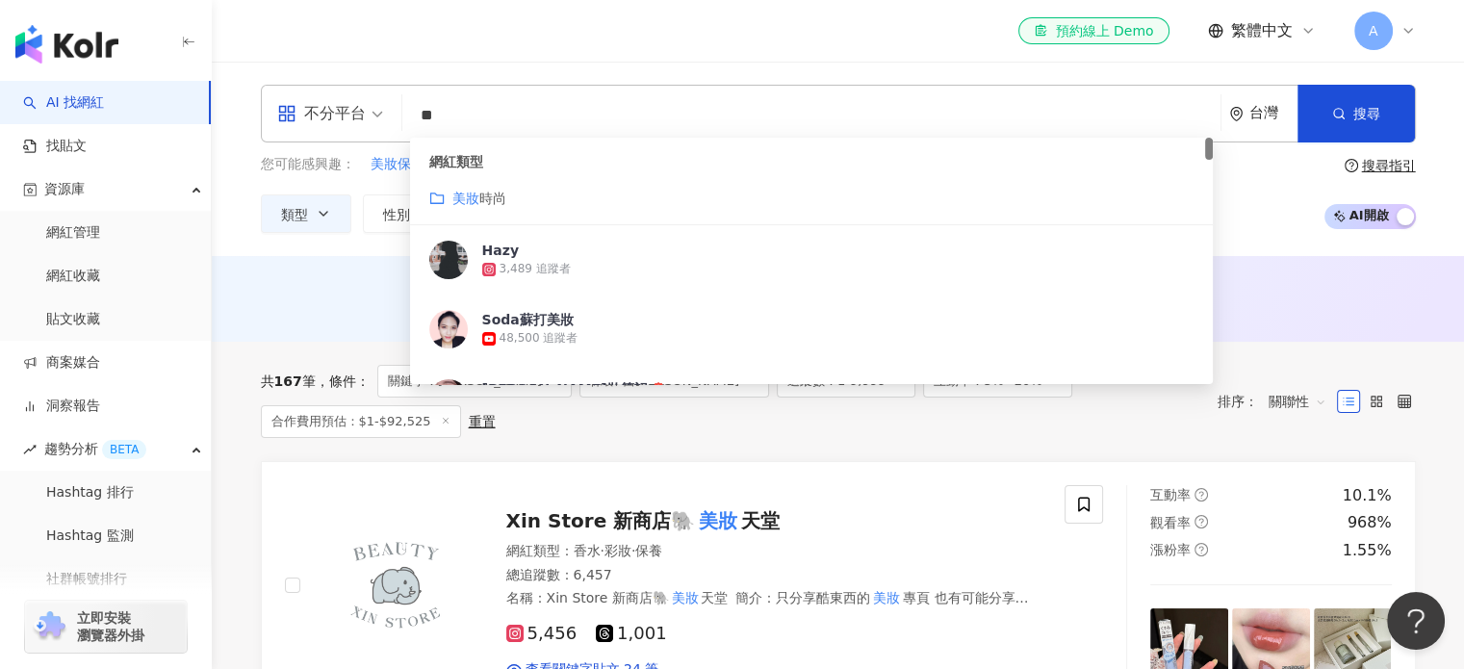
drag, startPoint x: 478, startPoint y: 117, endPoint x: 411, endPoint y: 122, distance: 67.6
click at [411, 122] on input "**" at bounding box center [811, 115] width 803 height 37
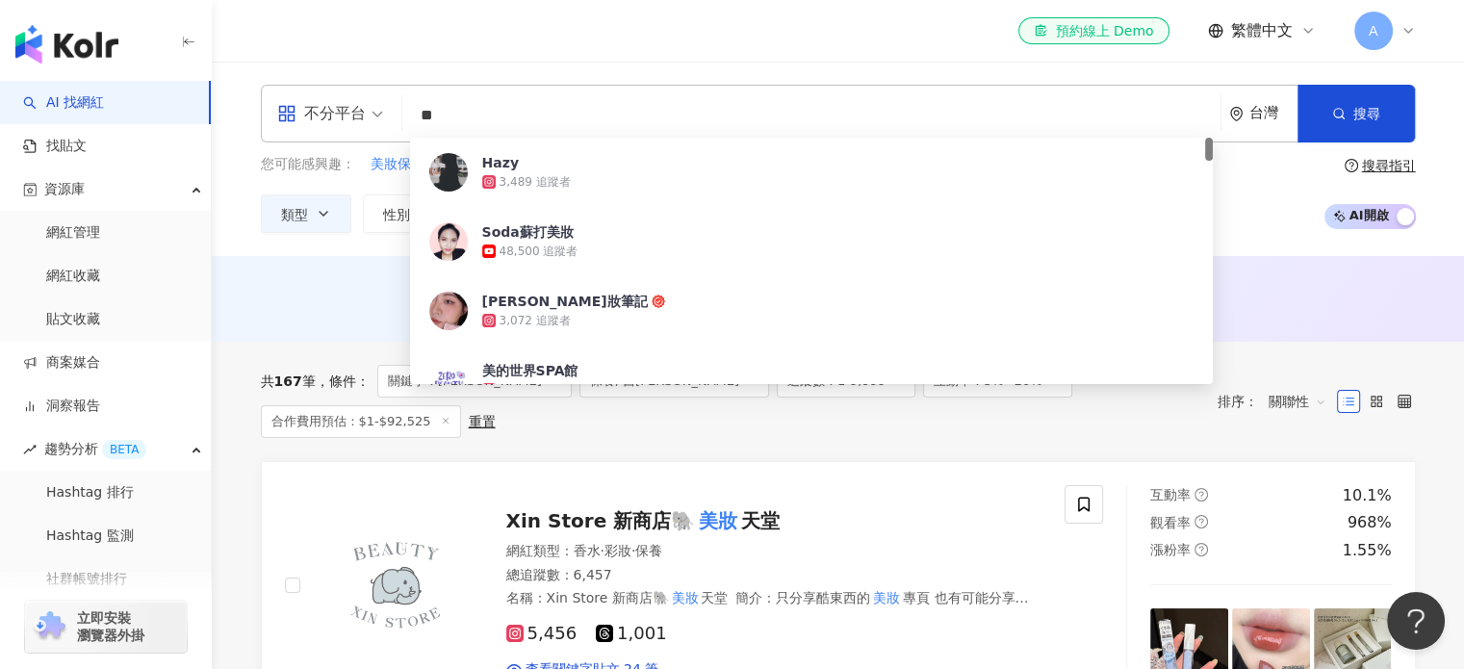
type input "*"
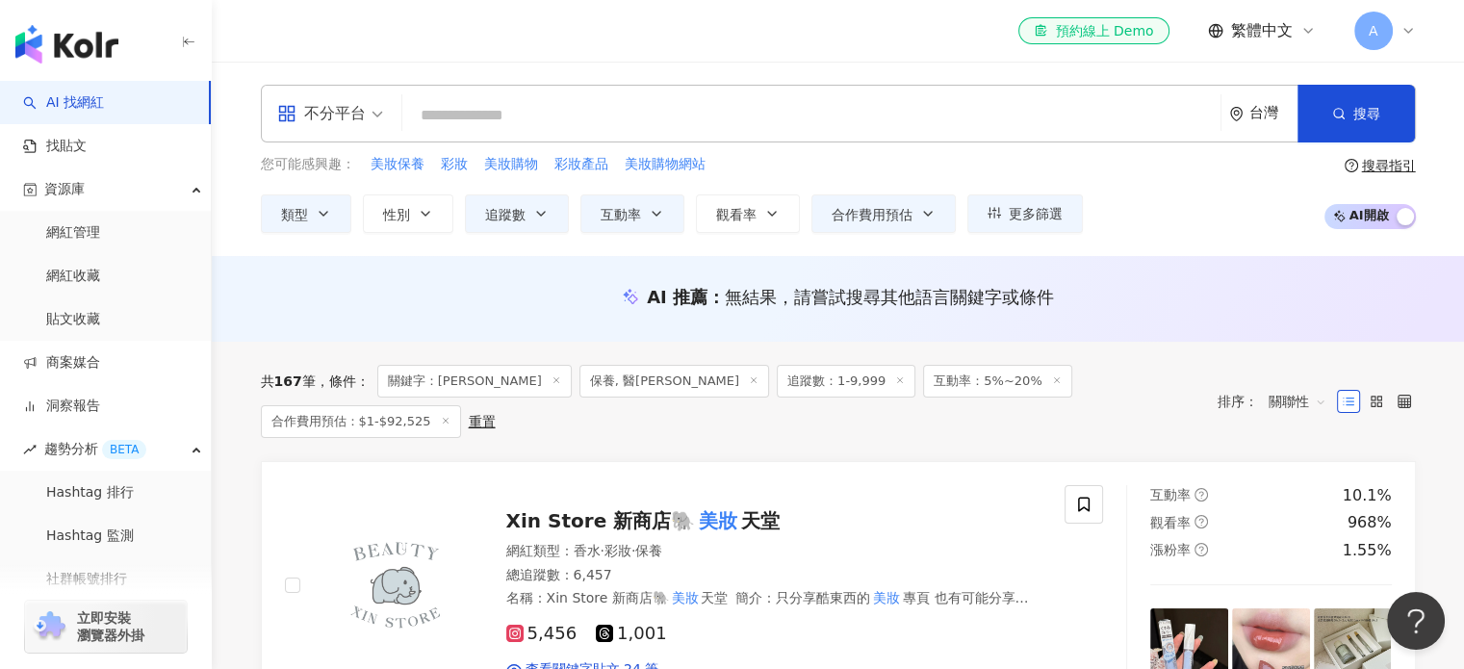
type input "*"
type input "**"
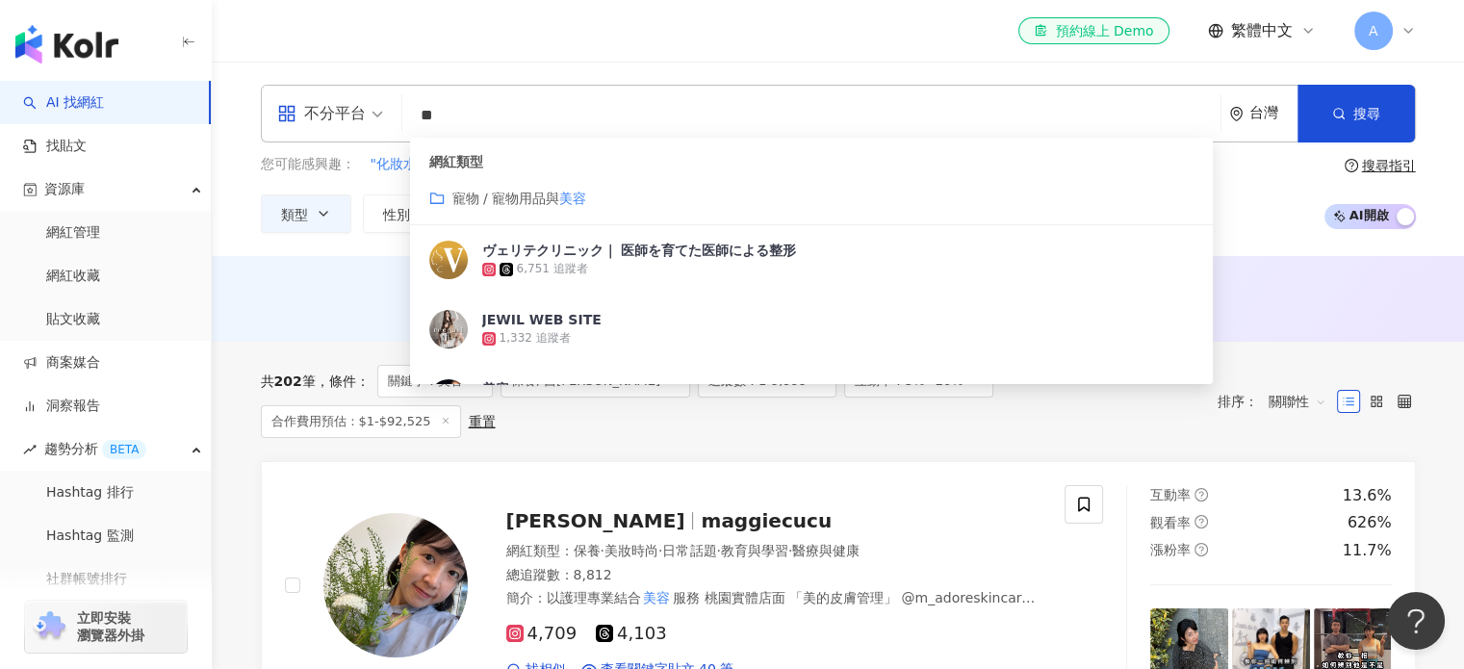
click at [1252, 205] on div "您可能感興趣： "化妝水,精華液,護唇膏,粉底液,蜜粉,粉餅,腮紅,唇釉,眼影盤,香水,眉筆" 美體 美白 保養美容 護膚 類型 性別 追蹤數 互動率 觀看率…" at bounding box center [838, 193] width 1155 height 79
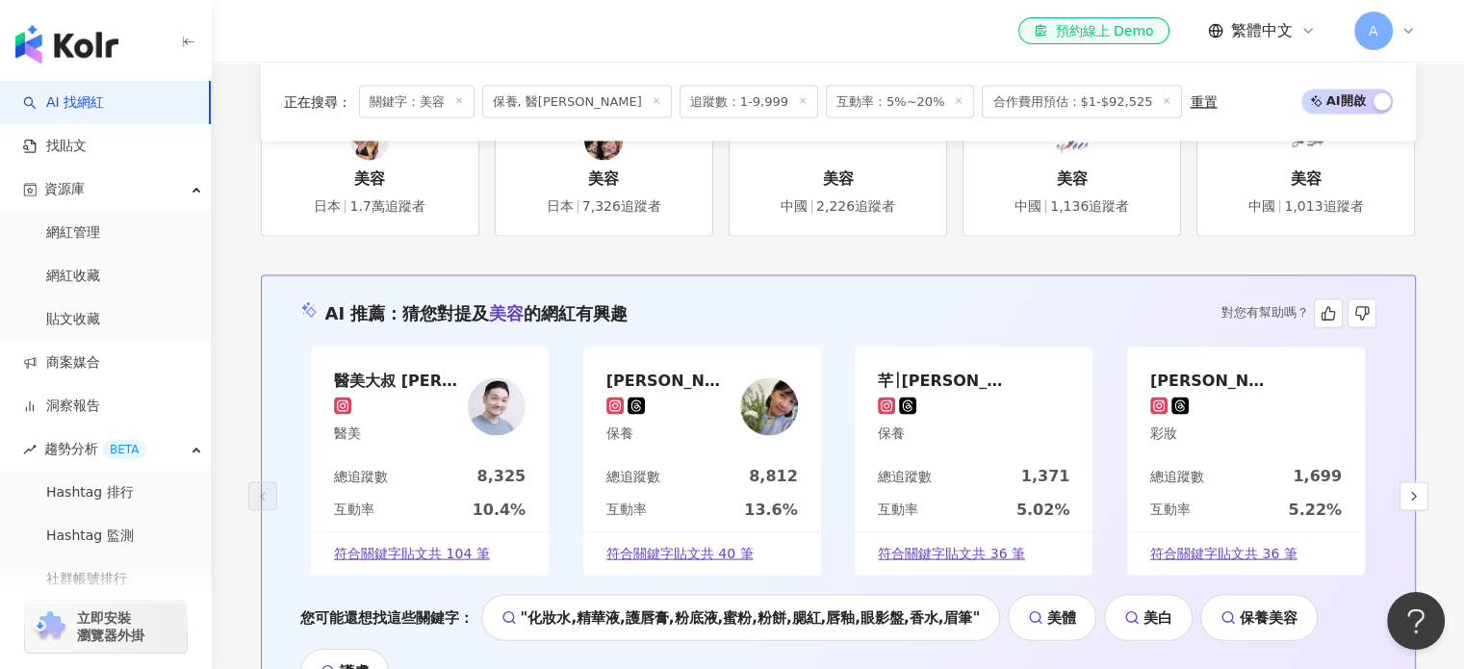
scroll to position [4140, 0]
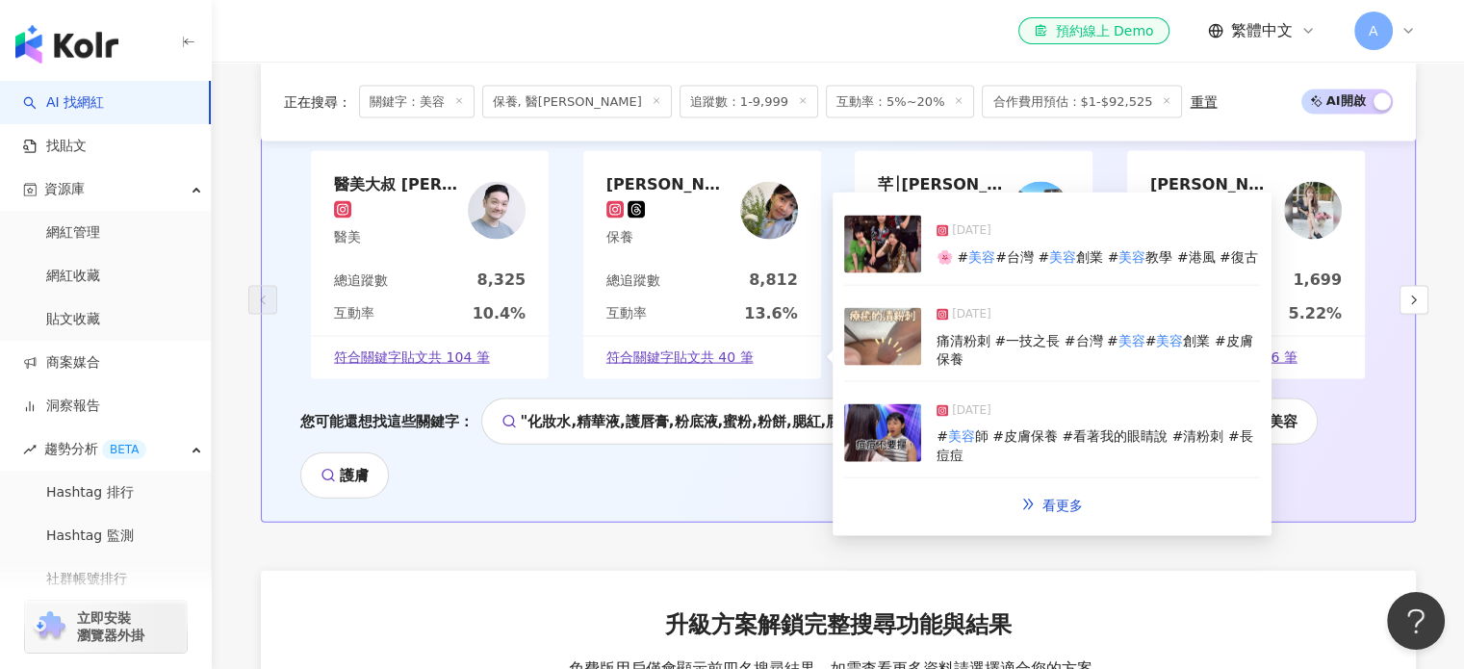
click at [720, 356] on span "符合關鍵字貼文共 40 筆" at bounding box center [680, 358] width 147 height 19
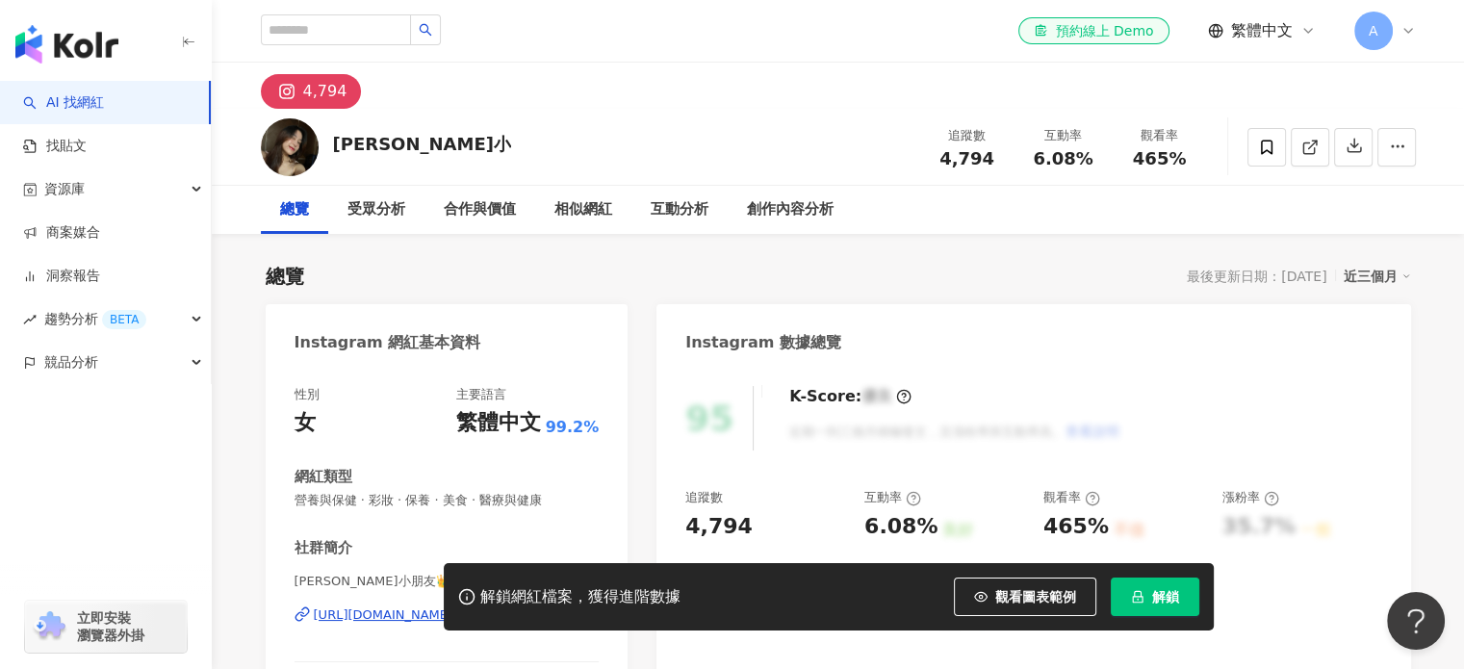
click at [376, 222] on div "受眾分析" at bounding box center [376, 210] width 96 height 48
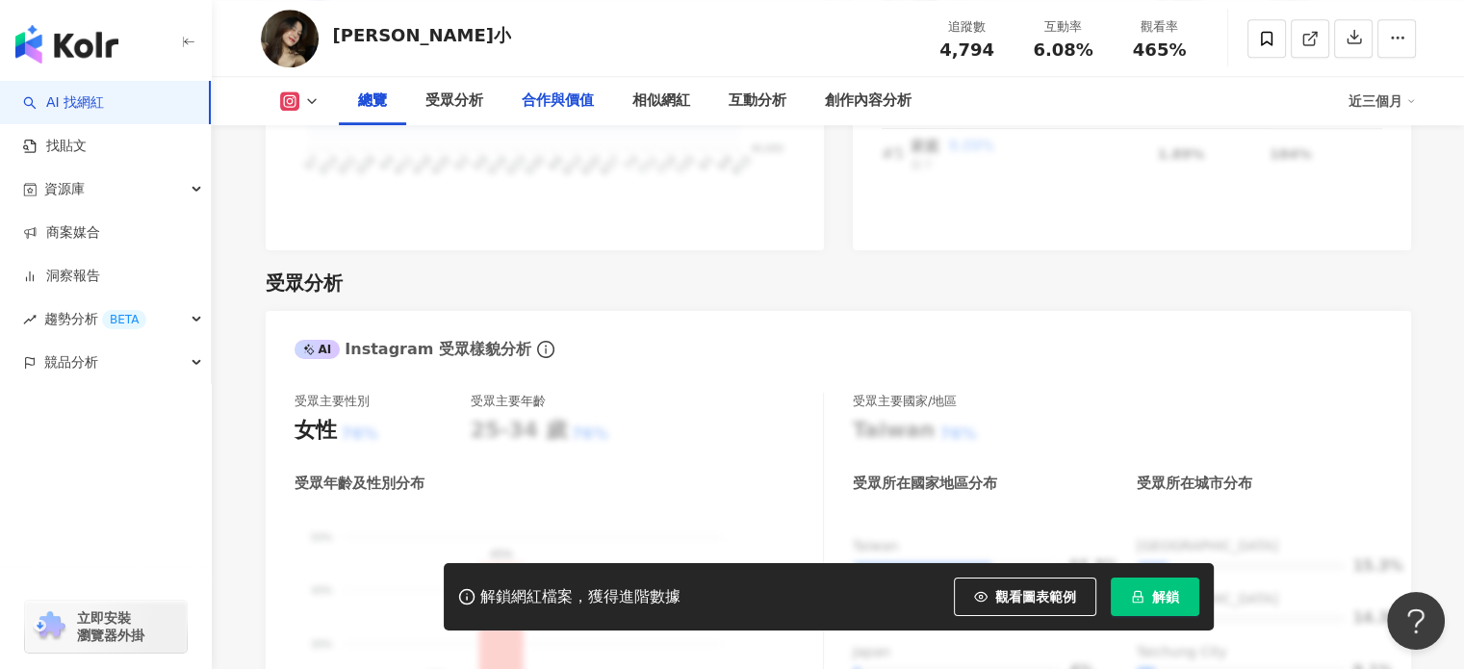
click at [566, 122] on div "合作與價值" at bounding box center [558, 101] width 111 height 48
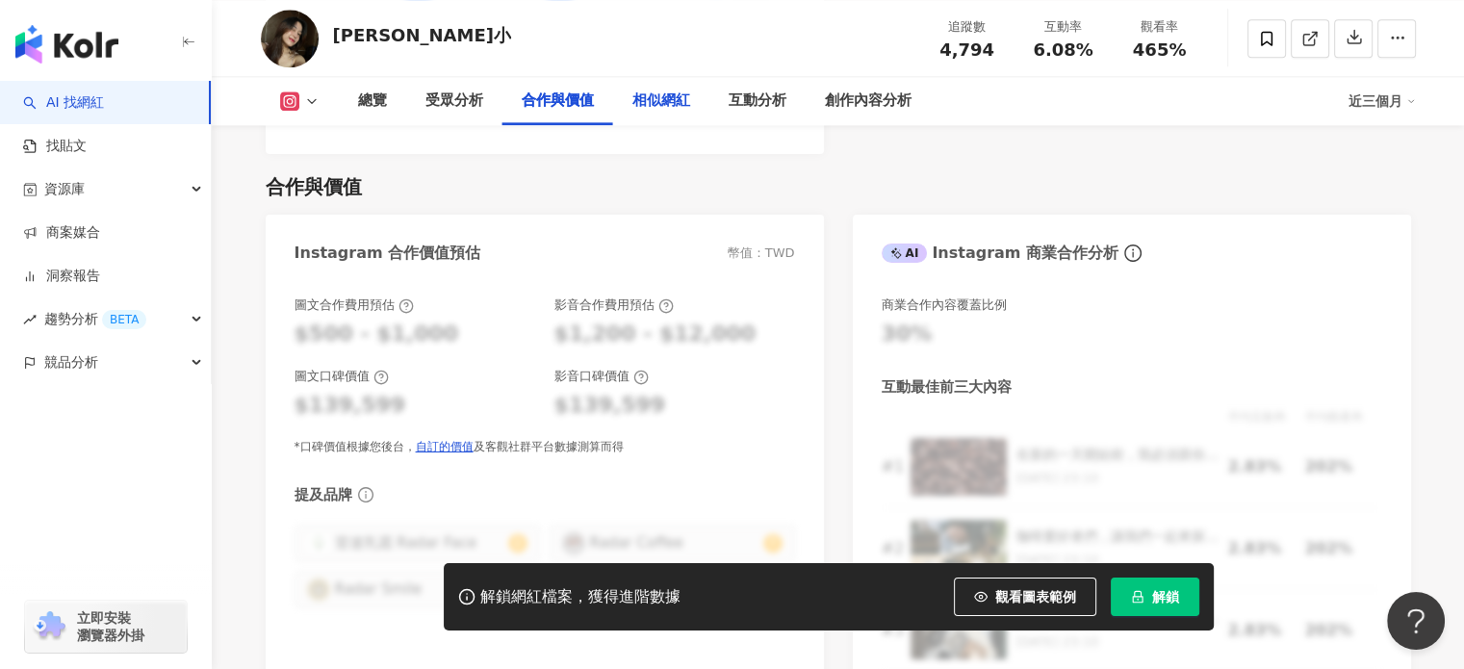
click at [668, 108] on div "相似網紅" at bounding box center [662, 101] width 58 height 23
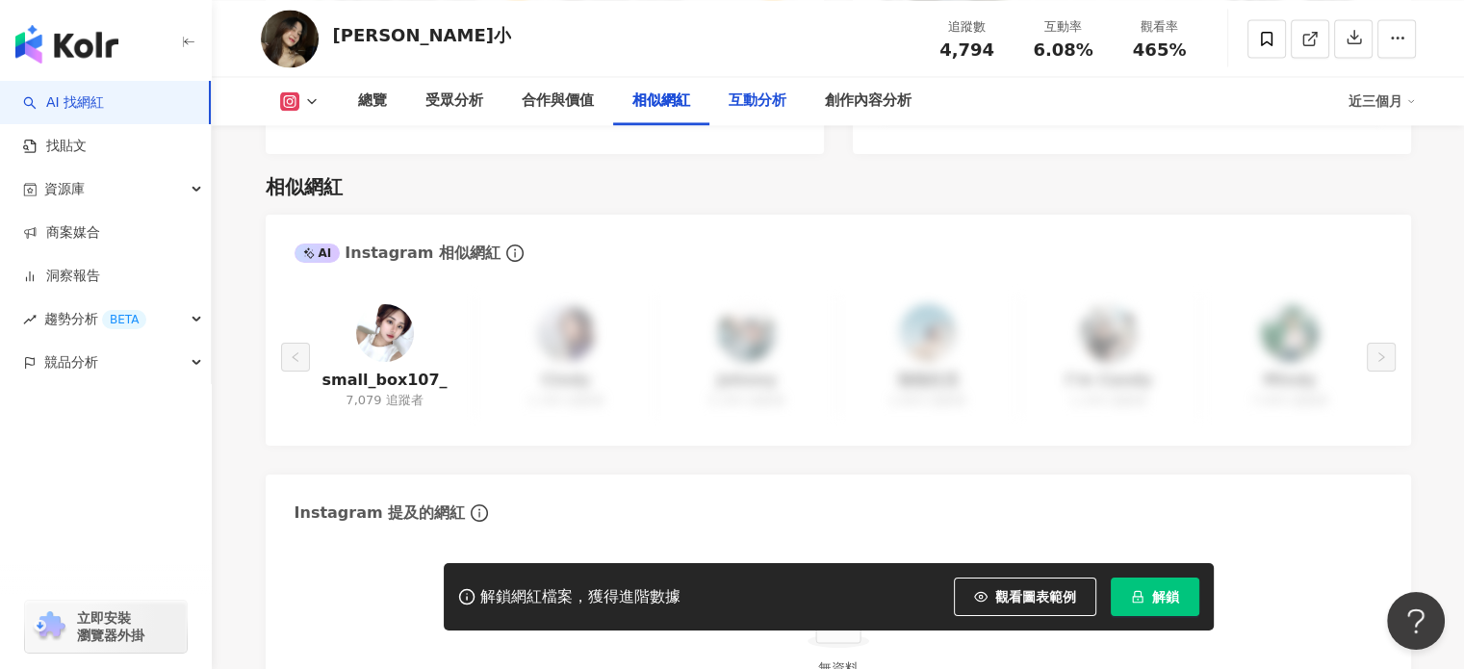
click at [746, 115] on div "互動分析" at bounding box center [758, 101] width 96 height 48
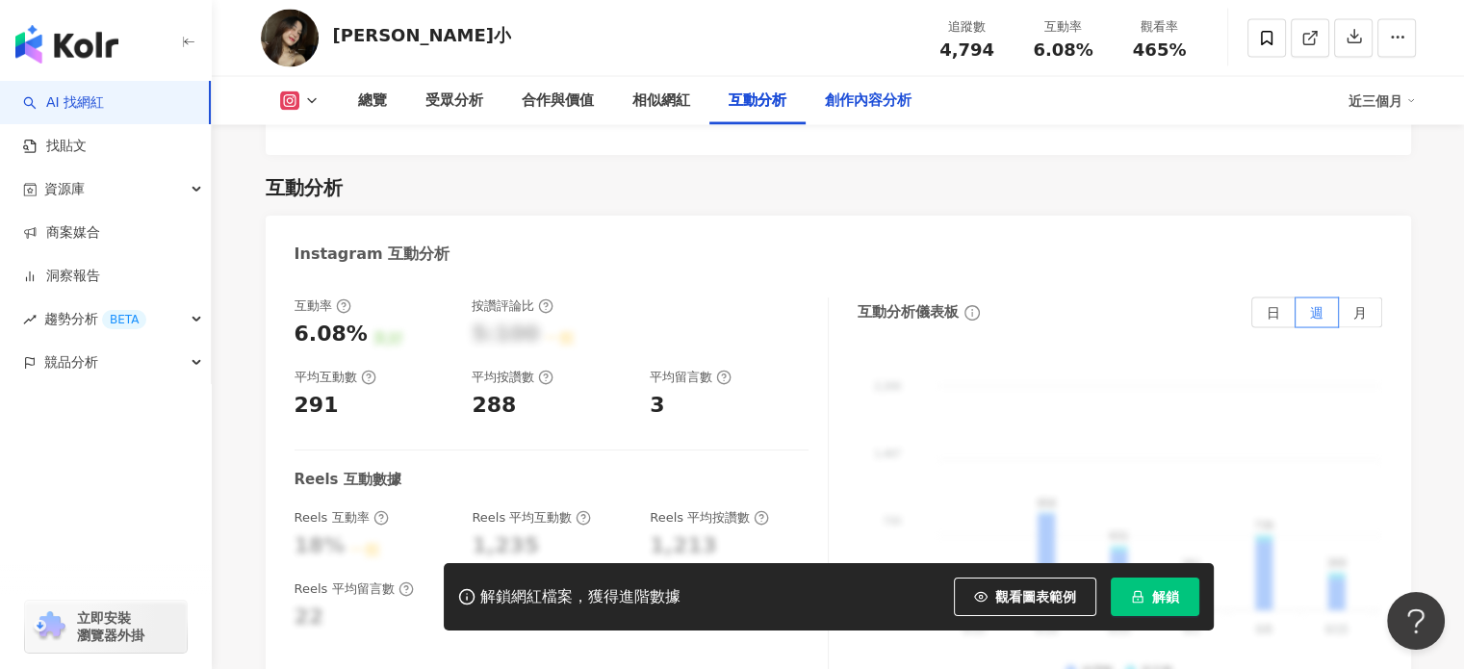
click at [849, 111] on div "創作內容分析" at bounding box center [868, 101] width 87 height 23
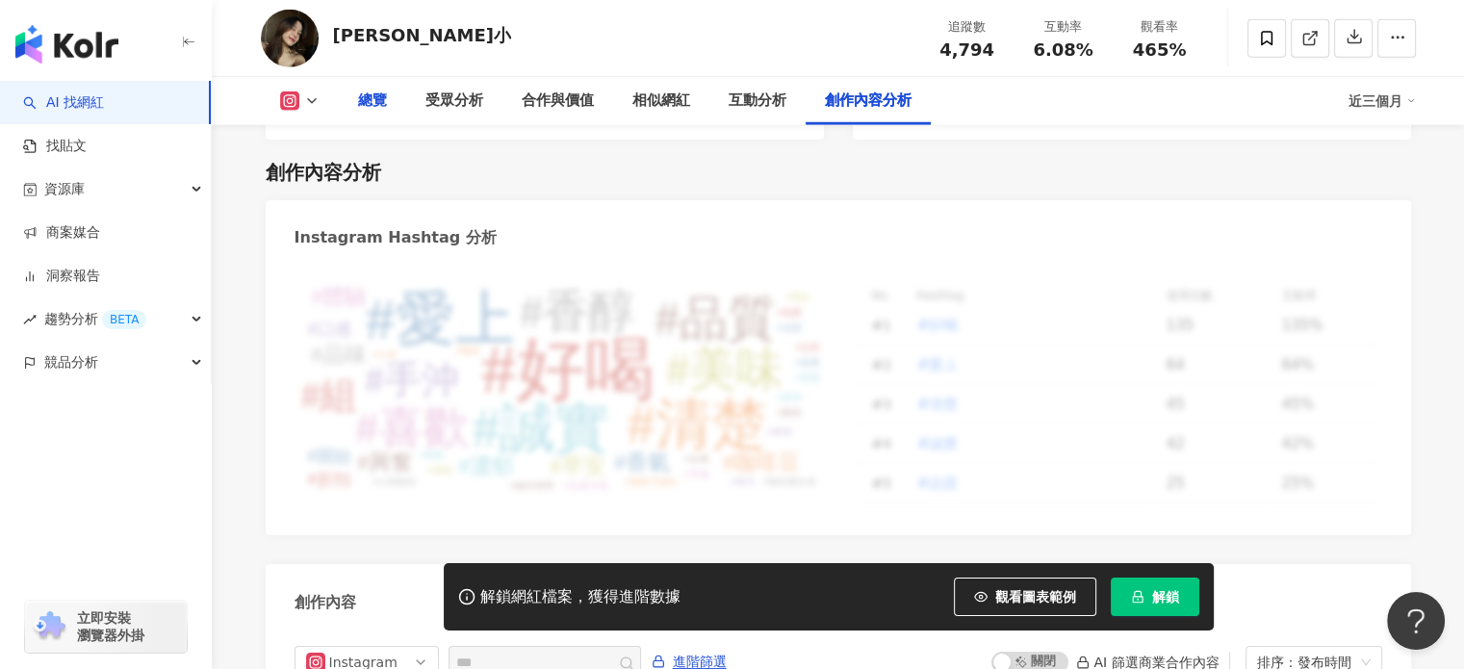
click at [377, 101] on div "總覽" at bounding box center [372, 101] width 29 height 23
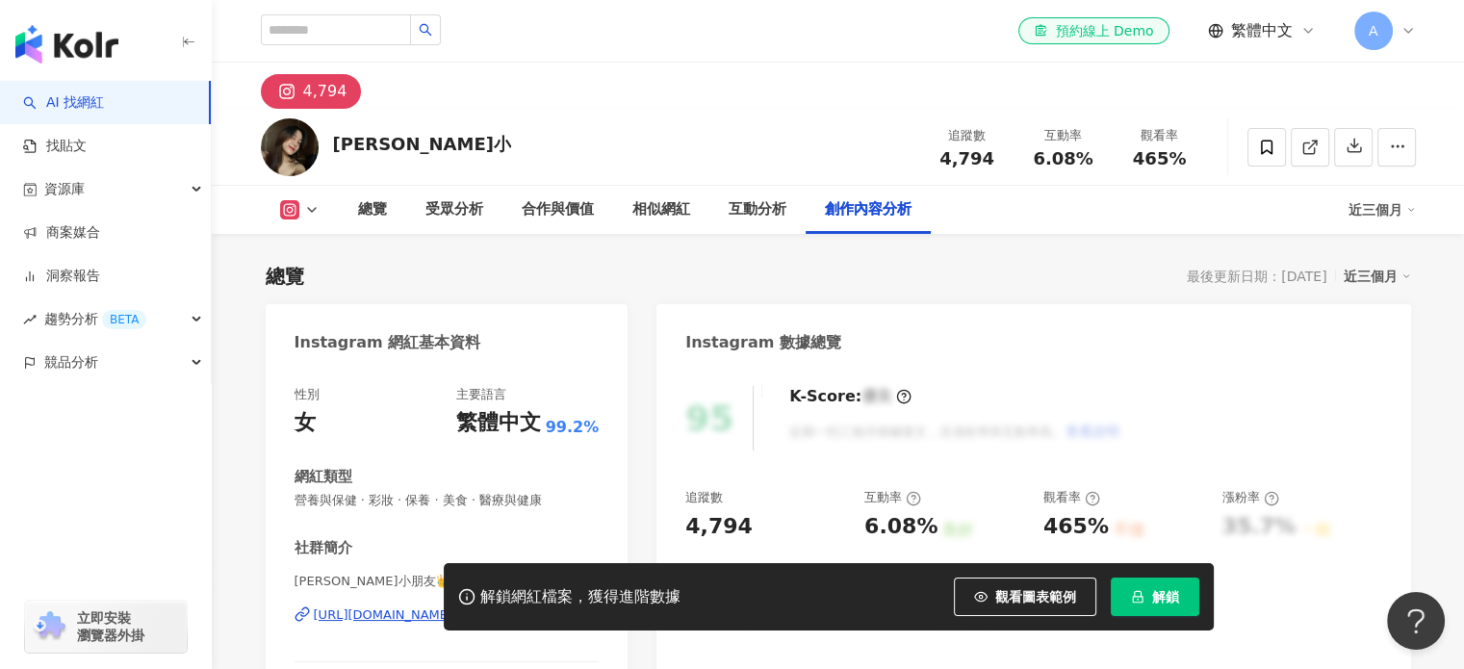
scroll to position [5460, 0]
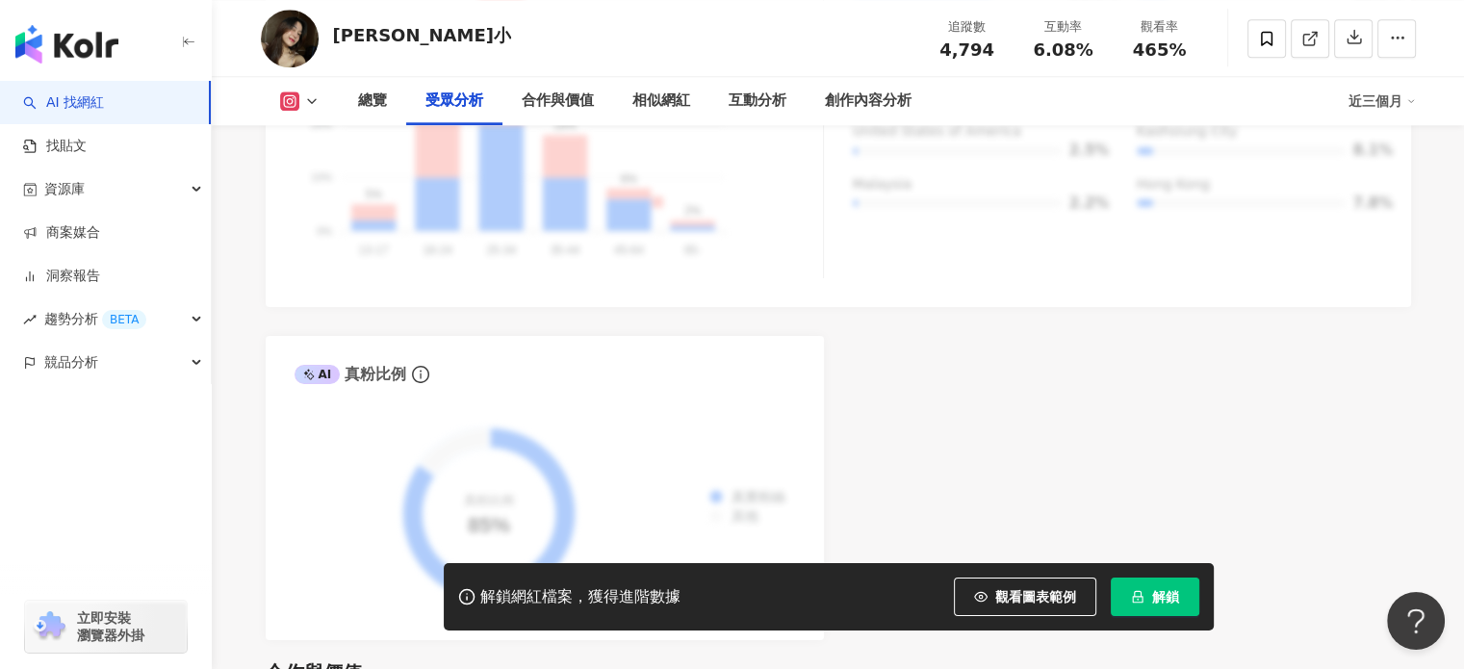
scroll to position [1640, 0]
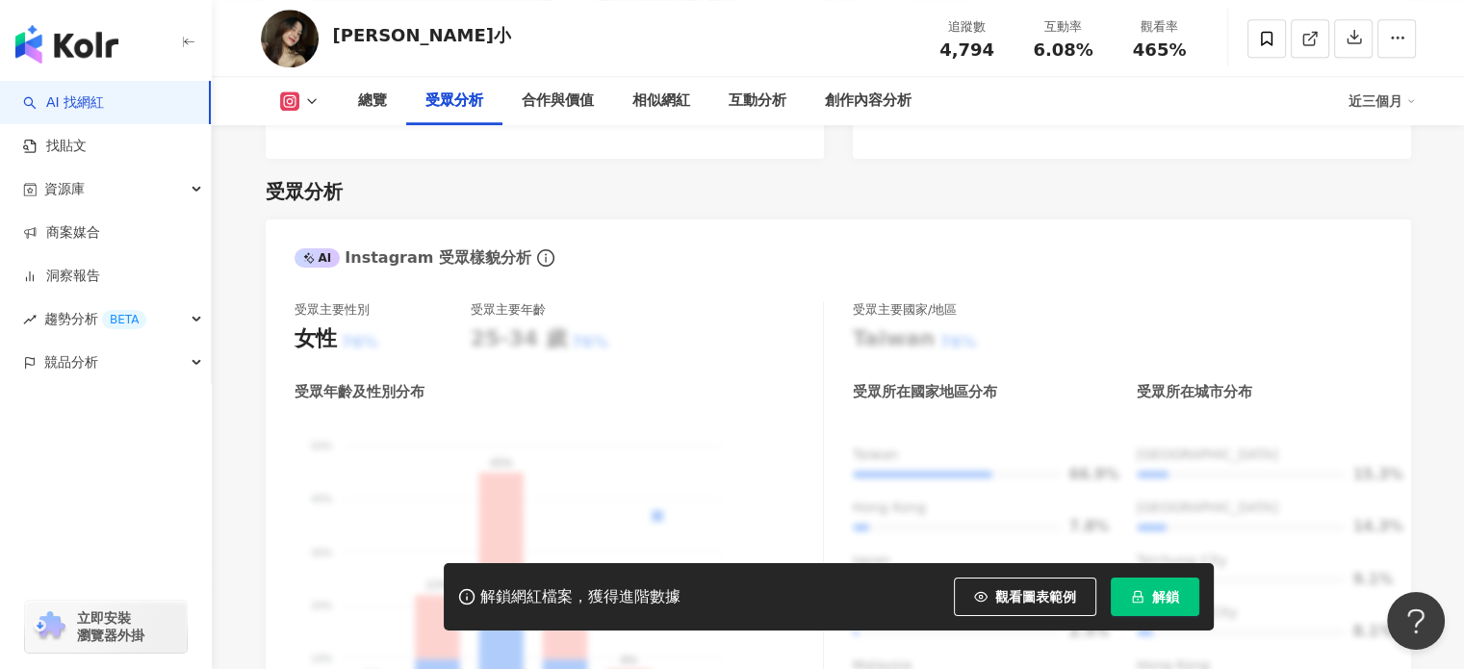
click at [290, 29] on img at bounding box center [290, 39] width 58 height 58
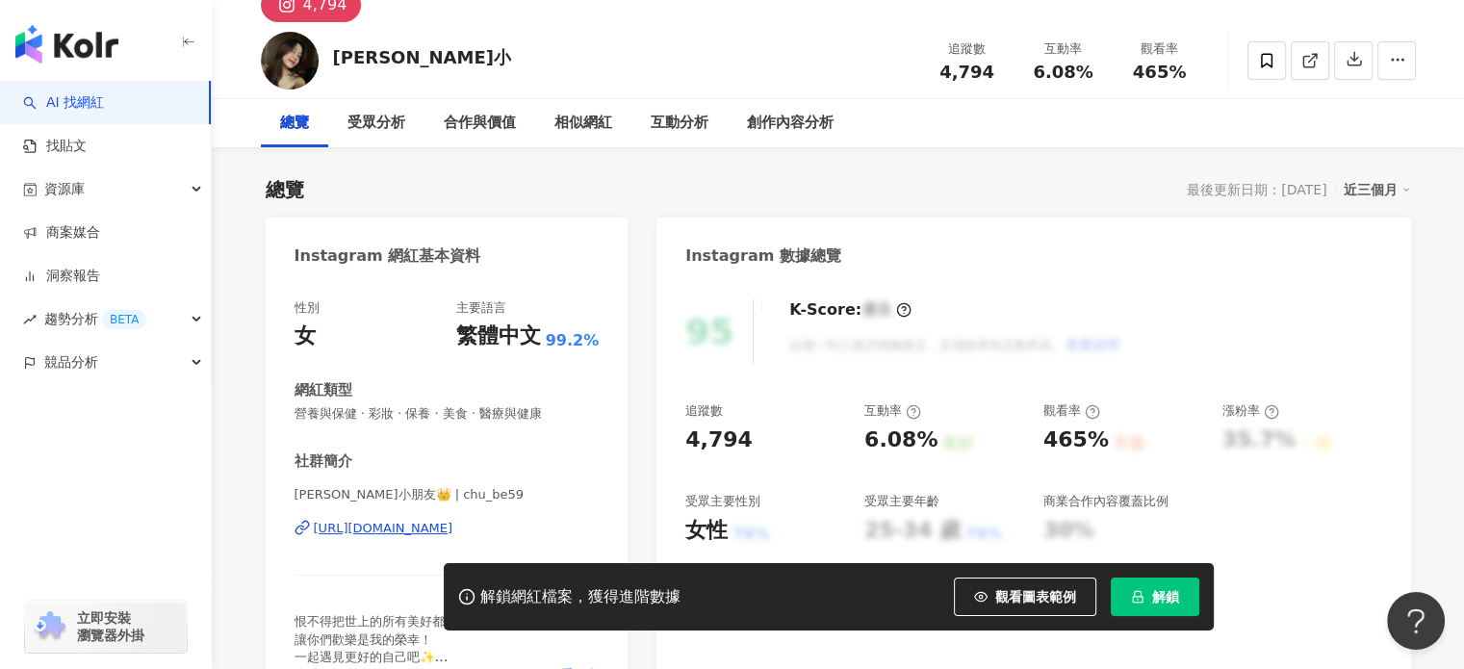
scroll to position [0, 0]
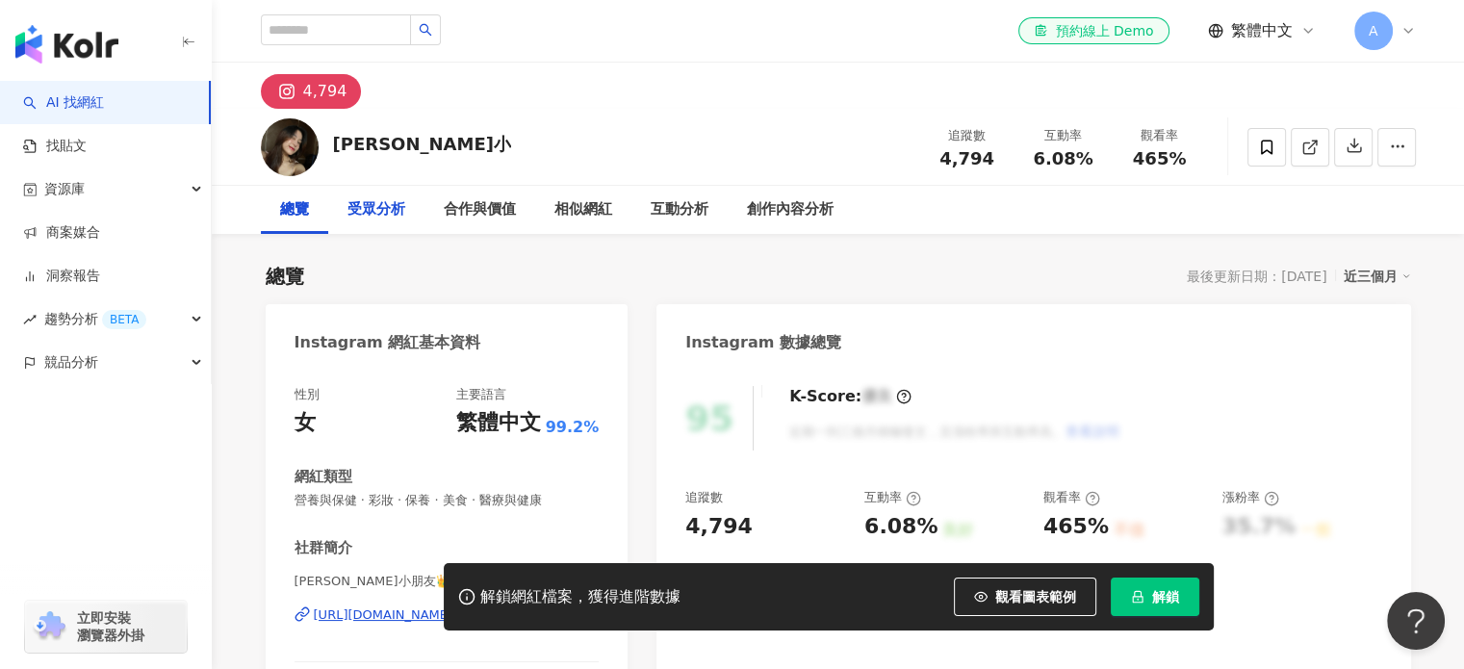
click at [369, 203] on div "受眾分析" at bounding box center [377, 209] width 58 height 23
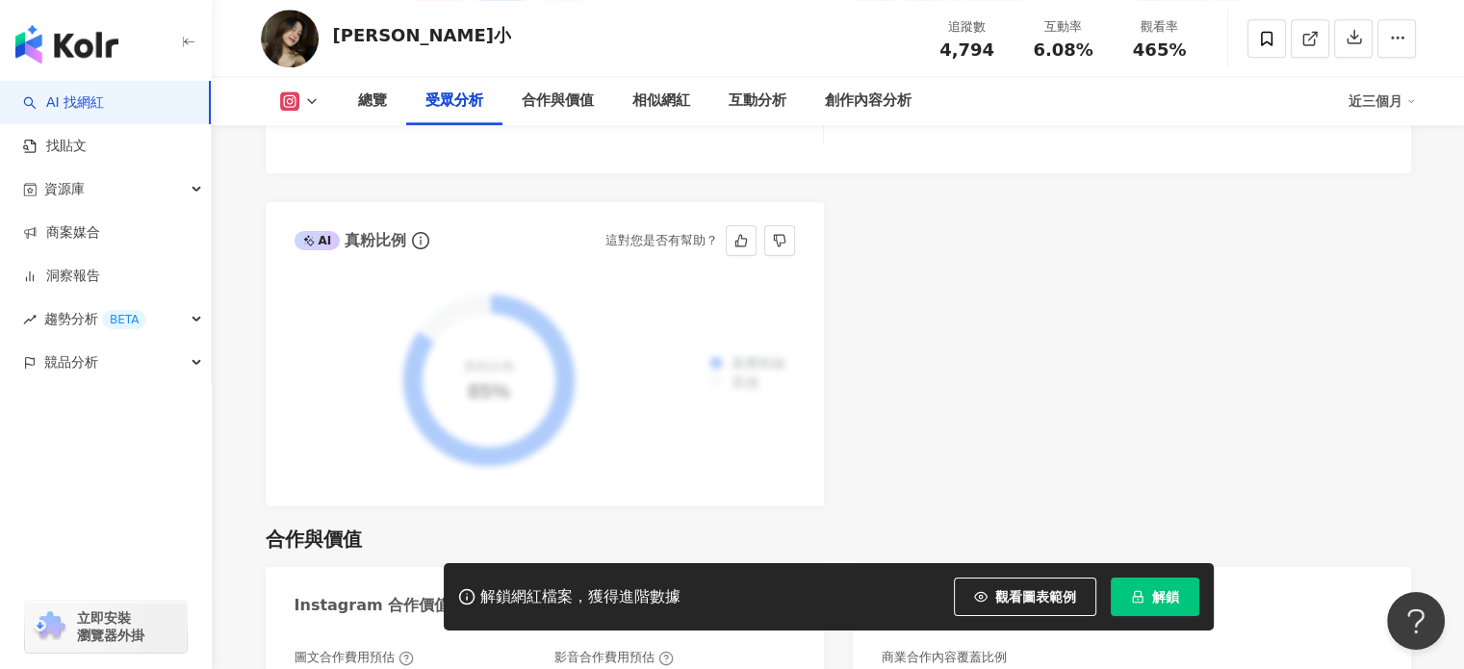
scroll to position [2222, 0]
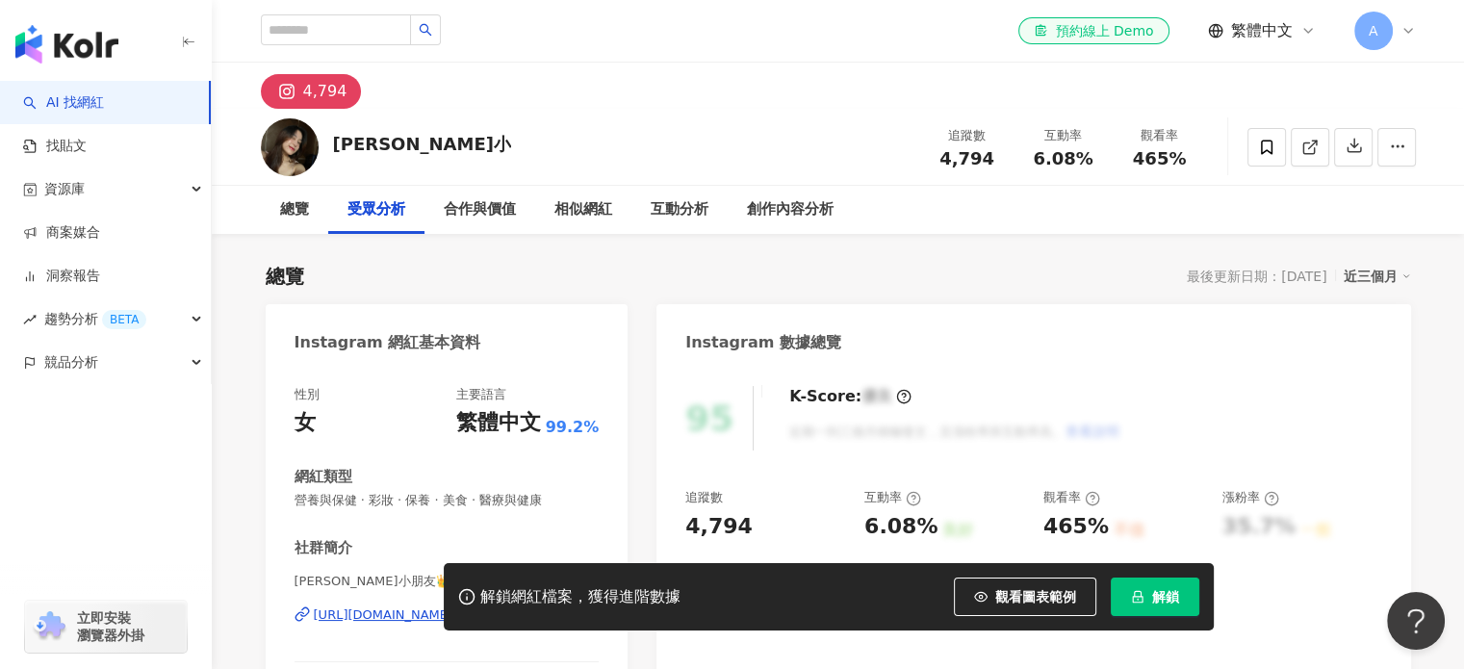
scroll to position [3154, 0]
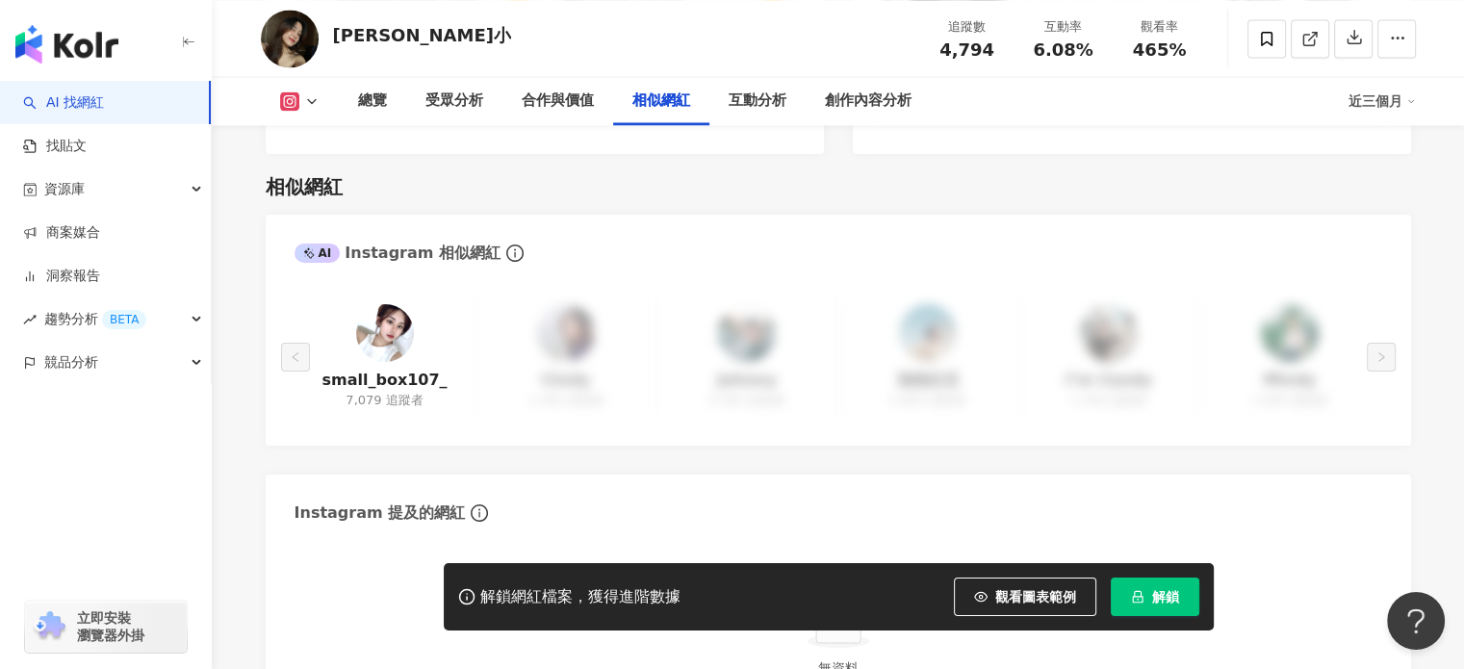
scroll to position [2607, 0]
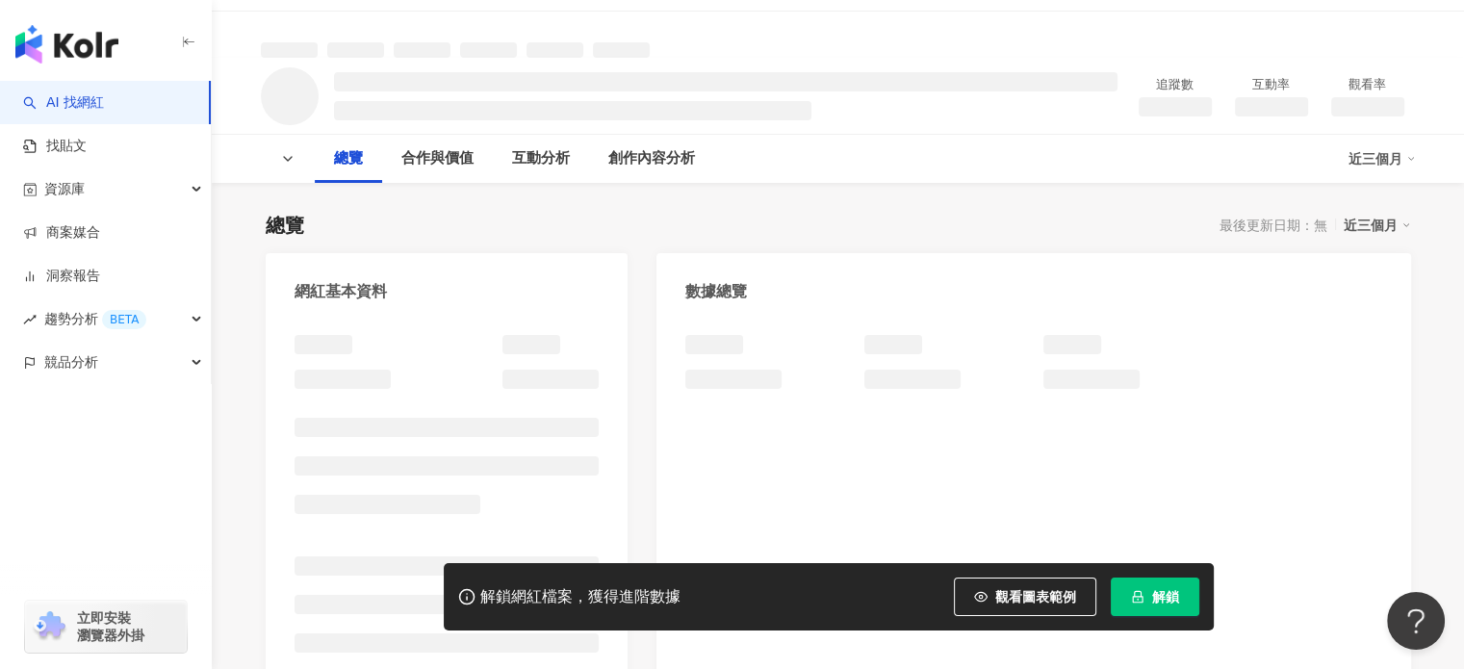
scroll to position [96, 0]
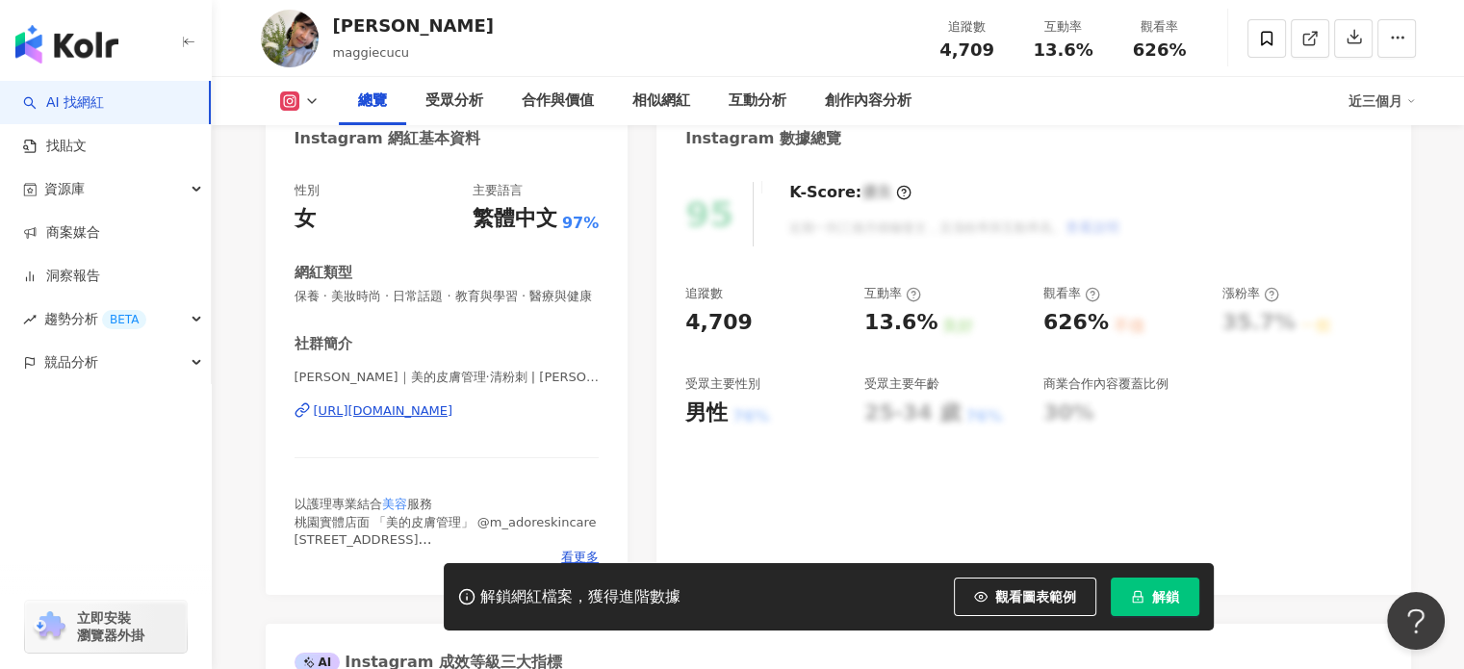
scroll to position [289, 0]
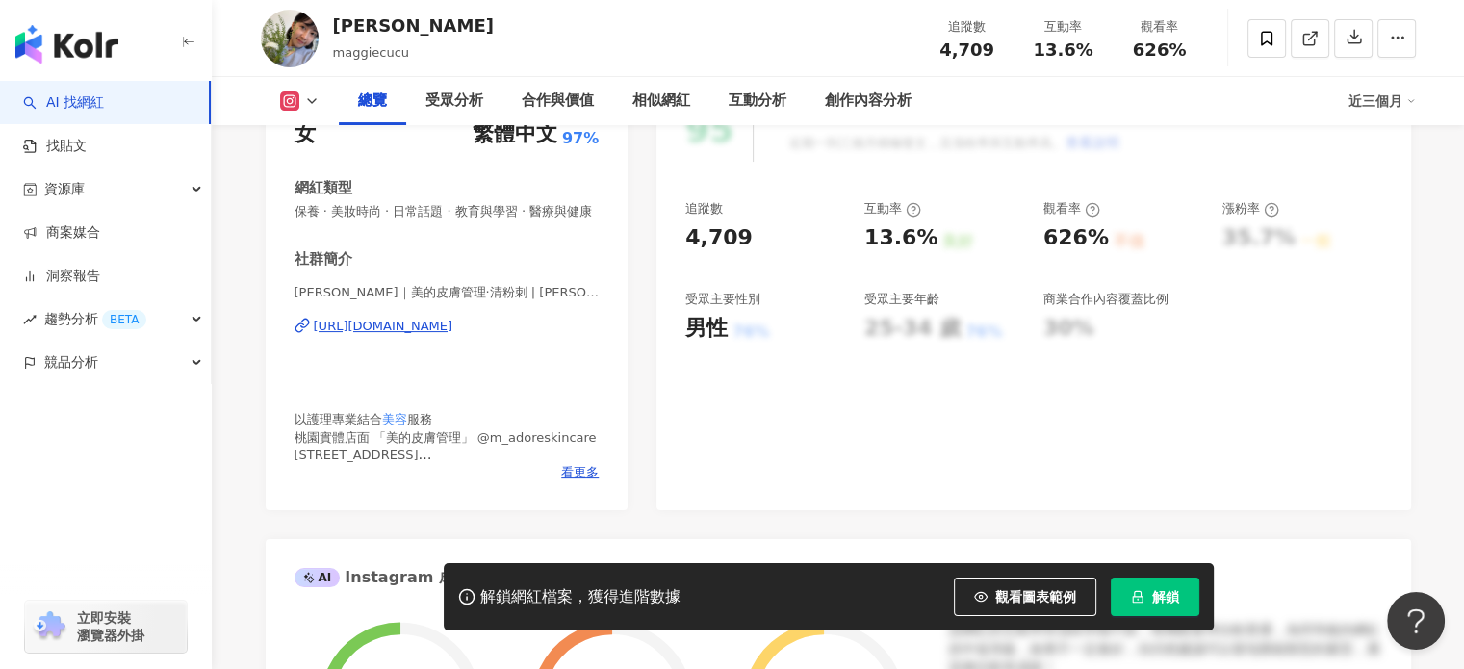
drag, startPoint x: 789, startPoint y: 296, endPoint x: 1390, endPoint y: 493, distance: 632.3
click at [1390, 493] on div "95 K-Score : 優良 近期一到三個月積極發文，且漲粉率與互動率高。 查看說明 追蹤數 4,709 互動率 13.6% 良好 觀看率 626% 不佳 …" at bounding box center [1034, 294] width 754 height 432
click at [1311, 400] on div "95 K-Score : 優良 近期一到三個月積極發文，且漲粉率與互動率高。 查看說明 追蹤數 4,709 互動率 13.6% 良好 觀看率 626% 不佳 …" at bounding box center [1034, 294] width 754 height 432
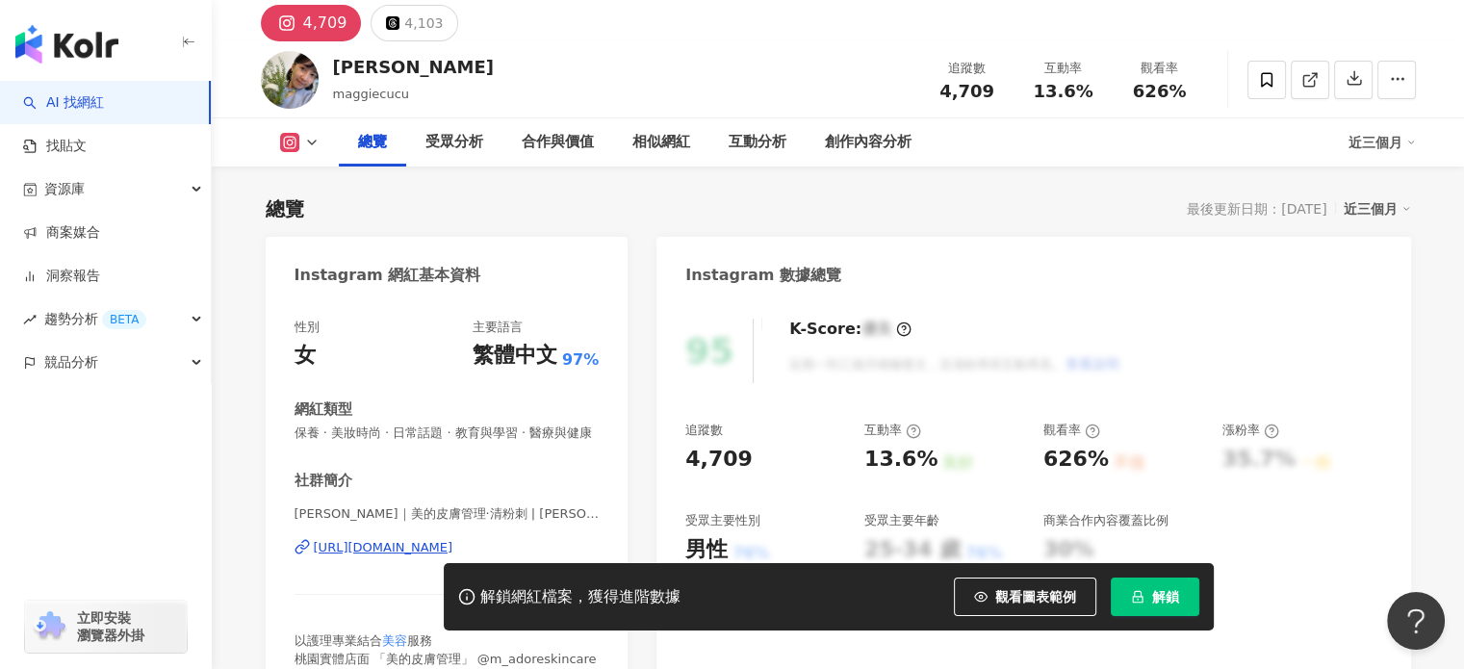
scroll to position [0, 0]
